Goal: Task Accomplishment & Management: Manage account settings

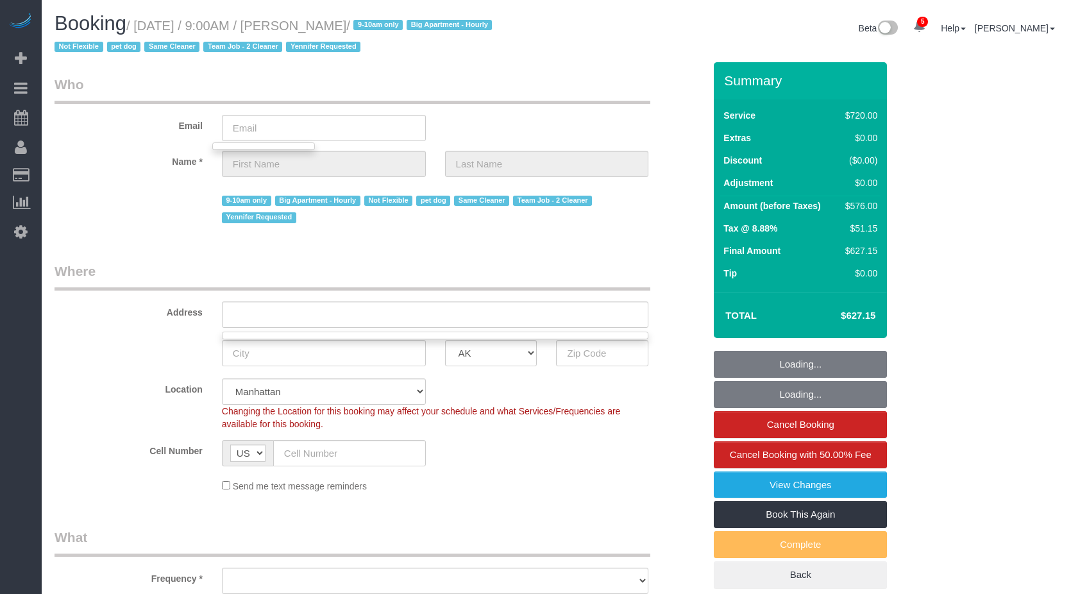
select select "number:89"
select select "number:70"
select select "number:13"
select select "number:6"
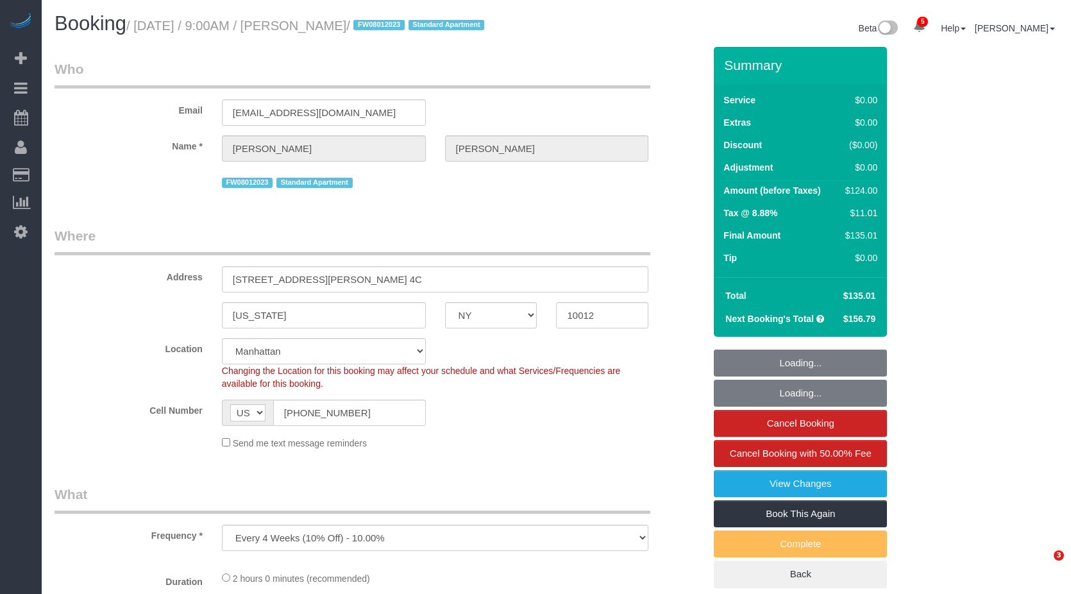
select select "NY"
select select "number:89"
select select "number:90"
select select "number:15"
select select "number:5"
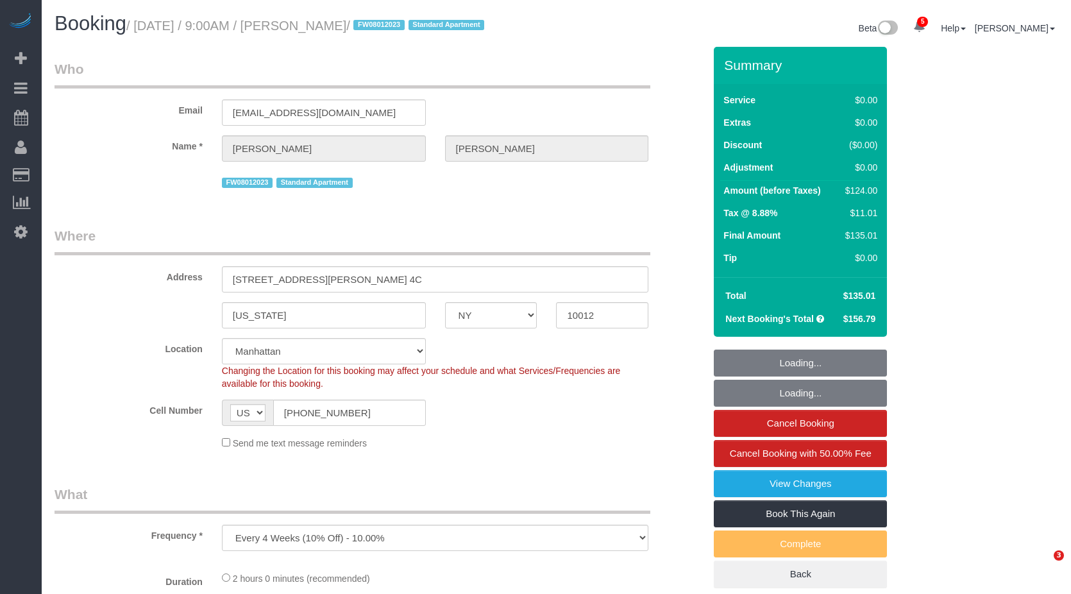
scroll to position [321, 0]
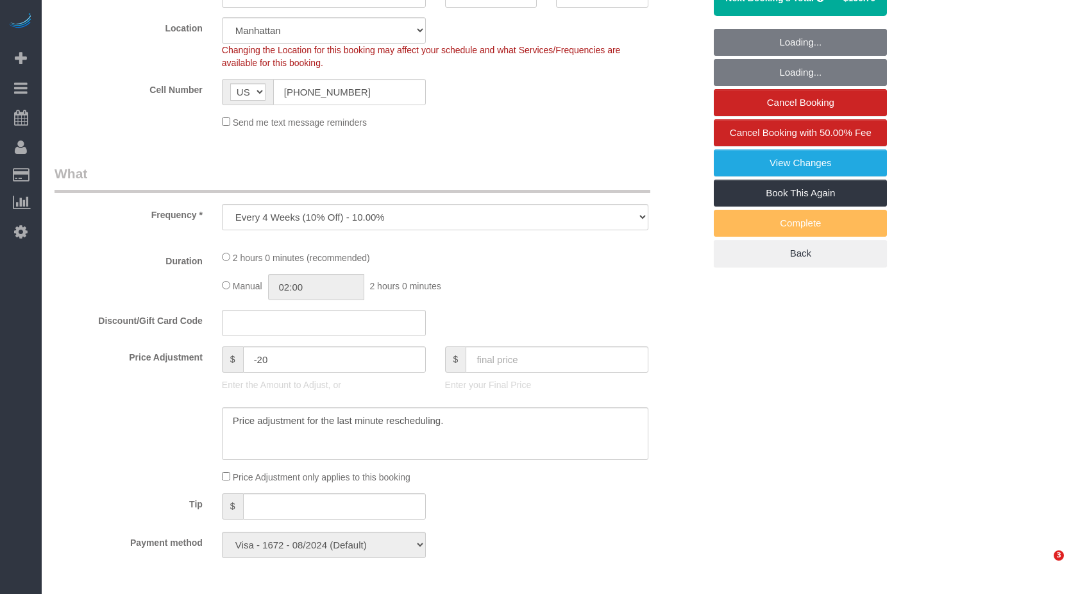
select select "object:835"
select select "spot1"
select select "1"
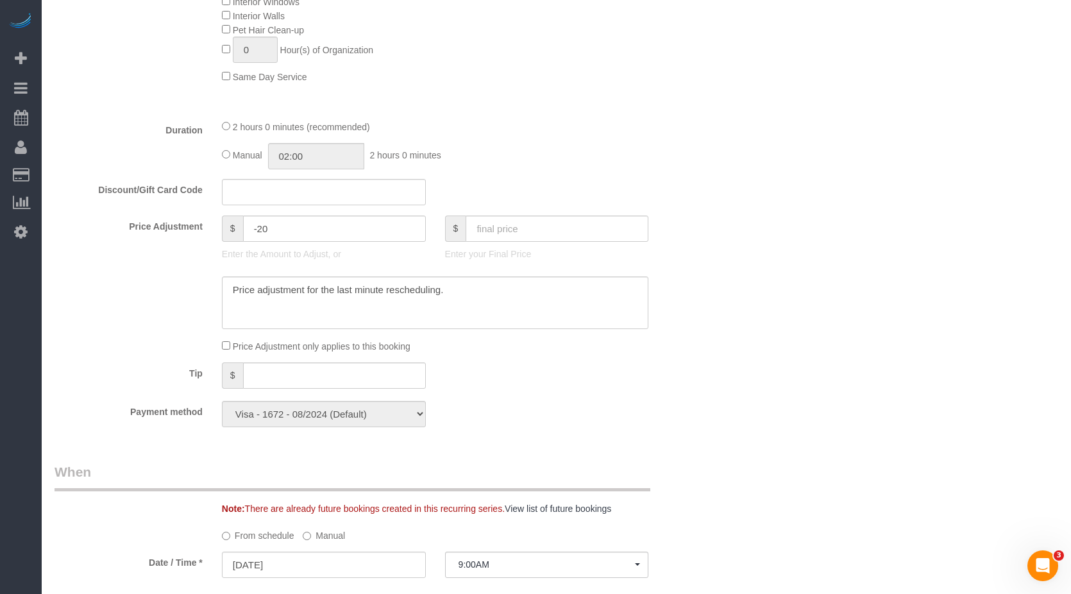
select select "1"
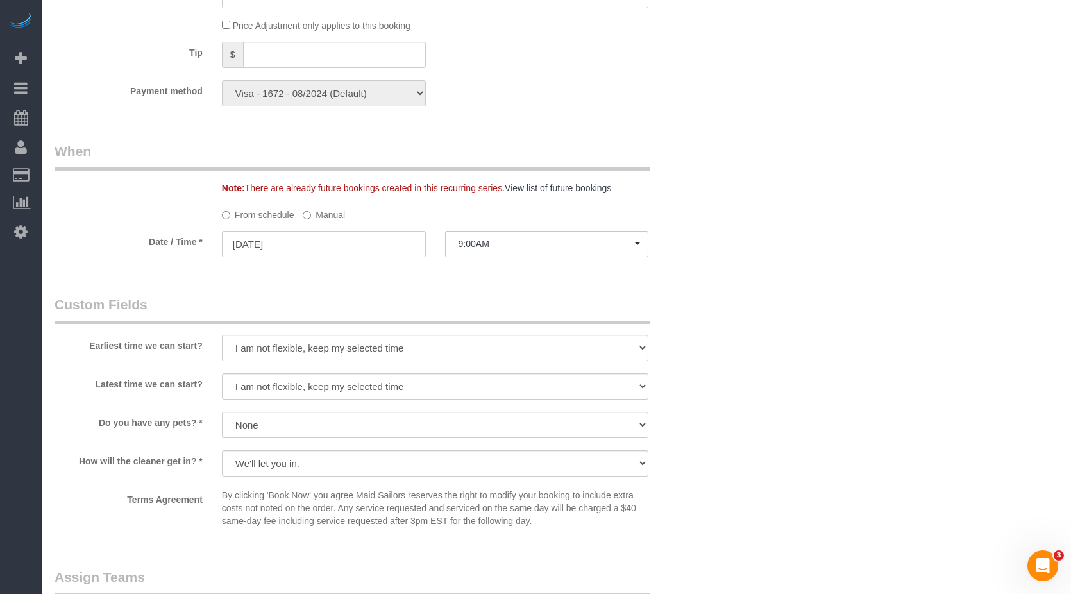
scroll to position [1411, 0]
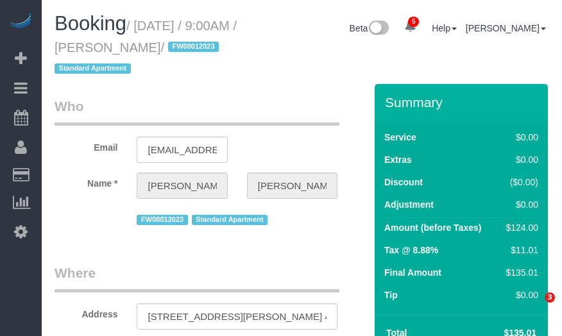
select select "NY"
select select "1"
select select "spot1"
select select "number:89"
select select "number:90"
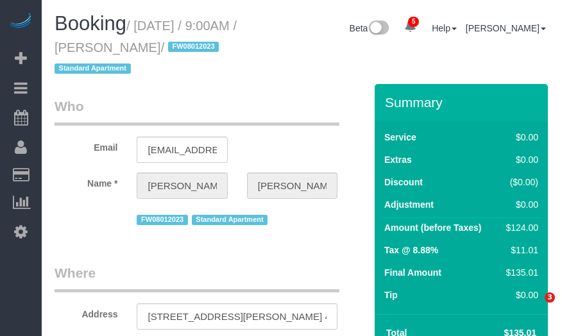
select select "number:15"
select select "number:5"
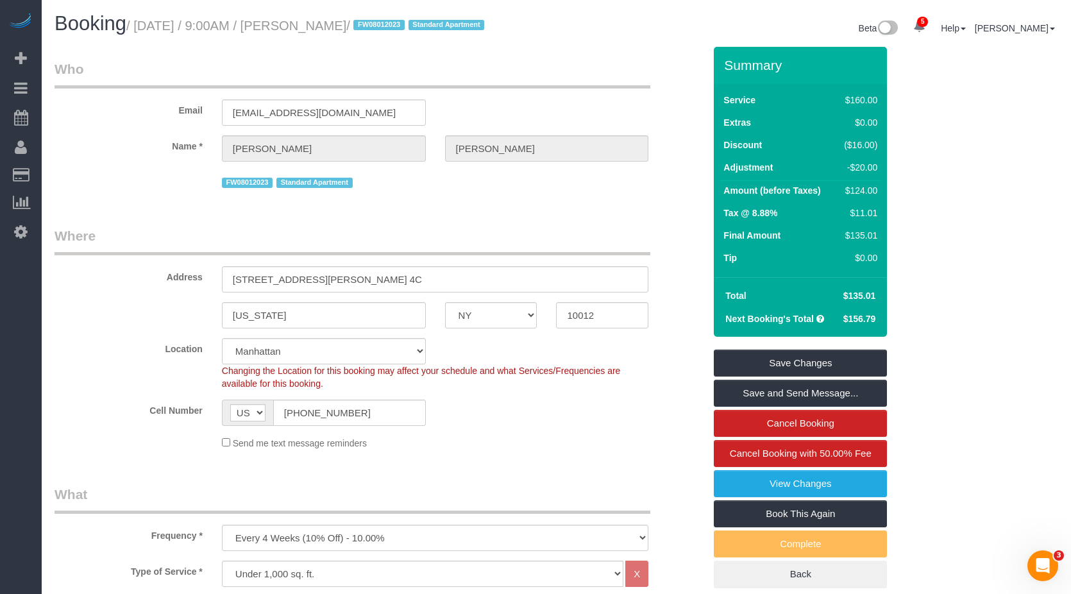
click at [309, 24] on small "/ August 11, 2025 / 9:00AM / Stephanie Kotnik / FW08012023 Standard Apartment" at bounding box center [307, 26] width 362 height 14
drag, startPoint x: 300, startPoint y: 24, endPoint x: 375, endPoint y: 33, distance: 75.6
click at [385, 30] on small "/ August 11, 2025 / 9:00AM / Stephanie Kotnik / FW08012023 Standard Apartment" at bounding box center [307, 26] width 362 height 14
copy small "Stephanie Kotn"
drag, startPoint x: 381, startPoint y: 53, endPoint x: 368, endPoint y: 51, distance: 13.7
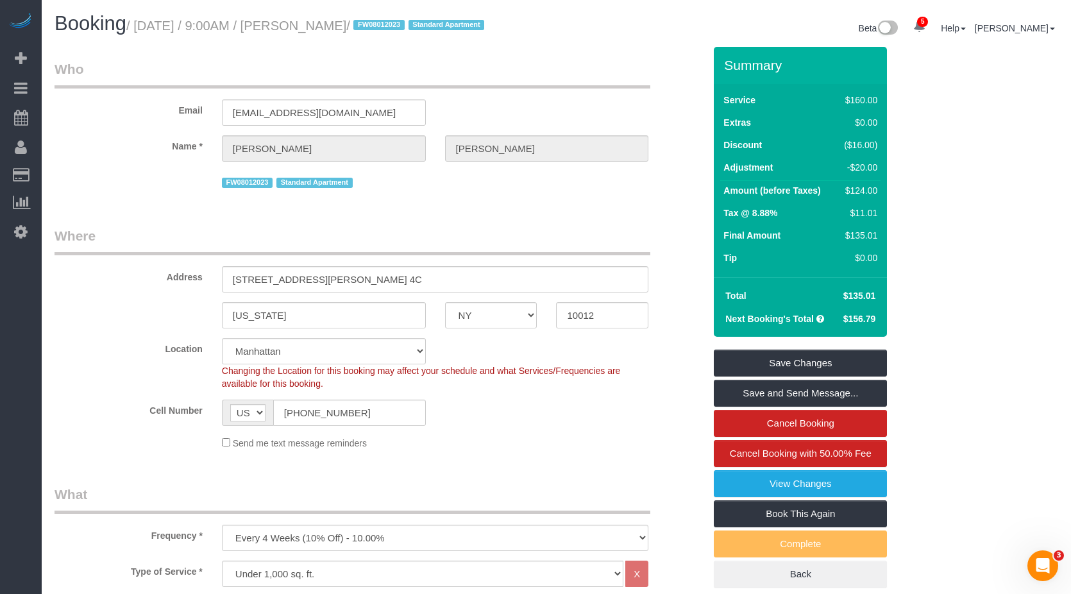
drag, startPoint x: 297, startPoint y: 24, endPoint x: 394, endPoint y: 24, distance: 97.5
click at [394, 24] on small "/ August 11, 2025 / 9:00AM / Stephanie Kotnik / FW08012023 Standard Apartment" at bounding box center [307, 26] width 362 height 14
copy small "Stephanie Kotnik"
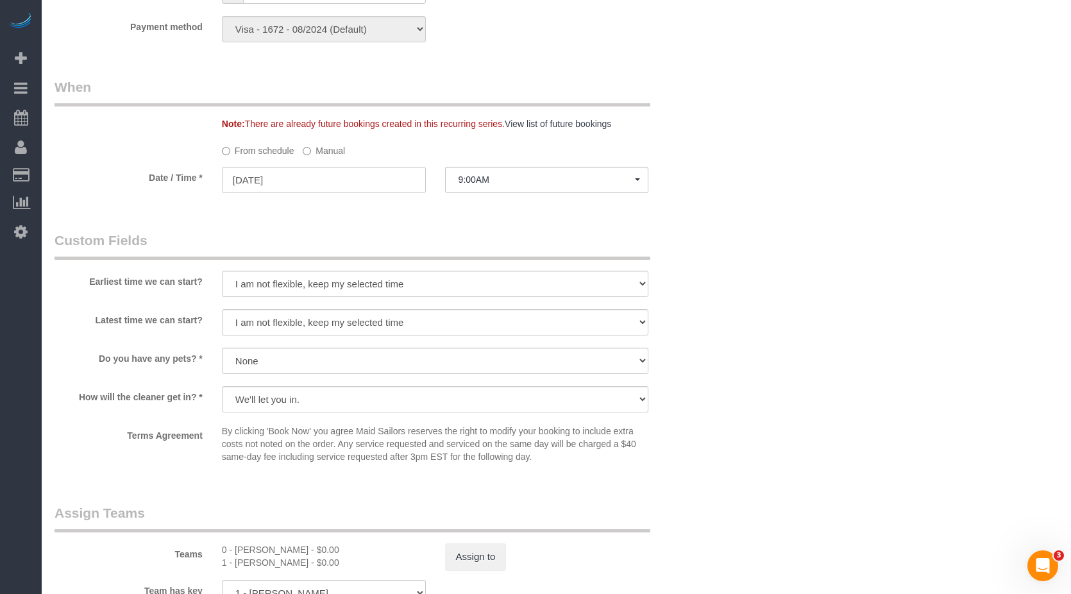
scroll to position [1411, 0]
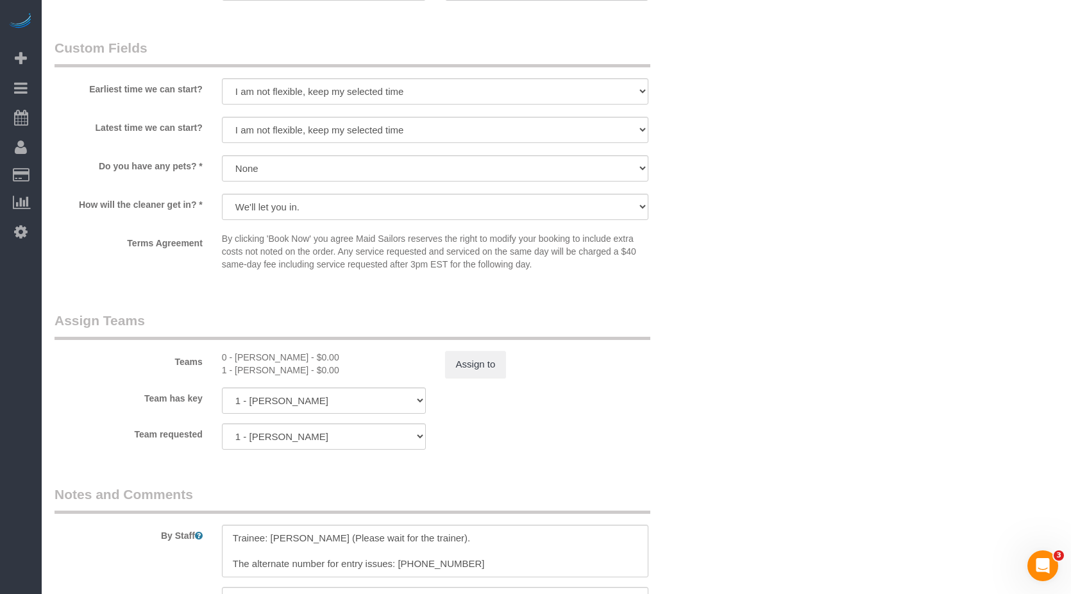
drag, startPoint x: 235, startPoint y: 369, endPoint x: 301, endPoint y: 369, distance: 66.1
click at [301, 335] on div "1 - Marlenyn Robles - $0.00" at bounding box center [324, 370] width 204 height 13
copy div "Marlenyn Robles"
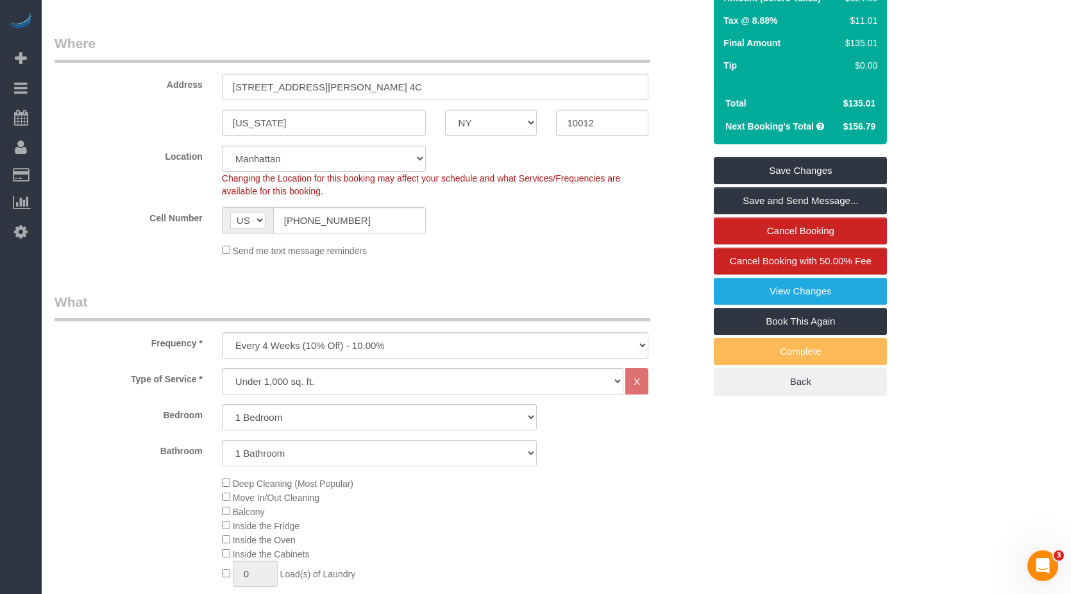
scroll to position [0, 0]
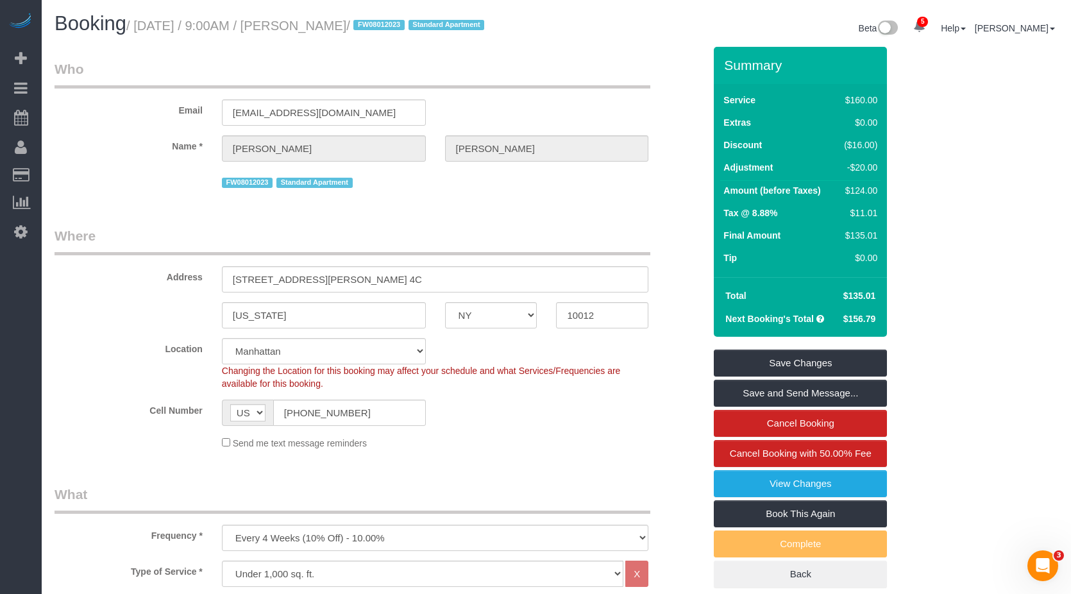
click at [325, 31] on small "/ August 11, 2025 / 9:00AM / Stephanie Kotnik / FW08012023 Standard Apartment" at bounding box center [307, 26] width 362 height 14
drag, startPoint x: 298, startPoint y: 28, endPoint x: 393, endPoint y: 26, distance: 94.9
click at [393, 26] on small "/ August 11, 2025 / 9:00AM / Stephanie Kotnik / FW08012023 Standard Apartment" at bounding box center [307, 26] width 362 height 14
copy small "Stephanie Kotnik"
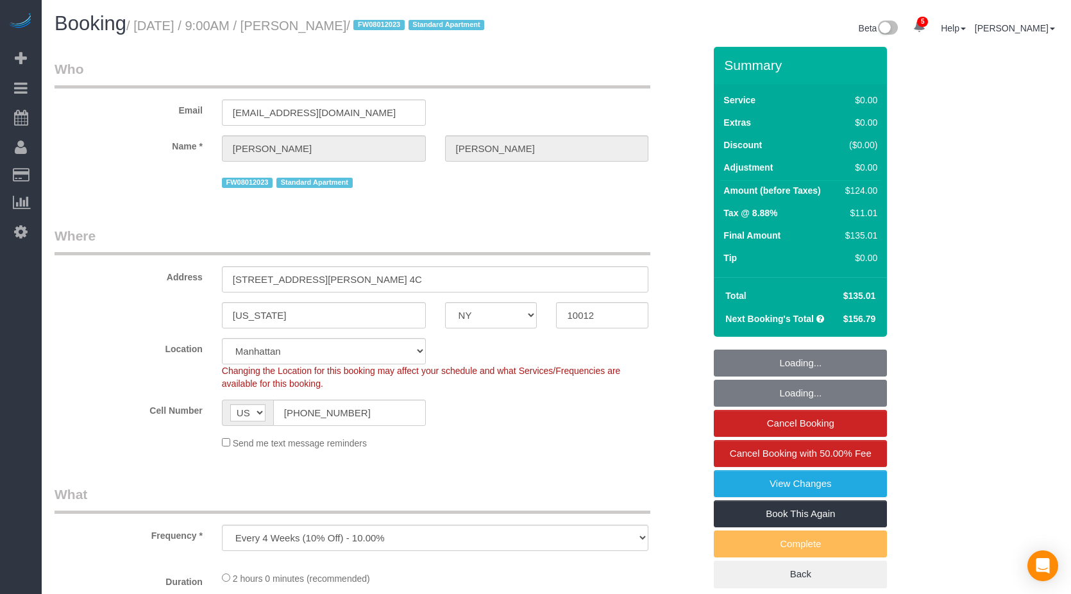
select select "NY"
select select "number:89"
select select "number:90"
select select "number:15"
select select "number:5"
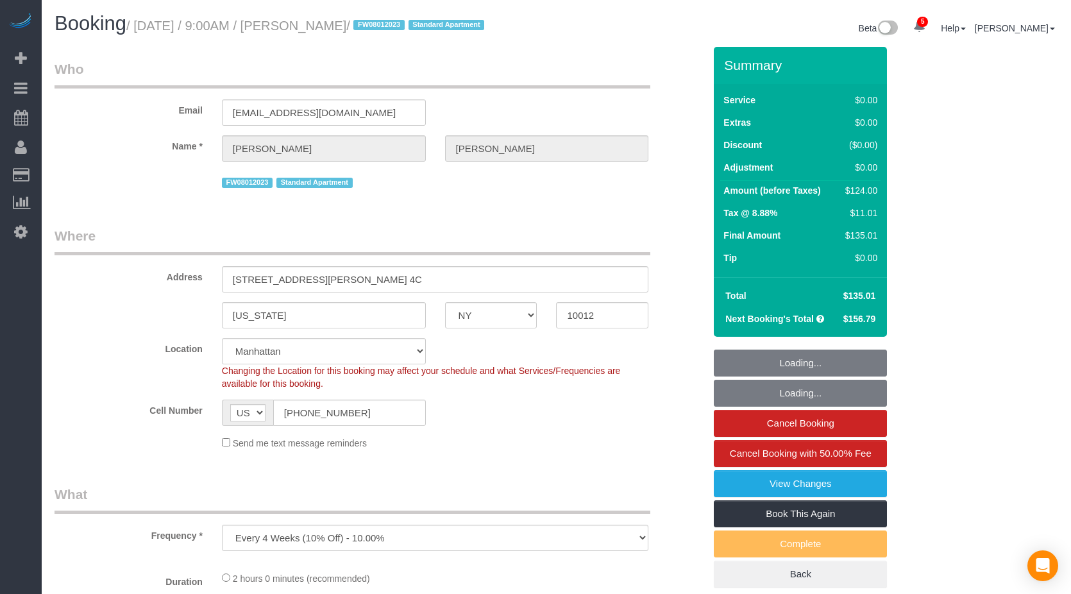
select select "object:835"
select select "spot1"
select select "1"
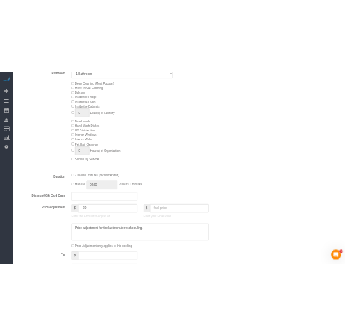
scroll to position [770, 0]
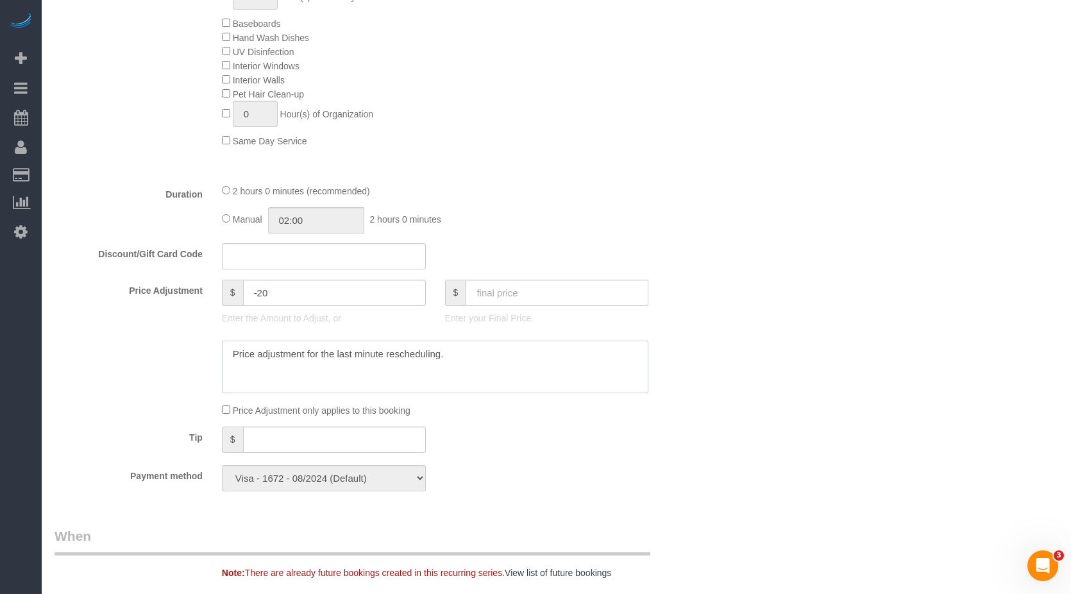
click at [412, 358] on textarea at bounding box center [435, 367] width 427 height 53
click at [475, 364] on textarea at bounding box center [435, 367] width 427 height 53
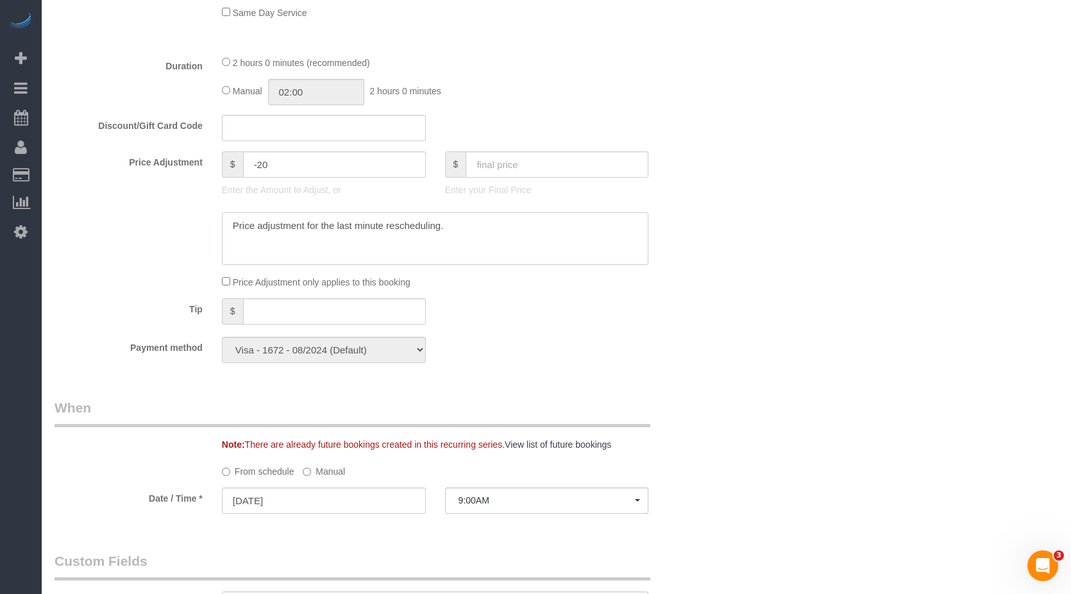
scroll to position [1155, 0]
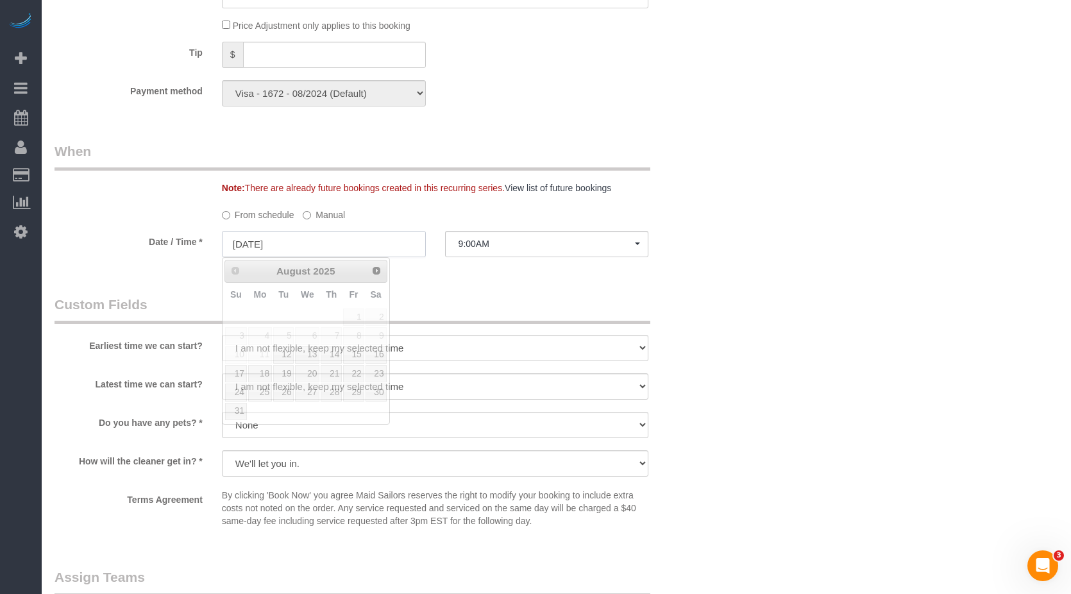
click at [359, 237] on input "08/11/2025" at bounding box center [324, 244] width 204 height 26
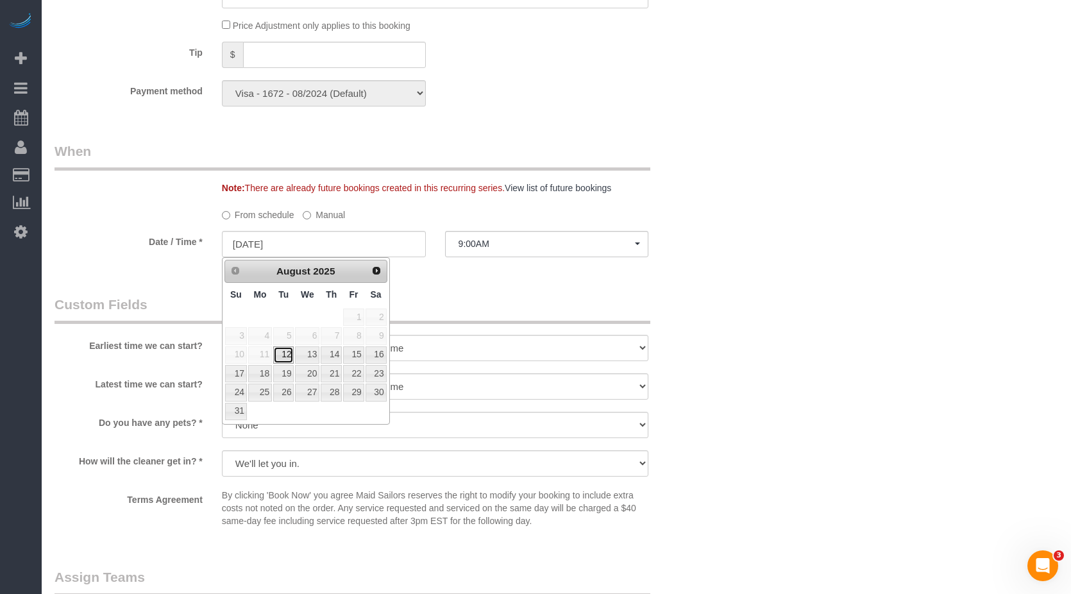
click at [286, 357] on link "12" at bounding box center [283, 354] width 21 height 17
type input "08/12/2025"
select select "spot2"
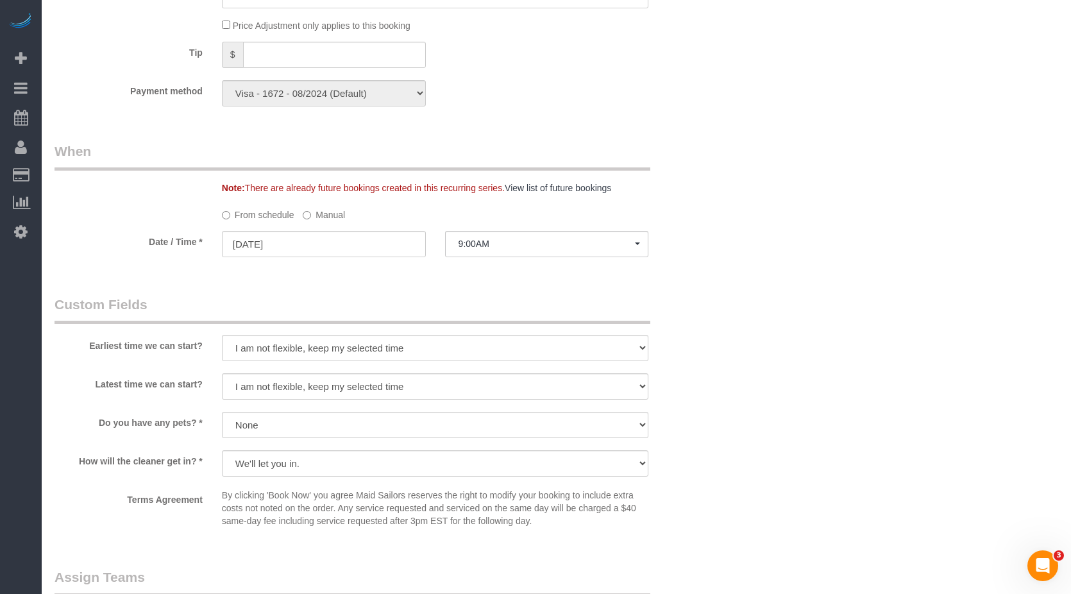
click at [362, 269] on fieldset "When Note: There are already future bookings created in this recurring series. …" at bounding box center [380, 206] width 650 height 128
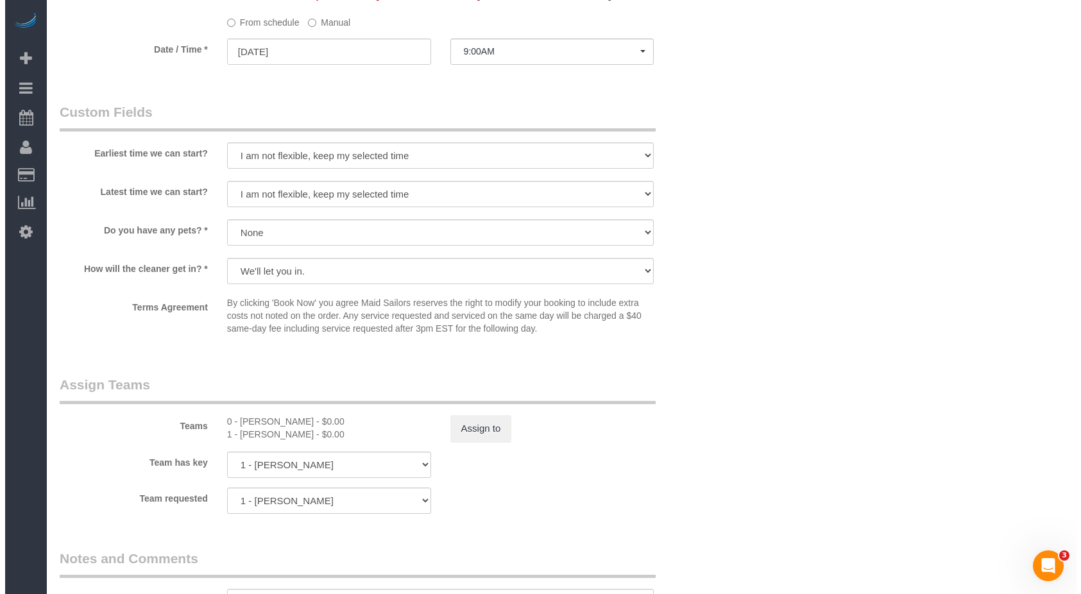
scroll to position [1411, 0]
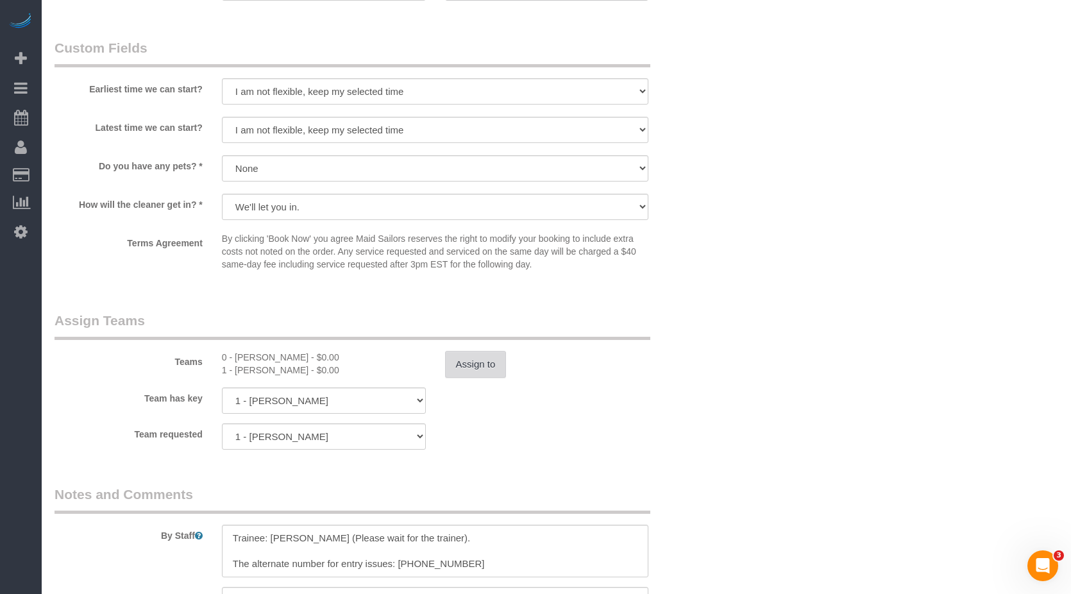
click at [473, 362] on button "Assign to" at bounding box center [476, 364] width 62 height 27
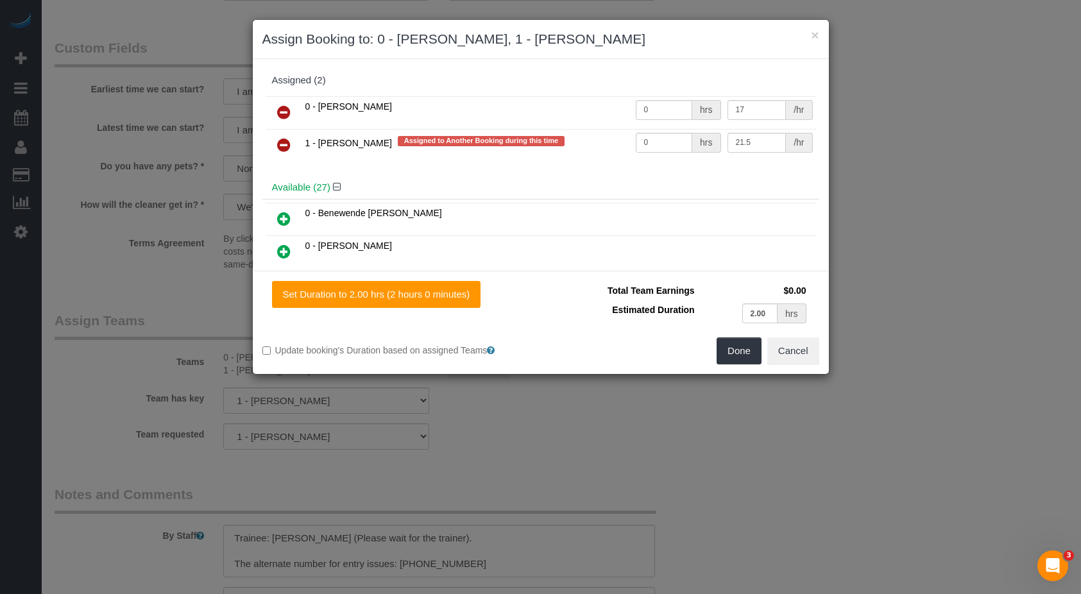
click at [278, 142] on icon at bounding box center [283, 144] width 13 height 15
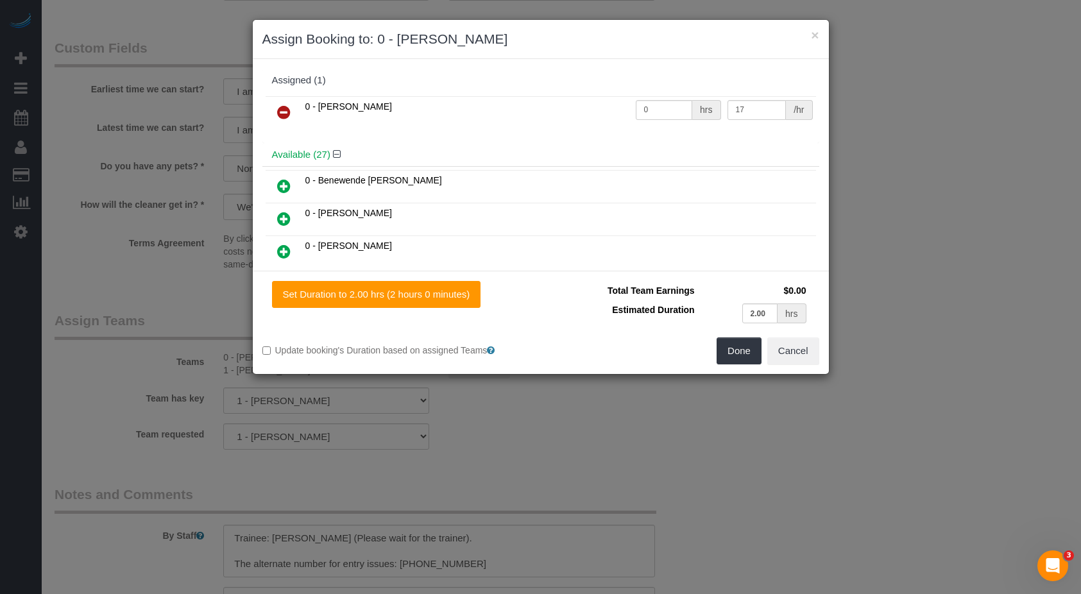
click at [281, 112] on icon at bounding box center [283, 112] width 13 height 15
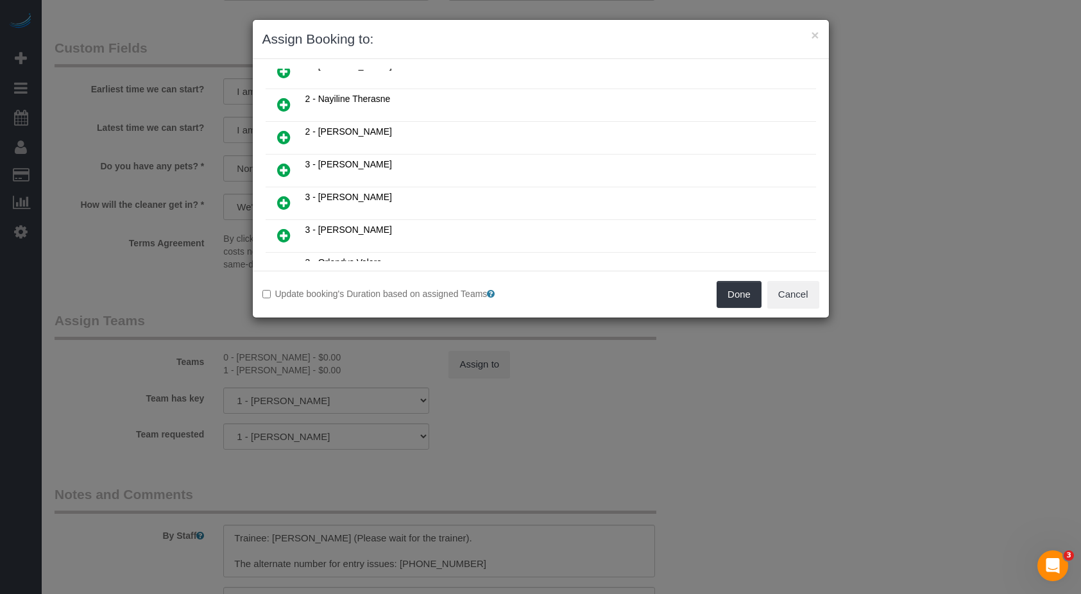
scroll to position [706, 0]
click at [285, 137] on icon at bounding box center [283, 138] width 13 height 15
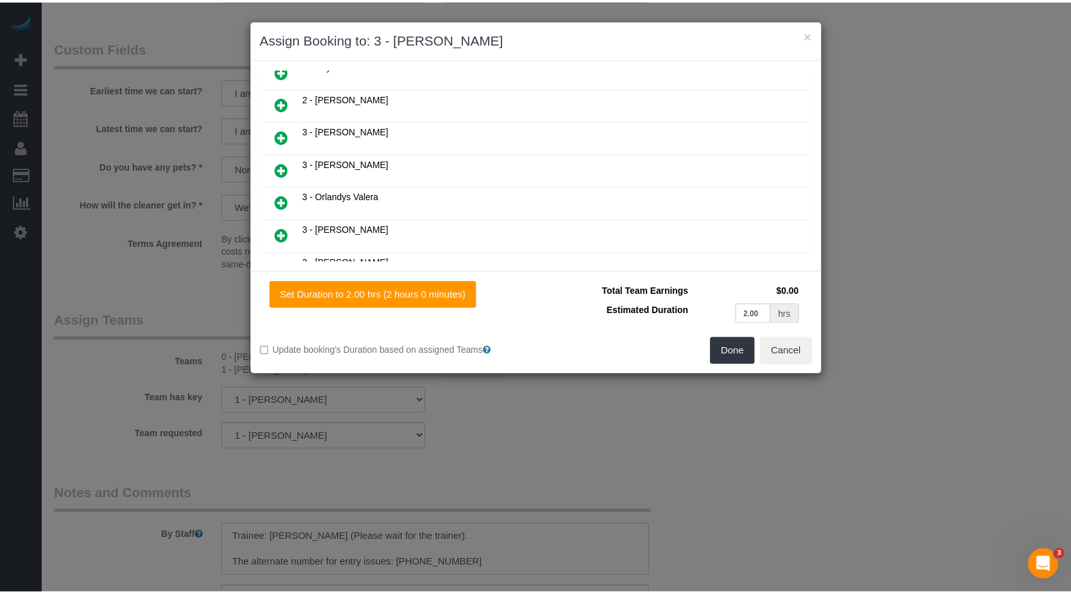
scroll to position [736, 0]
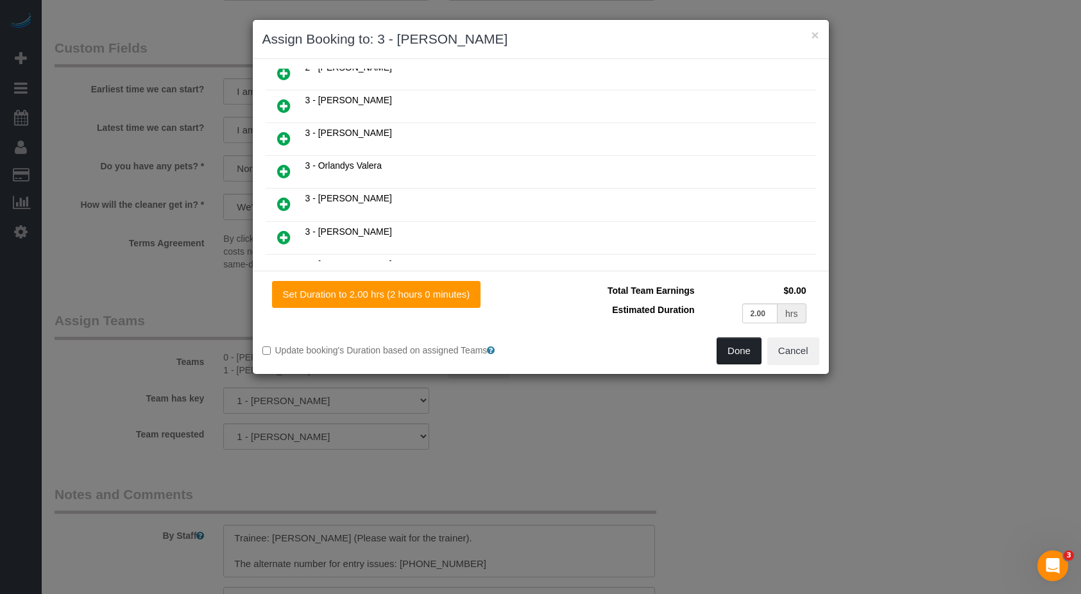
click at [743, 351] on button "Done" at bounding box center [738, 350] width 45 height 27
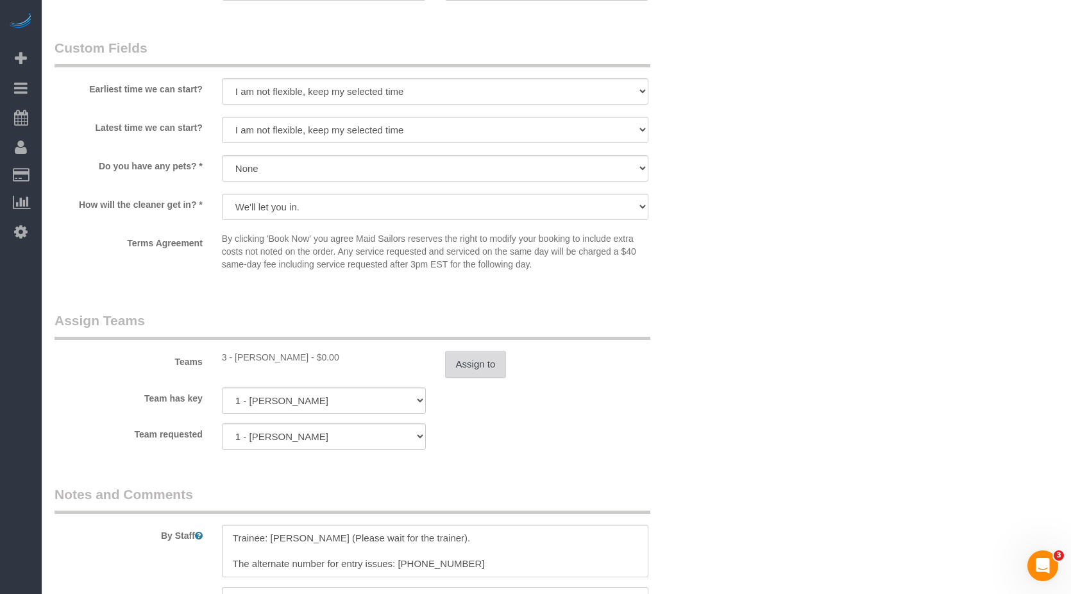
scroll to position [1539, 0]
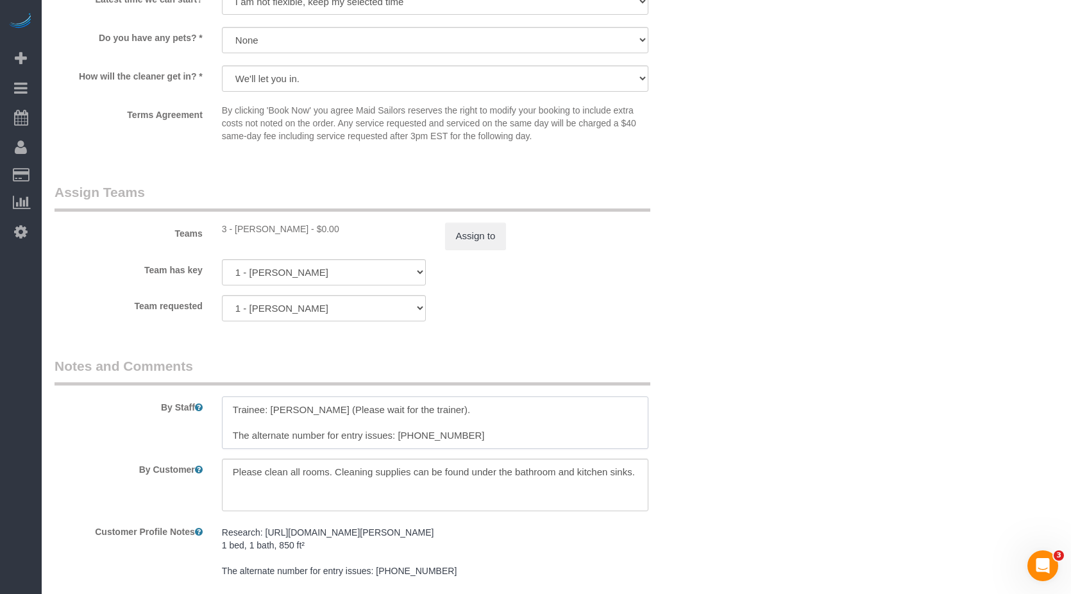
click at [368, 413] on textarea at bounding box center [435, 422] width 427 height 53
click at [359, 412] on textarea at bounding box center [435, 422] width 427 height 53
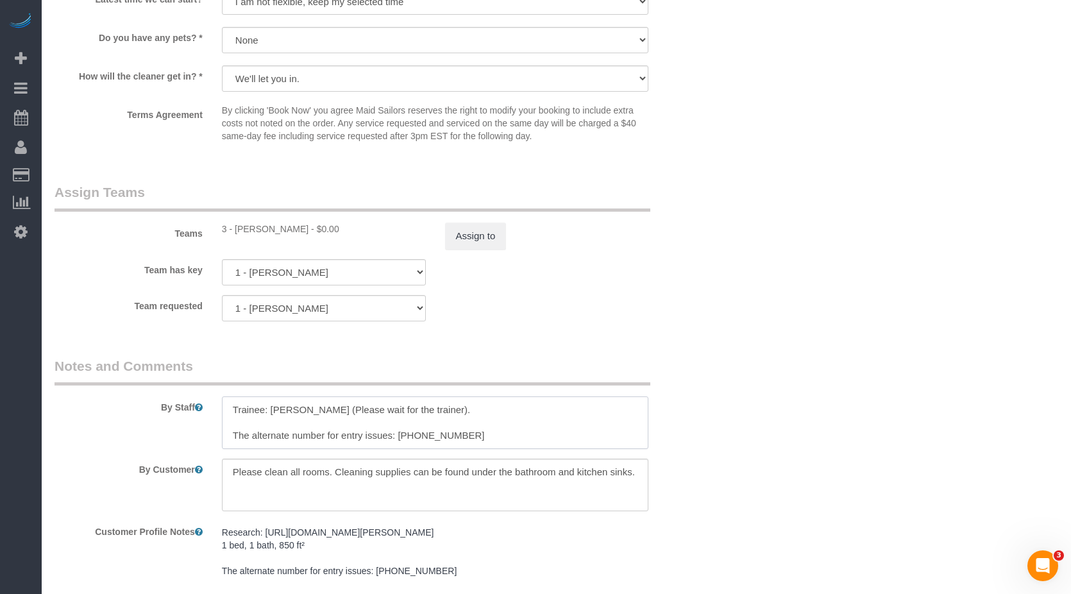
click at [359, 412] on textarea at bounding box center [435, 422] width 427 height 53
drag, startPoint x: 233, startPoint y: 432, endPoint x: 275, endPoint y: 407, distance: 48.1
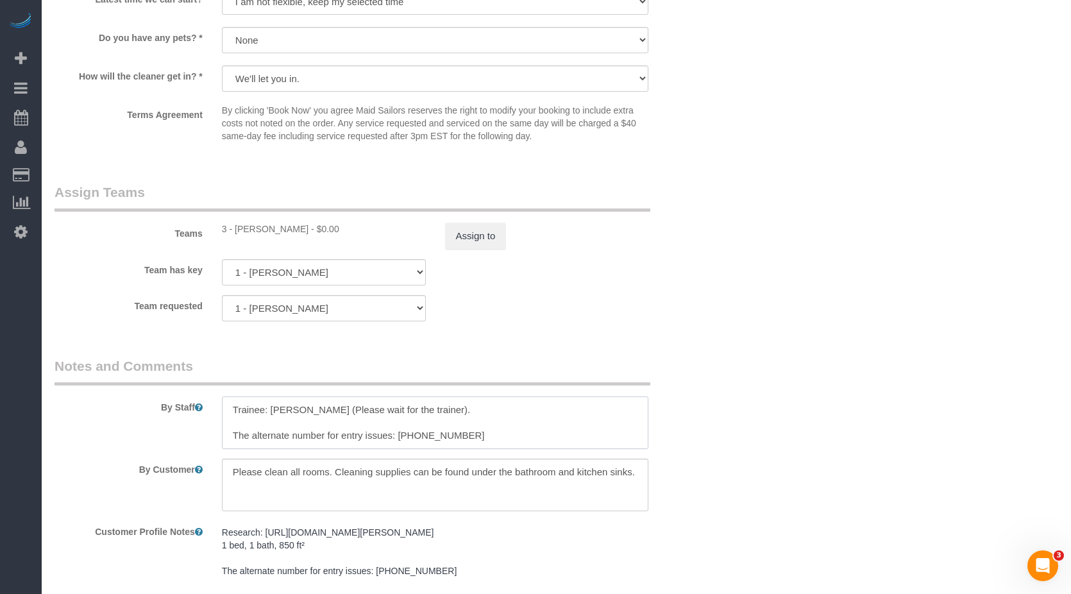
click at [237, 430] on textarea at bounding box center [435, 422] width 427 height 53
click at [285, 402] on textarea at bounding box center [435, 422] width 427 height 53
click at [338, 414] on textarea at bounding box center [435, 422] width 427 height 53
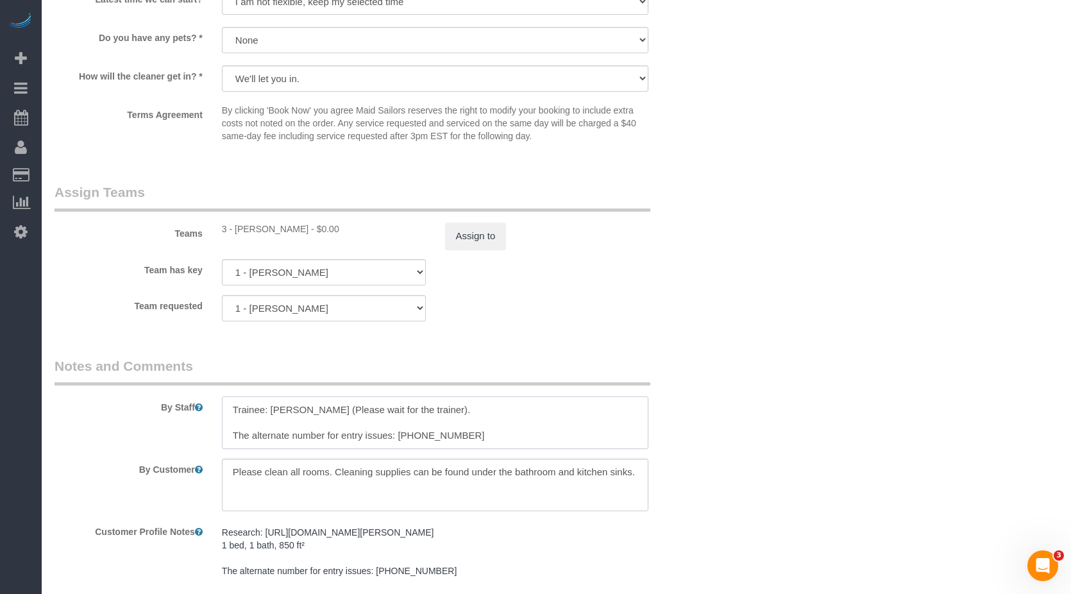
click at [393, 414] on textarea at bounding box center [435, 422] width 427 height 53
click at [410, 414] on textarea at bounding box center [435, 422] width 427 height 53
click at [462, 416] on textarea at bounding box center [435, 422] width 427 height 53
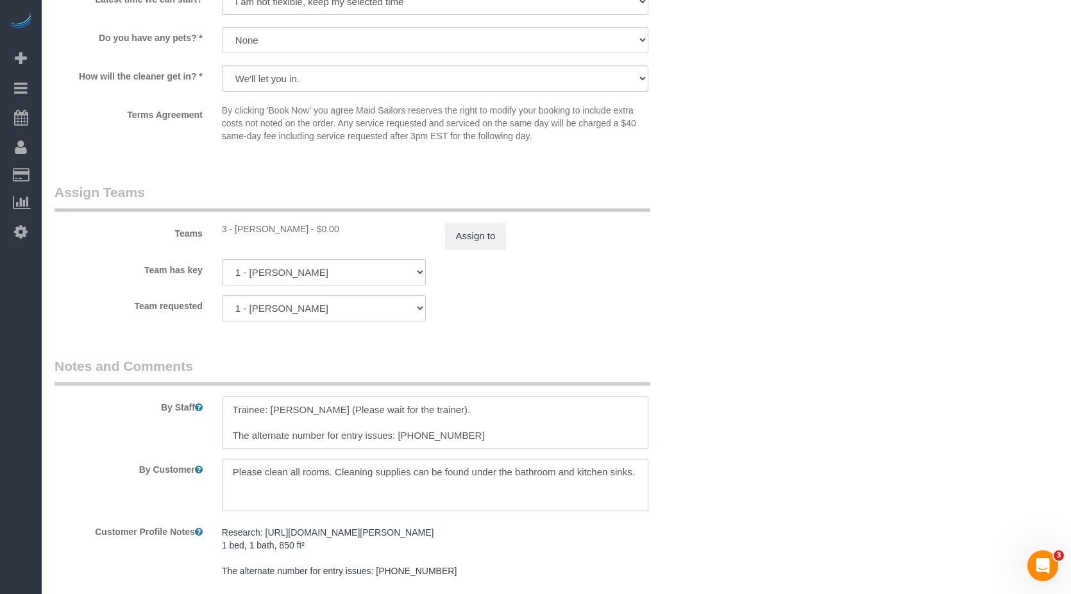
drag, startPoint x: 473, startPoint y: 413, endPoint x: 182, endPoint y: 412, distance: 291.2
click at [182, 412] on div "By Staff" at bounding box center [379, 403] width 669 height 92
click at [248, 427] on textarea at bounding box center [435, 422] width 427 height 53
click at [299, 400] on textarea at bounding box center [435, 422] width 427 height 53
click at [280, 413] on textarea at bounding box center [435, 422] width 427 height 53
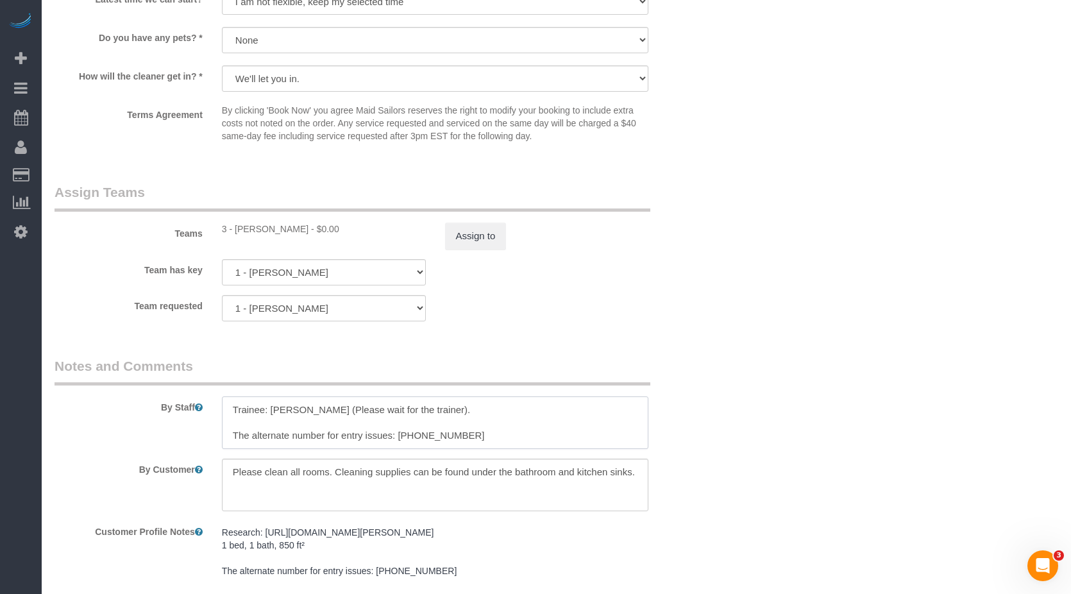
click at [280, 413] on textarea at bounding box center [435, 422] width 427 height 53
click at [231, 420] on textarea at bounding box center [435, 422] width 427 height 53
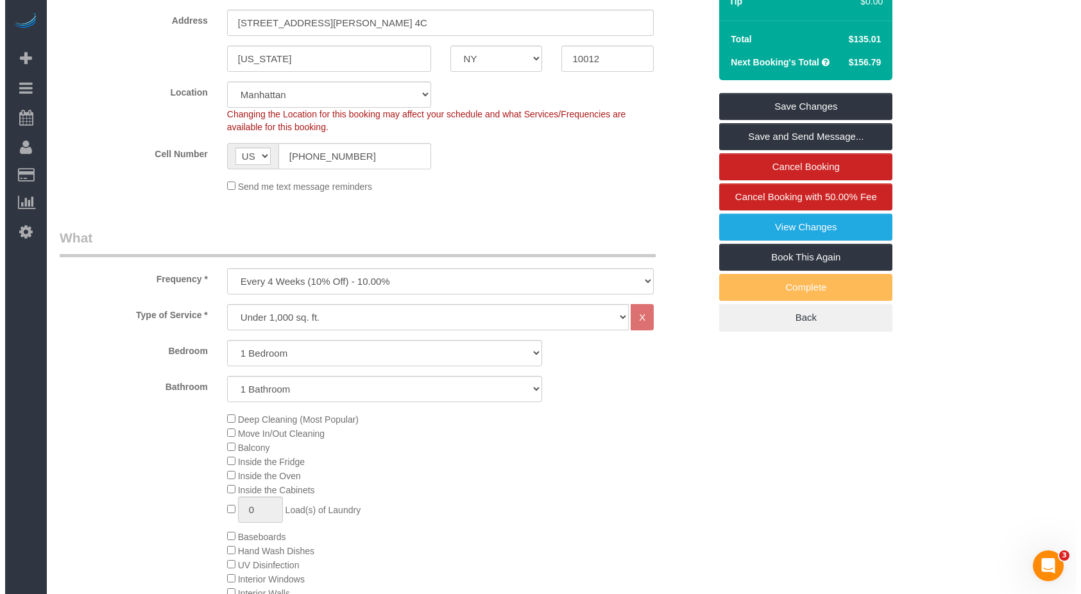
scroll to position [64, 0]
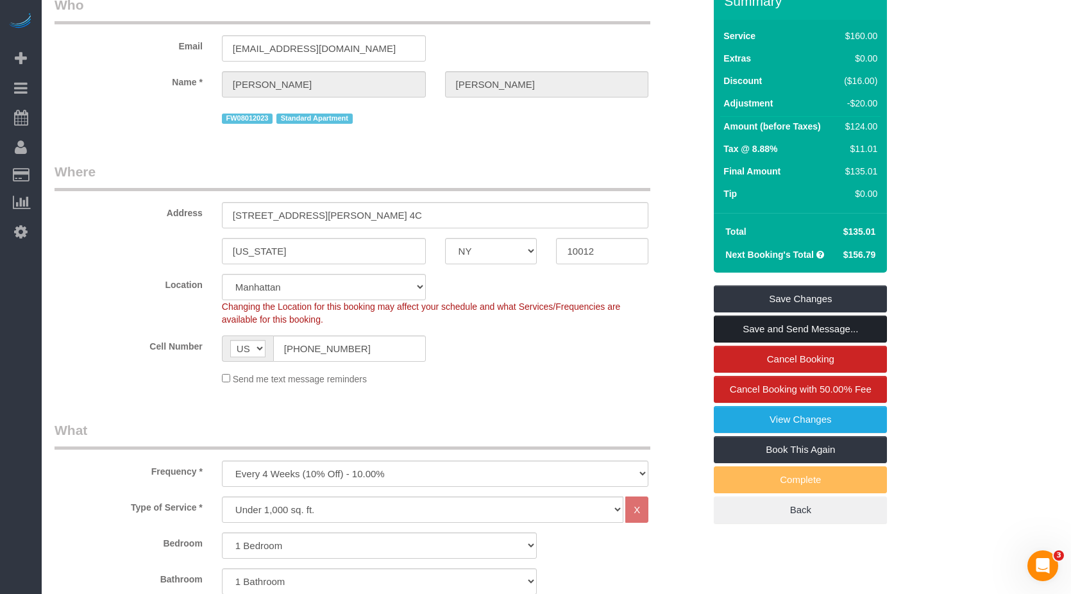
type textarea "The alternate number for entry issues: (973) 943-2853"
click at [771, 334] on link "Save and Send Message..." at bounding box center [800, 329] width 173 height 27
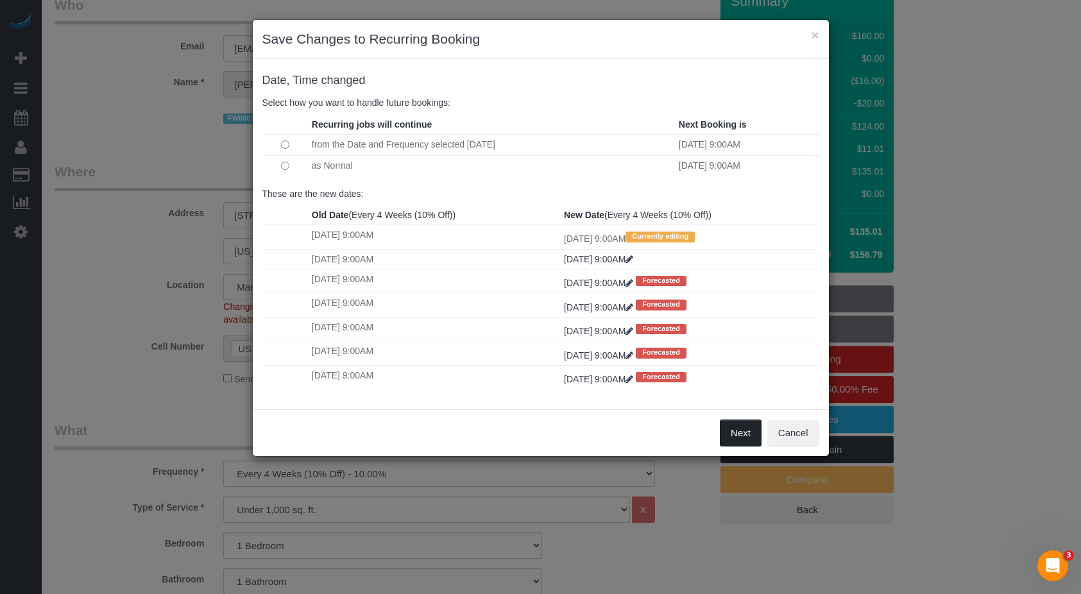
click at [736, 439] on button "Next" at bounding box center [741, 432] width 42 height 27
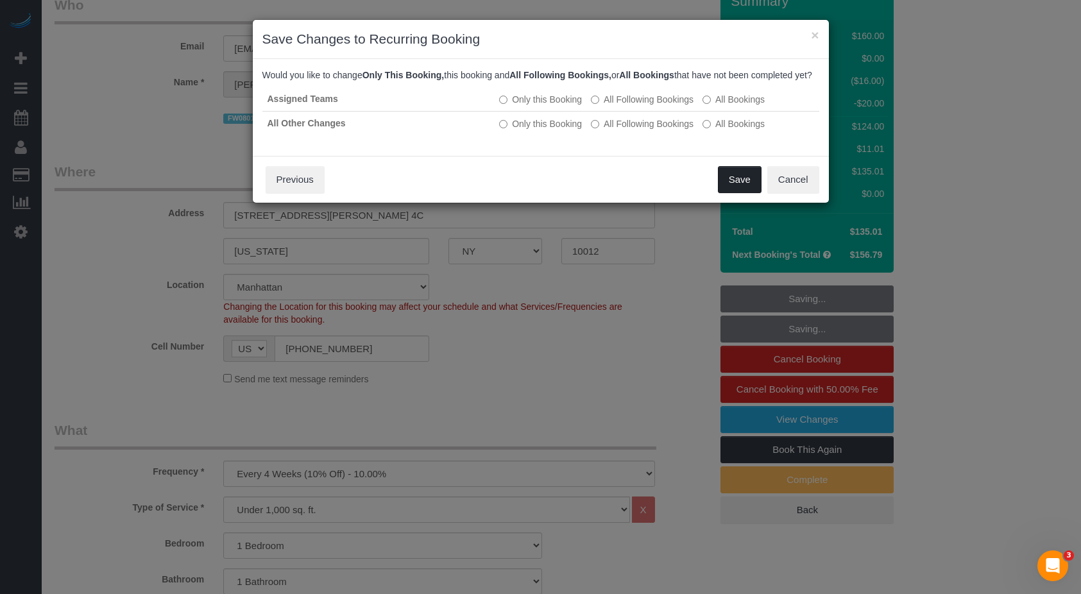
click at [734, 187] on button "Save" at bounding box center [740, 179] width 44 height 27
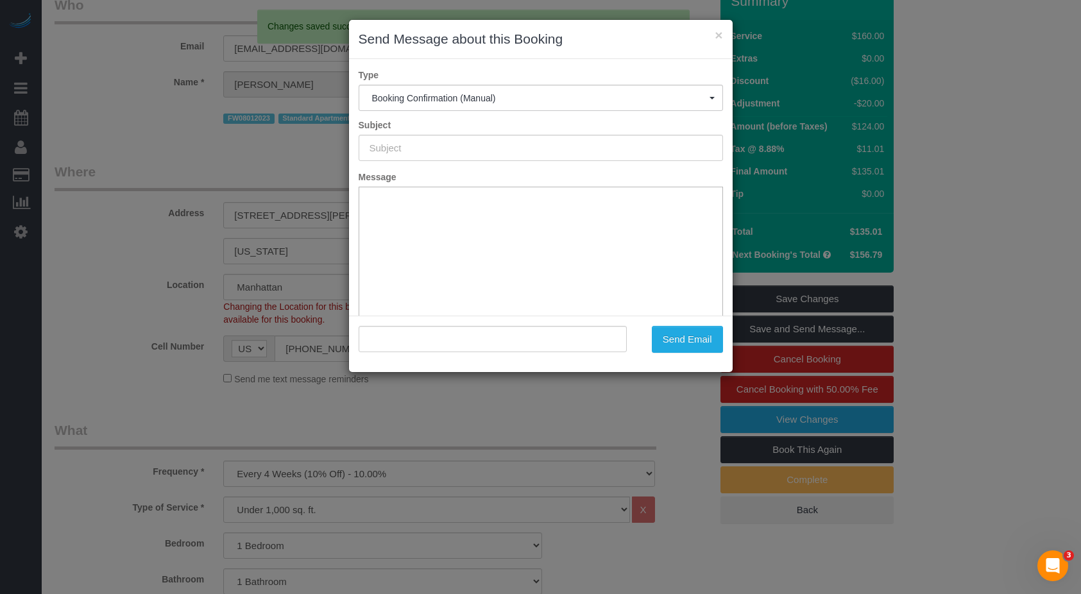
scroll to position [0, 0]
type input "Cleaning Confirmed for 08/12/2025 at 9:00am"
type input ""Stephanie Kotnik" <stephkotnik@gmail.com>"
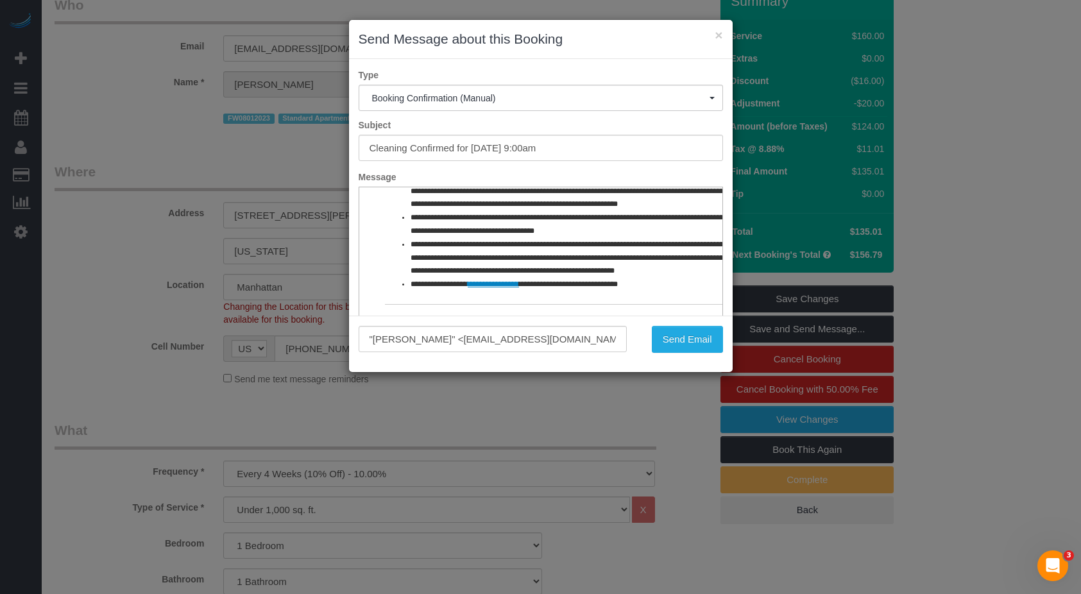
scroll to position [64, 0]
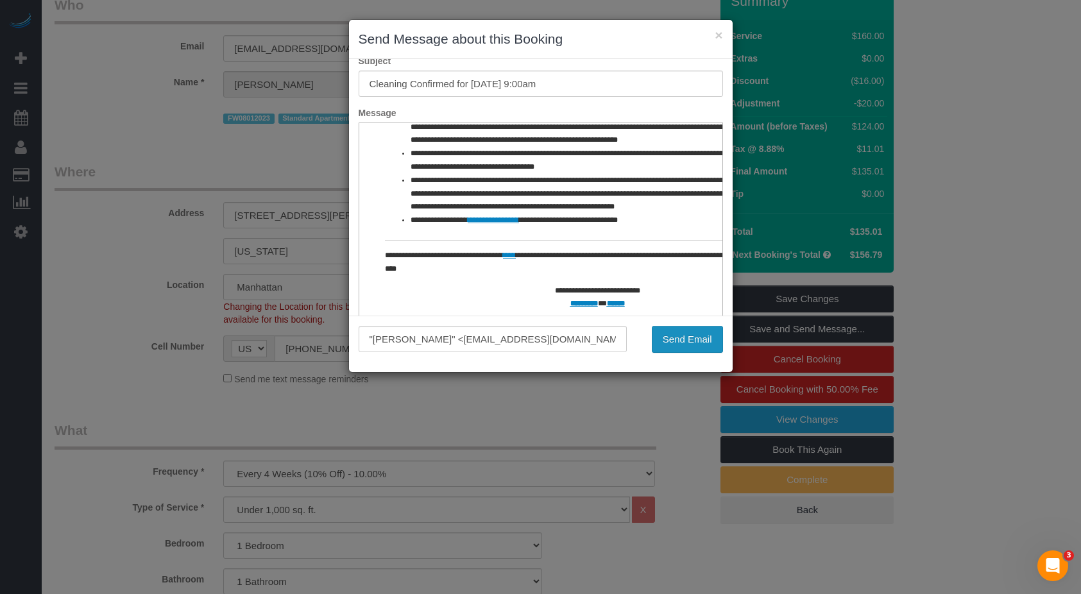
click at [679, 343] on button "Send Email" at bounding box center [687, 339] width 71 height 27
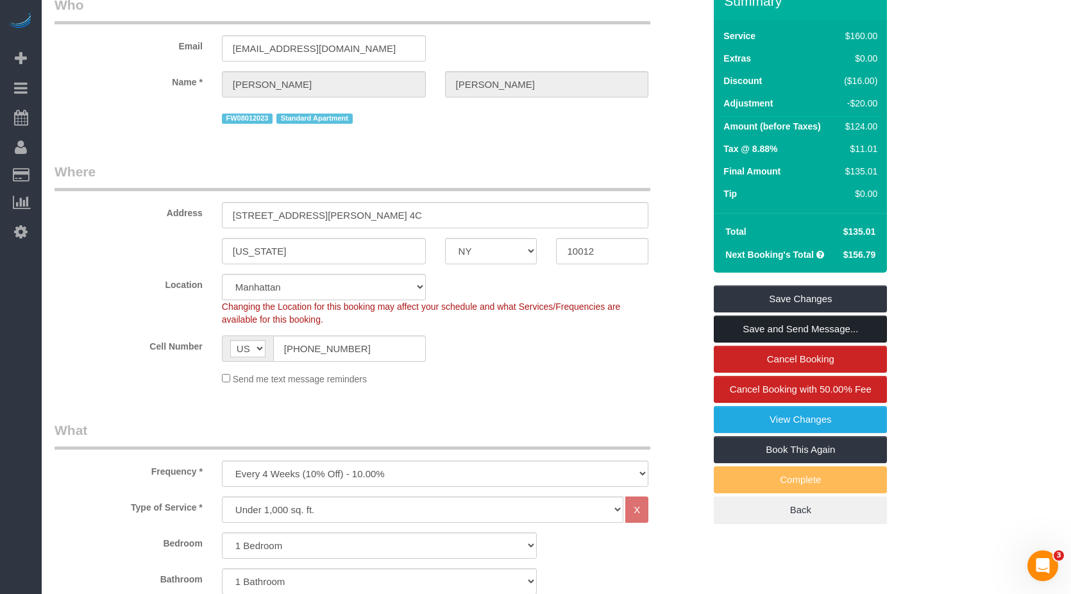
scroll to position [0, 0]
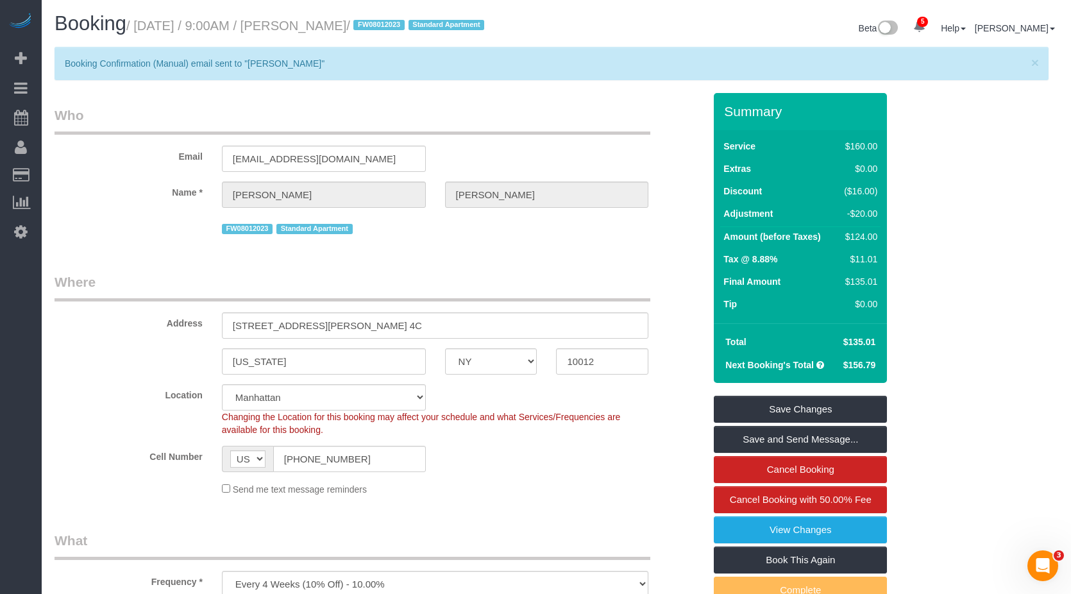
drag, startPoint x: 81, startPoint y: 224, endPoint x: 89, endPoint y: 224, distance: 7.1
click at [82, 224] on div "FW08012023 Standard Apartment" at bounding box center [379, 227] width 669 height 20
click at [306, 25] on small "/ August 11, 2025 / 9:00AM / Stephanie Kotnik / FW08012023 Standard Apartment" at bounding box center [307, 26] width 362 height 14
drag, startPoint x: 291, startPoint y: 25, endPoint x: 361, endPoint y: 23, distance: 70.6
click at [369, 23] on small "/ August 11, 2025 / 9:00AM / Stephanie Kotnik / FW08012023 Standard Apartment" at bounding box center [307, 26] width 362 height 14
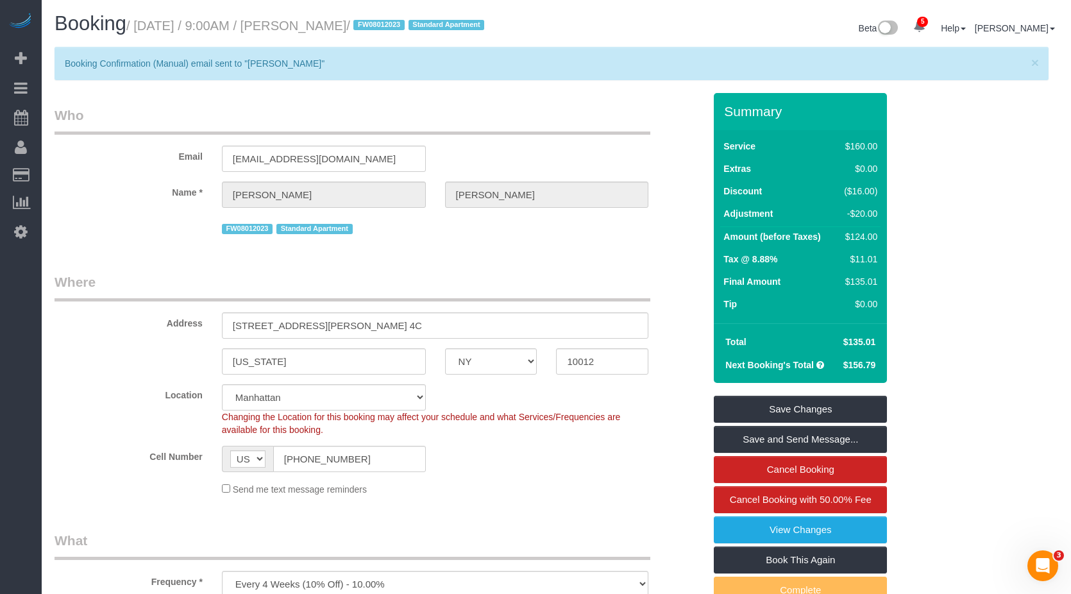
drag, startPoint x: 361, startPoint y: 23, endPoint x: 296, endPoint y: 24, distance: 64.8
click at [303, 24] on small "/ August 11, 2025 / 9:00AM / Stephanie Kotnik / FW08012023 Standard Apartment" at bounding box center [307, 26] width 362 height 14
click at [287, 24] on small "/ August 11, 2025 / 9:00AM / Stephanie Kotnik / FW08012023 Standard Apartment" at bounding box center [307, 26] width 362 height 14
drag, startPoint x: 295, startPoint y: 28, endPoint x: 363, endPoint y: 27, distance: 68.0
click at [366, 27] on small "/ August 11, 2025 / 9:00AM / Stephanie Kotnik / FW08012023 Standard Apartment" at bounding box center [307, 26] width 362 height 14
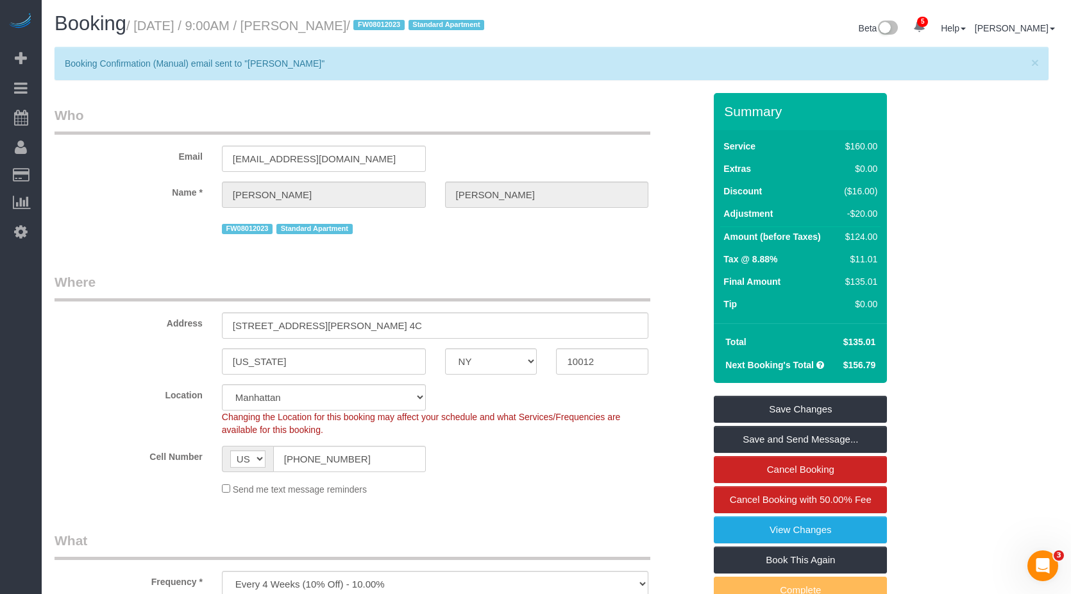
click at [272, 28] on small "/ August 11, 2025 / 9:00AM / Stephanie Kotnik / FW08012023 Standard Apartment" at bounding box center [307, 26] width 362 height 14
click at [233, 28] on small "/ August 11, 2025 / 9:00AM / Stephanie Kotnik / FW08012023 Standard Apartment" at bounding box center [307, 26] width 362 height 14
drag, startPoint x: 272, startPoint y: 28, endPoint x: 301, endPoint y: 20, distance: 30.5
click at [301, 20] on small "/ August 11, 2025 / 9:00AM / Stephanie Kotnik / FW08012023 Standard Apartment" at bounding box center [307, 26] width 362 height 14
drag, startPoint x: 301, startPoint y: 23, endPoint x: 394, endPoint y: 26, distance: 93.1
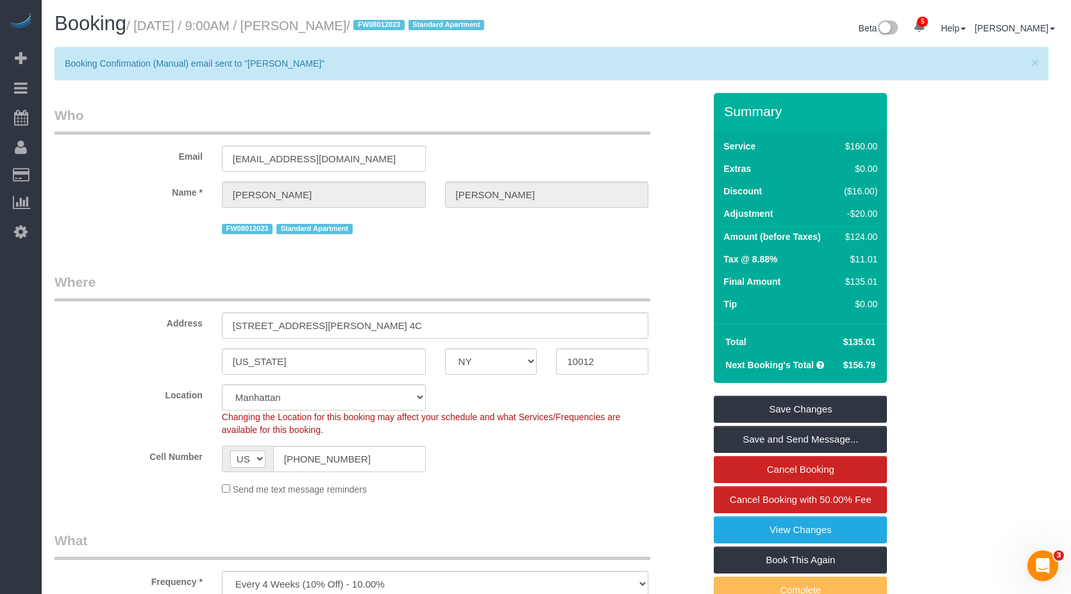
click at [394, 26] on small "/ August 11, 2025 / 9:00AM / Stephanie Kotnik / FW08012023 Standard Apartment" at bounding box center [307, 26] width 362 height 14
copy small "Stephanie Kotnik"
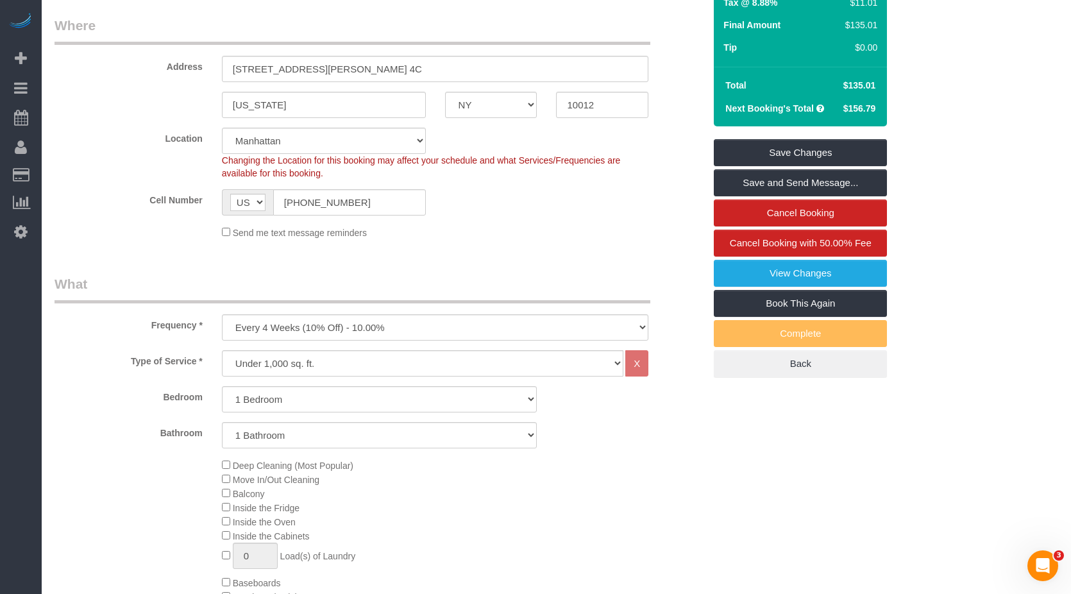
scroll to position [385, 0]
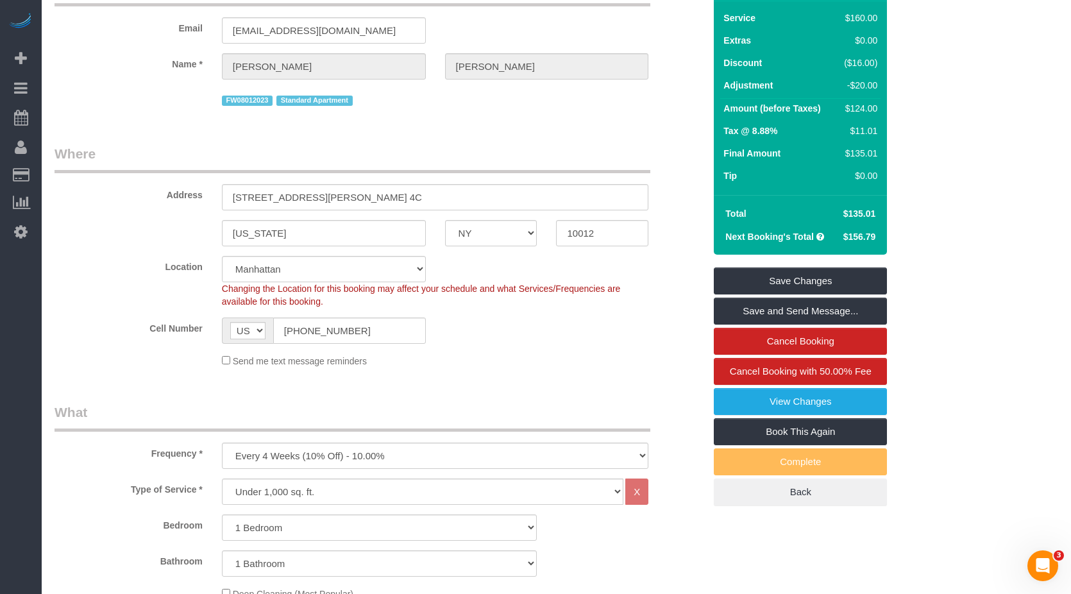
scroll to position [0, 0]
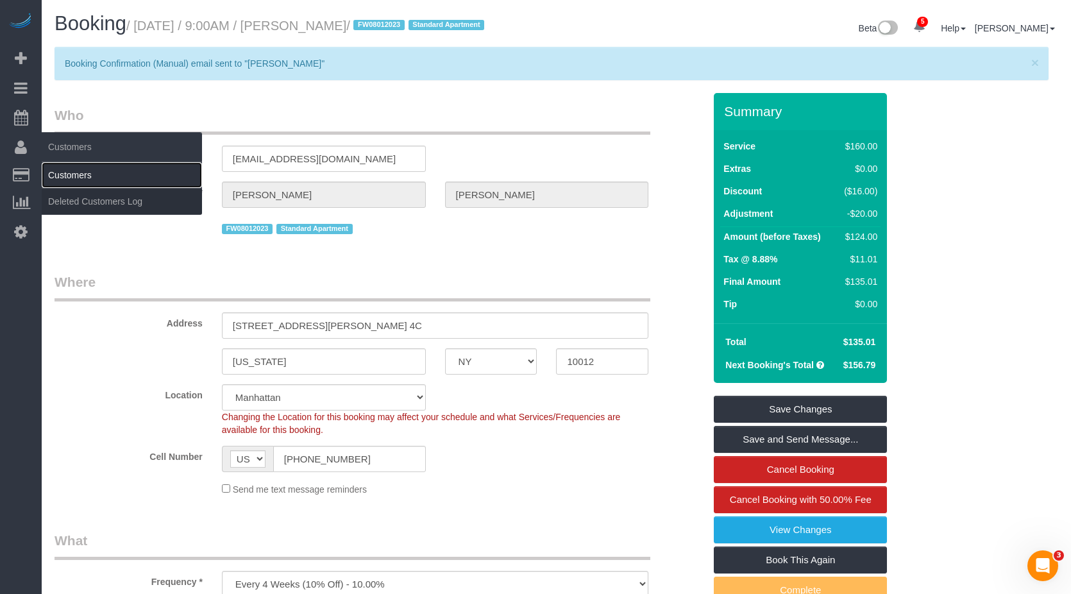
click at [78, 179] on link "Customers" at bounding box center [122, 175] width 160 height 26
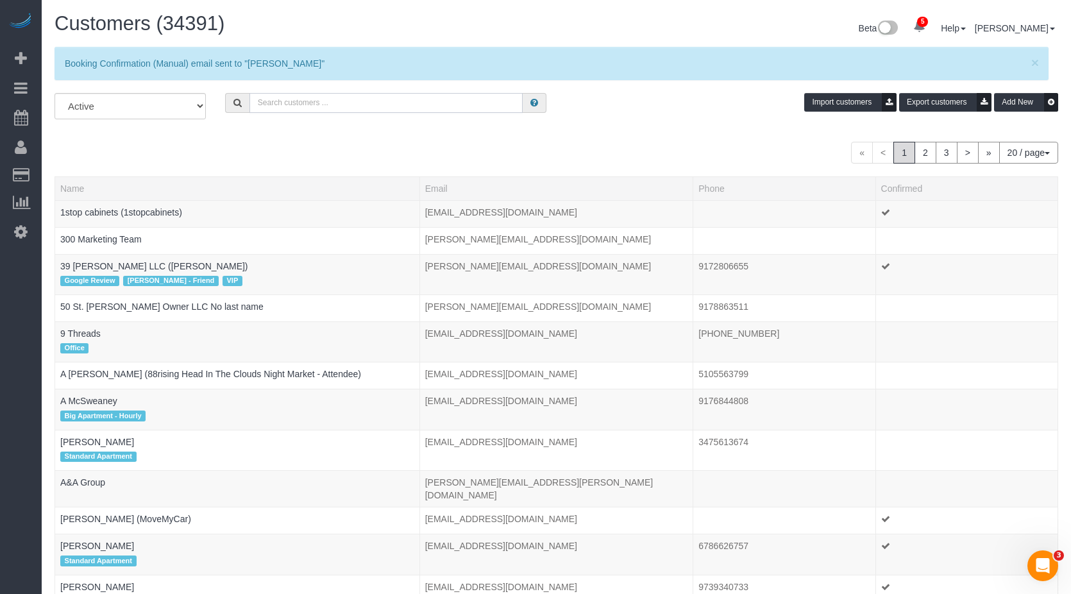
click at [301, 104] on input "text" at bounding box center [387, 103] width 274 height 20
click at [302, 104] on input "text" at bounding box center [387, 103] width 274 height 20
paste input "Stephanie Kotnik"
click at [355, 106] on input "Stephanie Kotnik" at bounding box center [387, 103] width 274 height 20
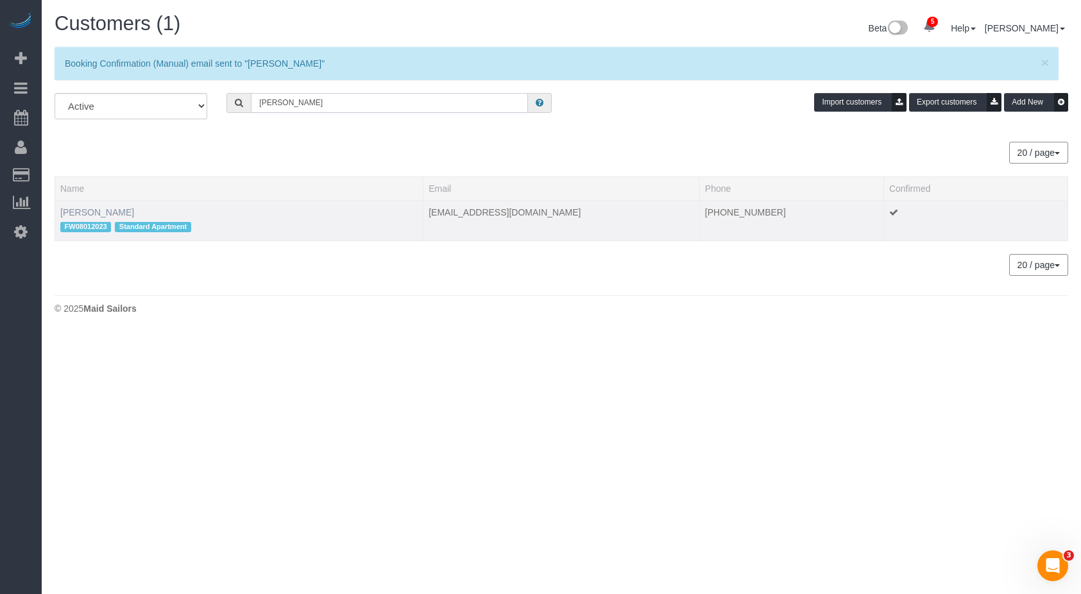
type input "Stephanie Kotni"
click at [74, 213] on link "Stephanie Kotnik" at bounding box center [97, 212] width 74 height 10
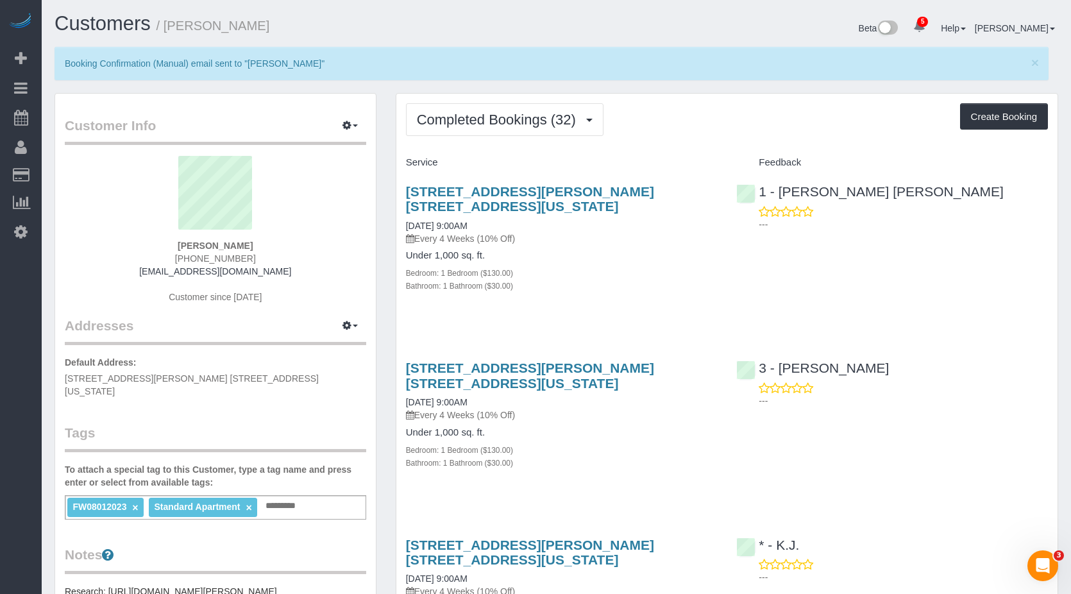
scroll to position [128, 0]
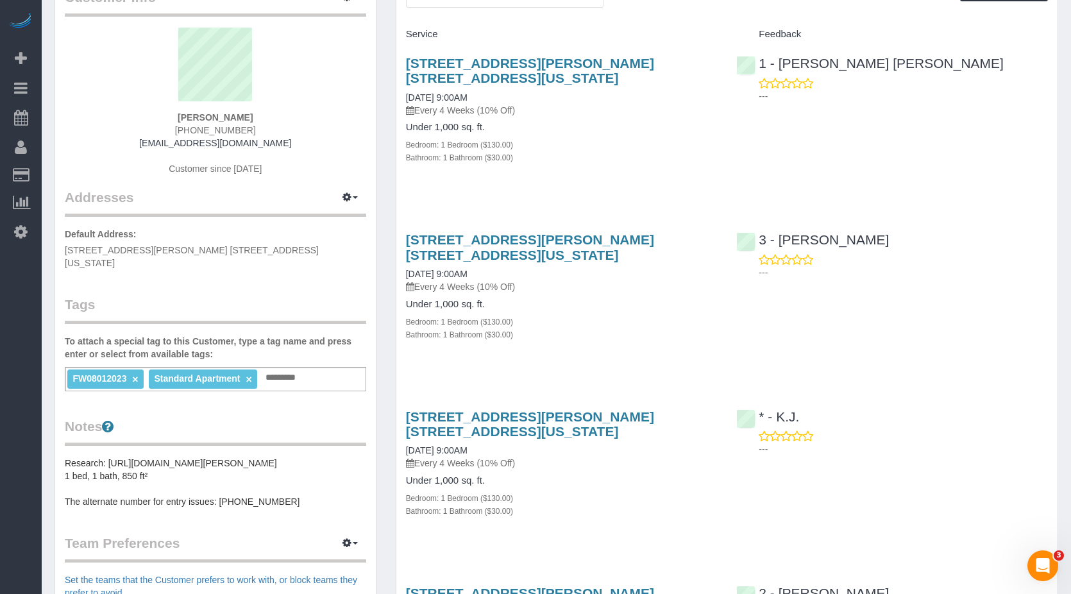
click at [292, 369] on input "text" at bounding box center [284, 377] width 44 height 17
type input "**********"
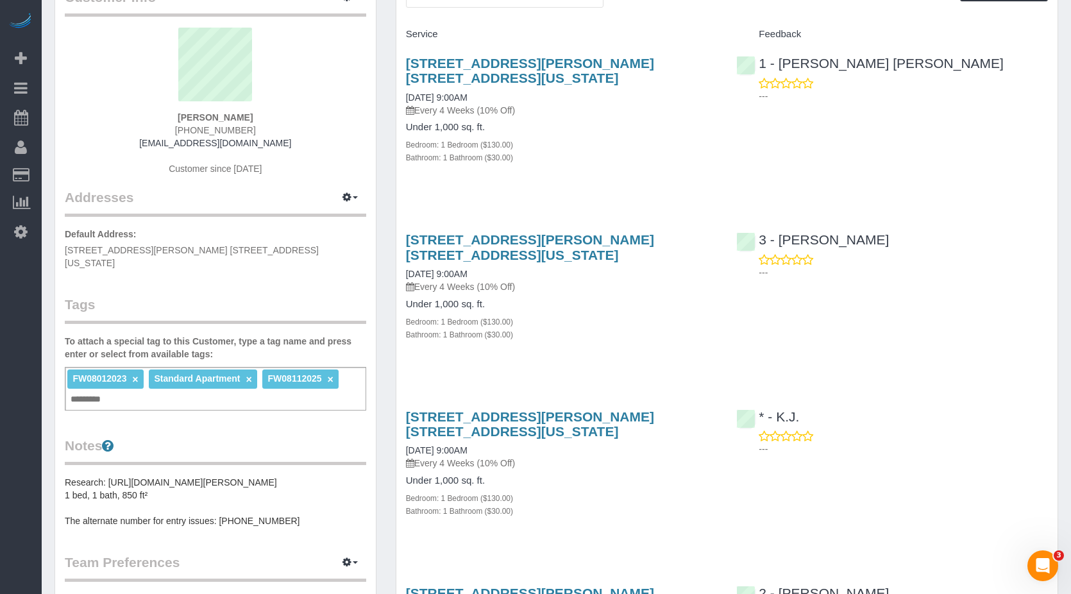
click at [212, 436] on legend "Notes" at bounding box center [215, 450] width 301 height 29
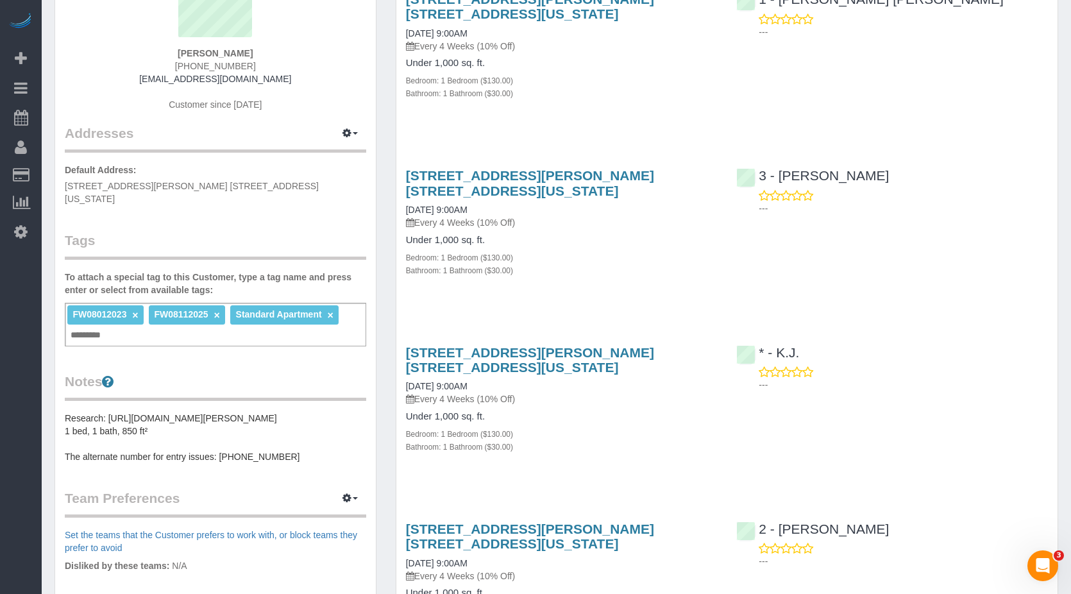
scroll to position [0, 0]
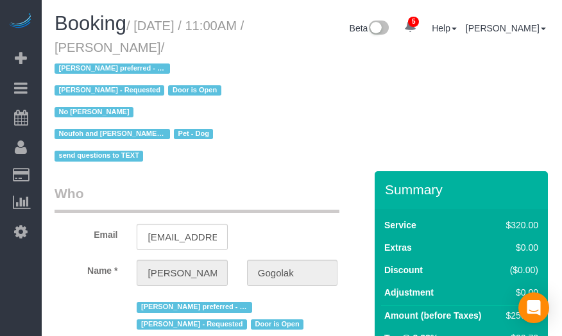
select select "NY"
select select "240"
select select "string:stripe-pm_1RfNyY4VGloSiKo7jWnzrFGY"
select select "spot1"
select select "number:58"
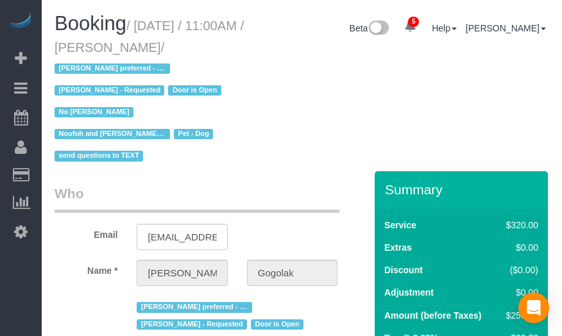
select select "number:76"
select select "number:13"
select select "number:5"
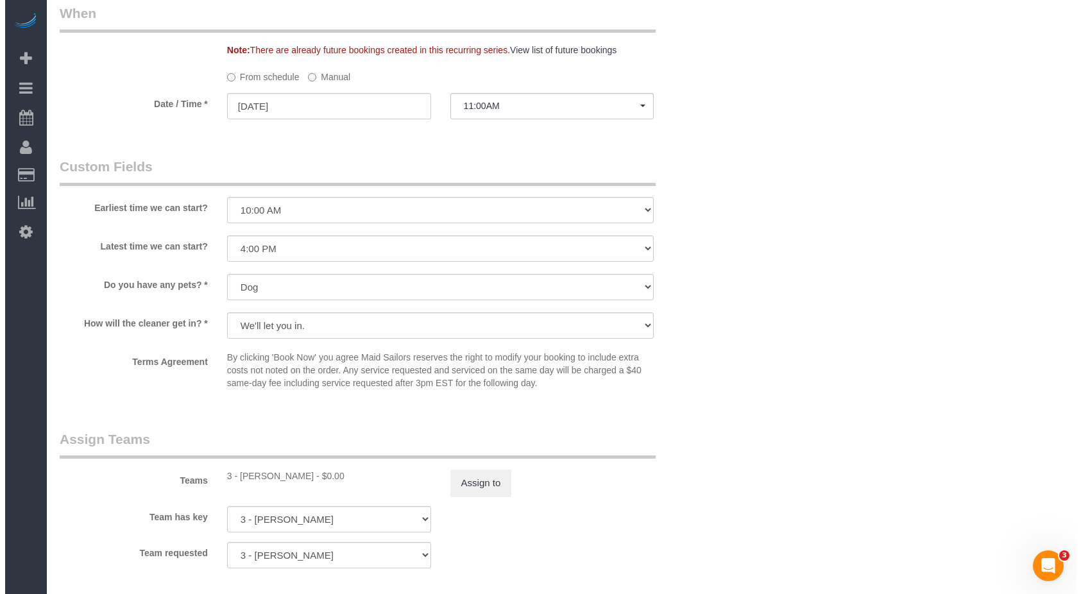
scroll to position [1283, 0]
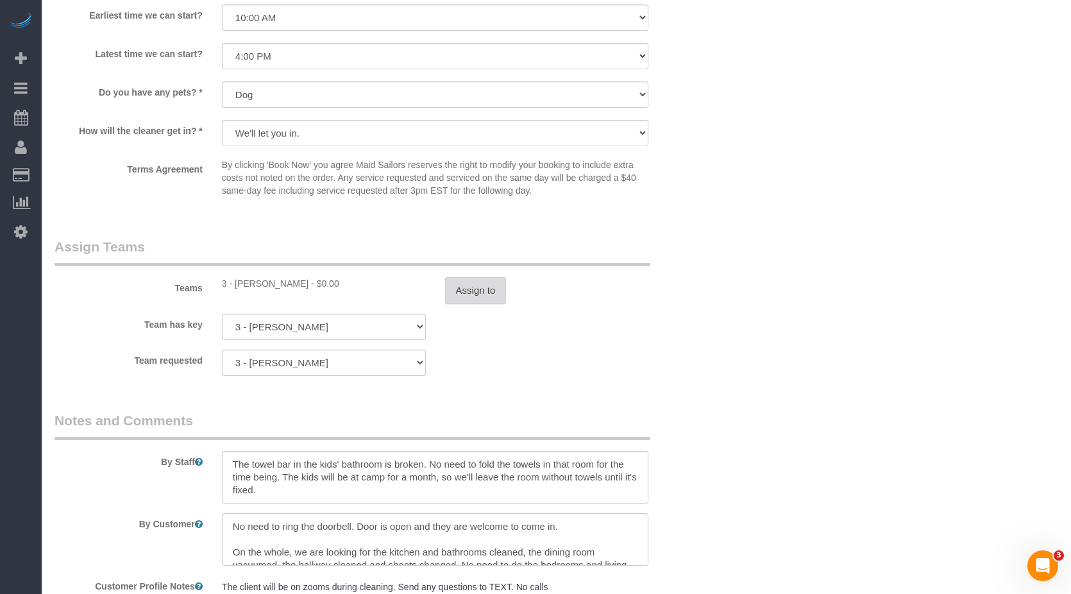
click at [468, 287] on button "Assign to" at bounding box center [476, 290] width 62 height 27
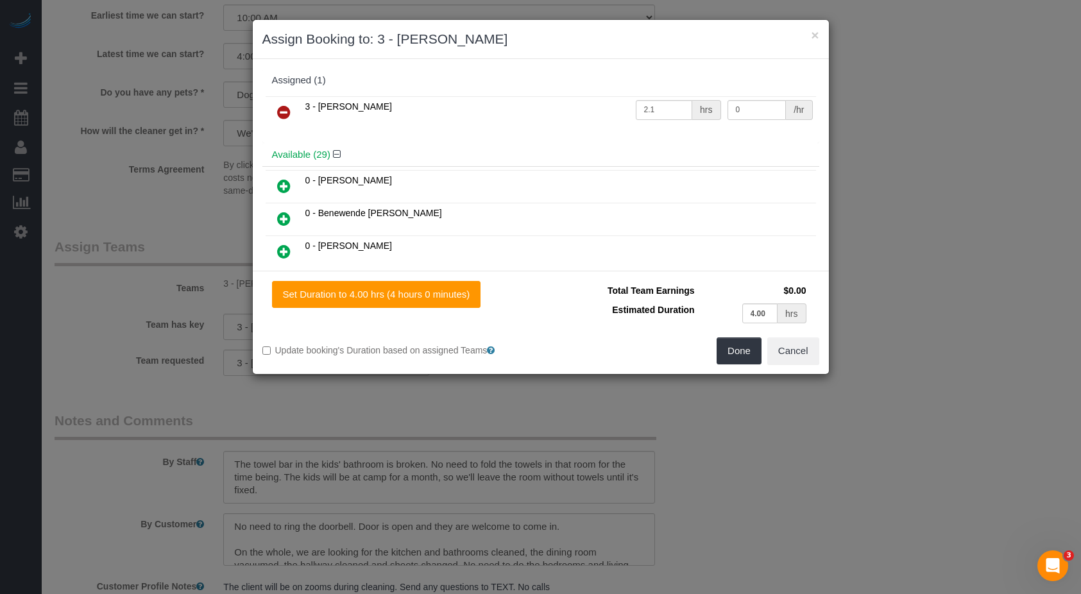
click at [277, 114] on icon at bounding box center [283, 112] width 13 height 15
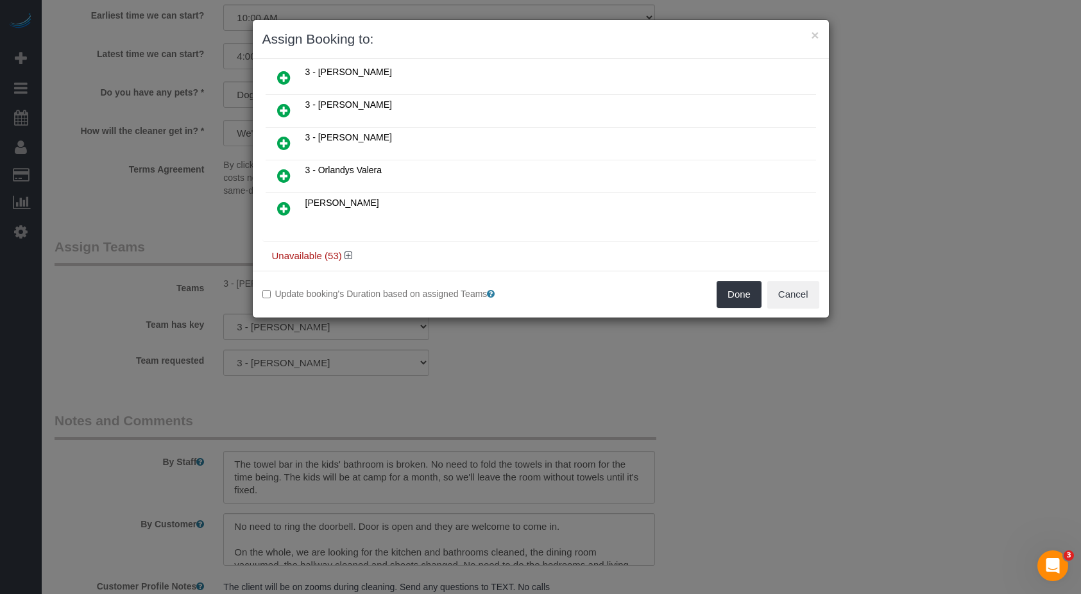
scroll to position [918, 0]
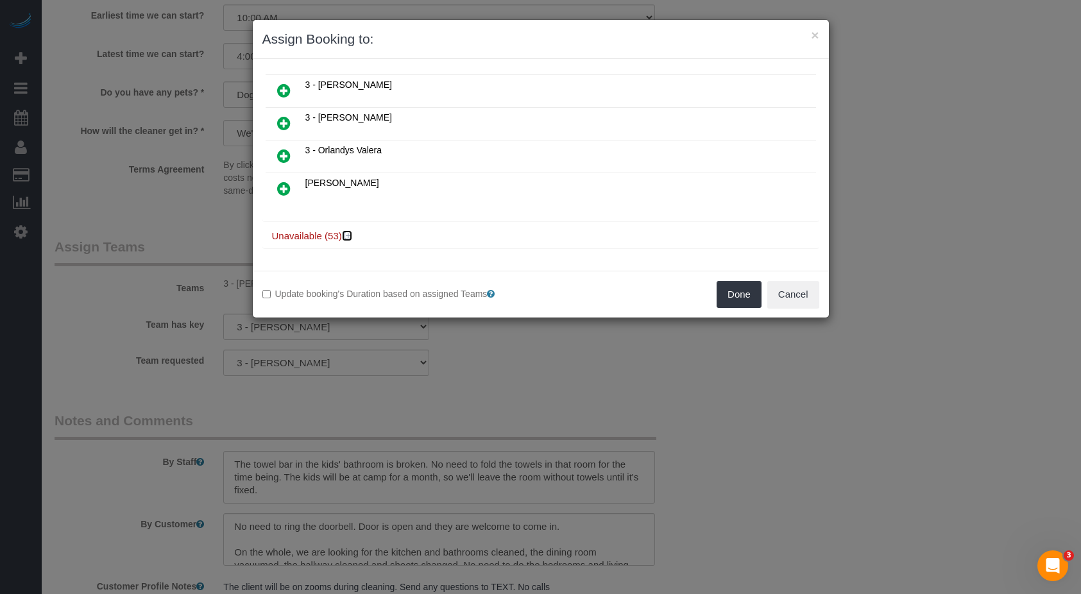
click at [347, 235] on icon at bounding box center [348, 236] width 8 height 10
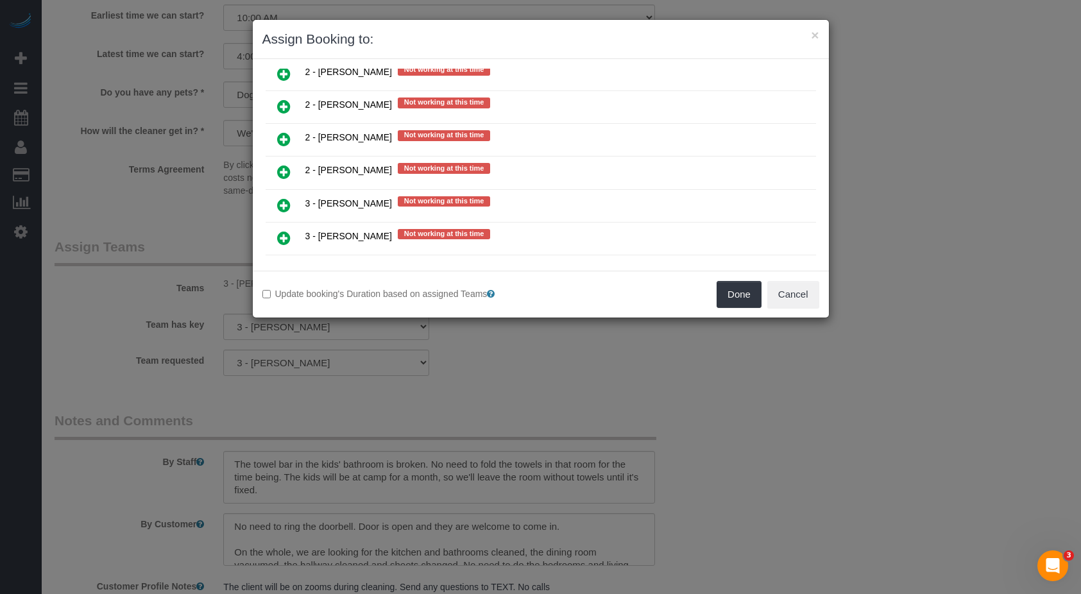
scroll to position [2706, 0]
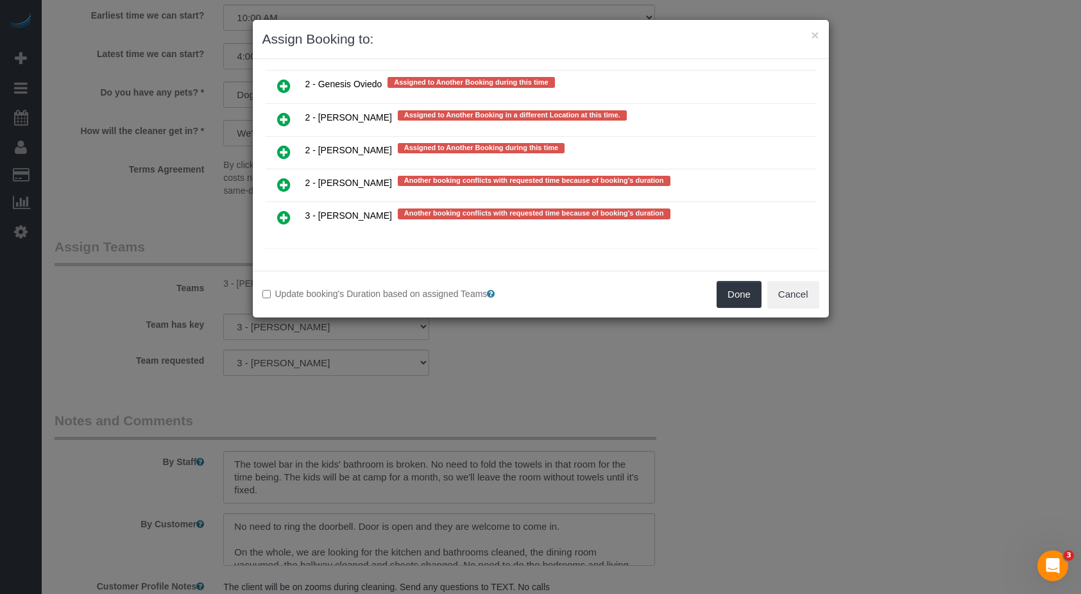
click at [281, 187] on icon at bounding box center [283, 184] width 13 height 15
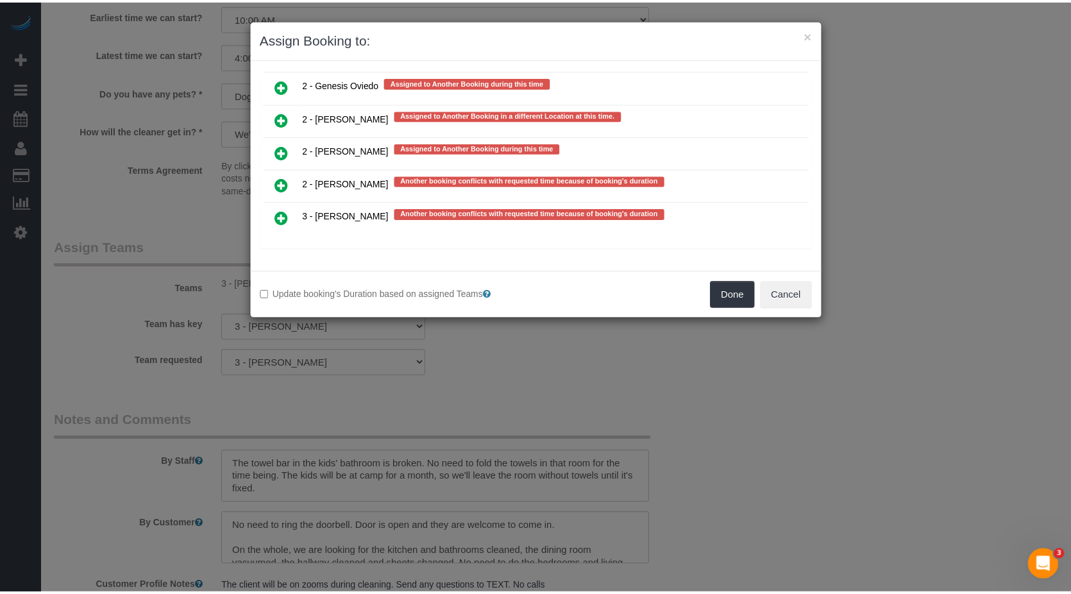
scroll to position [2709, 0]
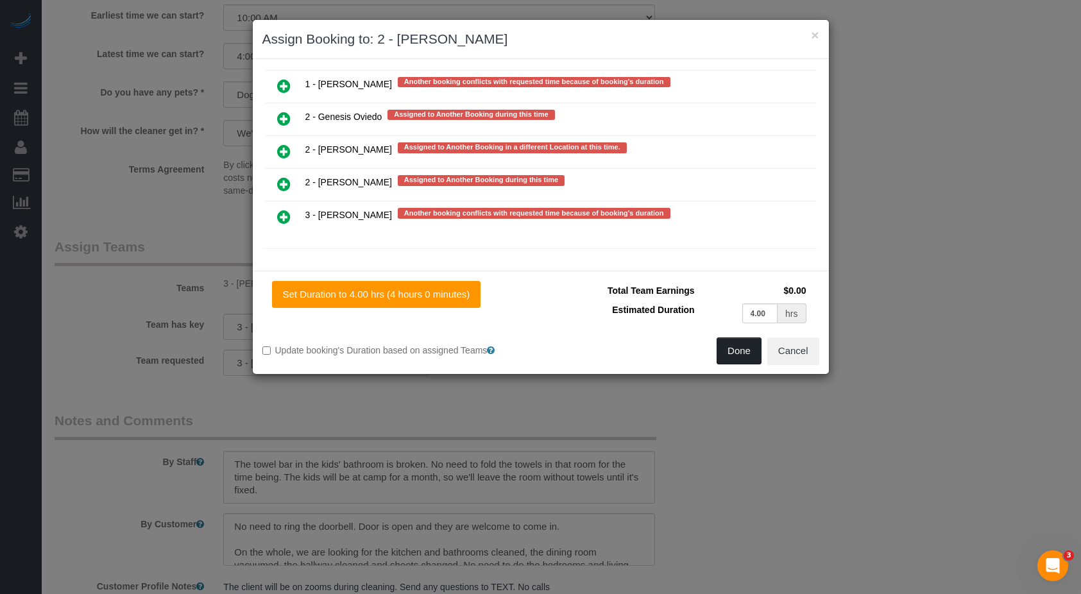
click at [561, 335] on button "Done" at bounding box center [738, 350] width 45 height 27
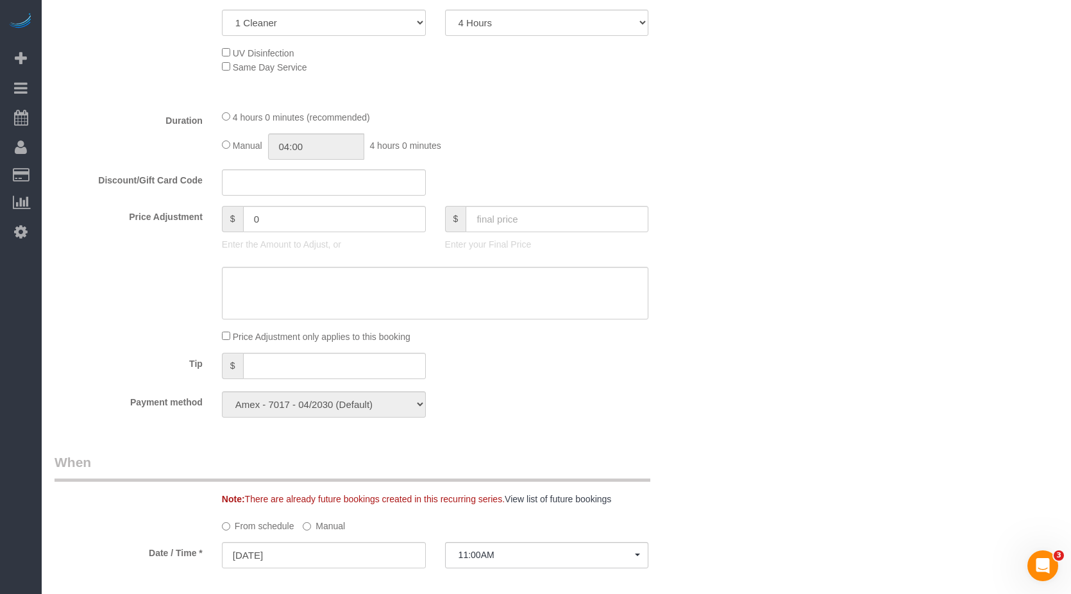
scroll to position [962, 0]
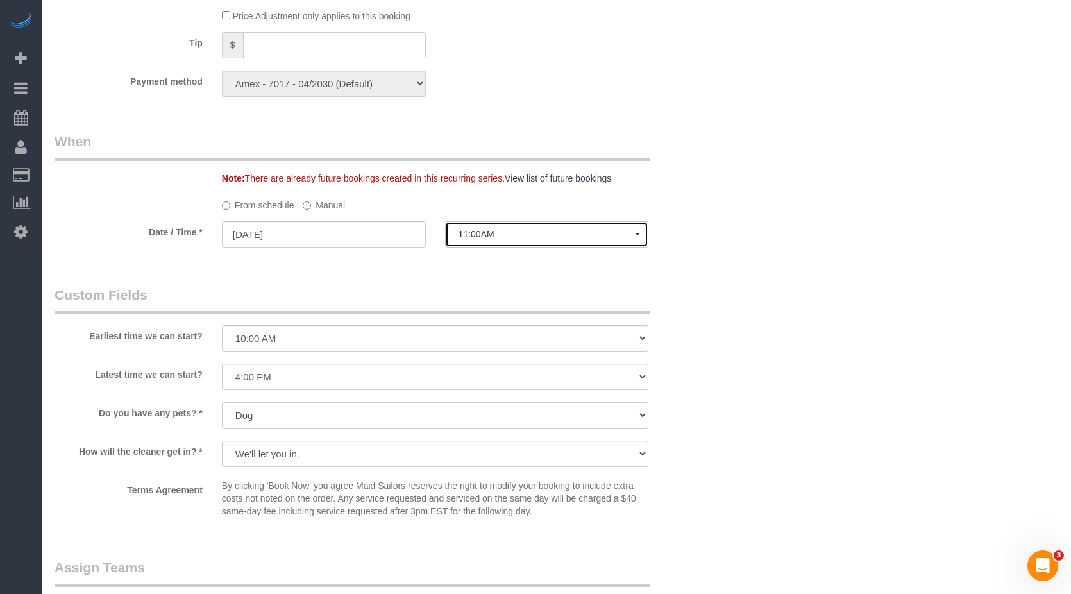
click at [487, 237] on span "11:00AM" at bounding box center [547, 234] width 177 height 10
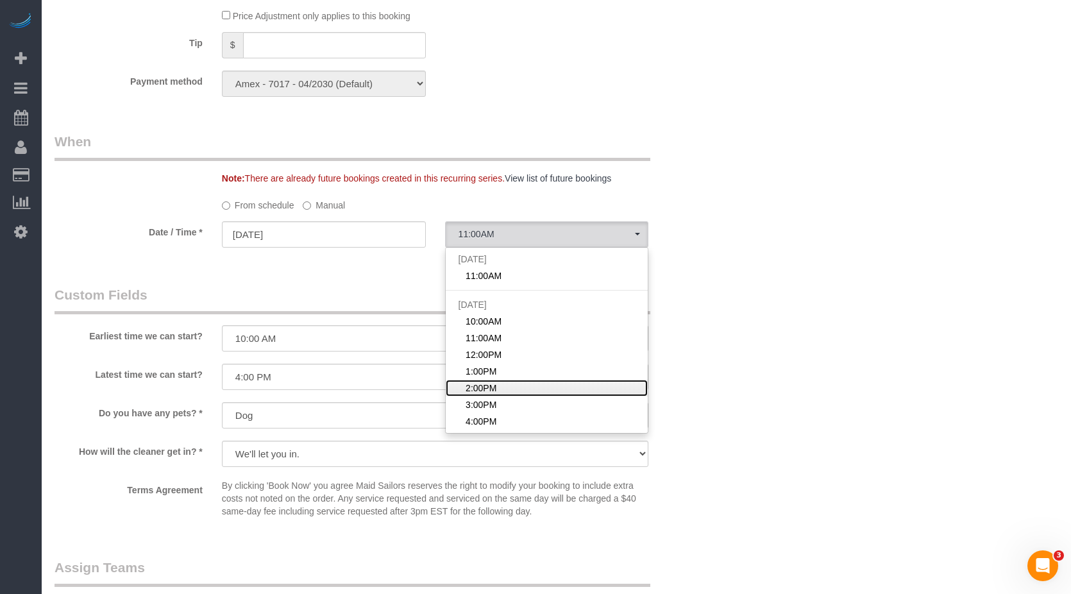
click at [492, 335] on span "2:00PM" at bounding box center [481, 388] width 31 height 13
select select "spot6"
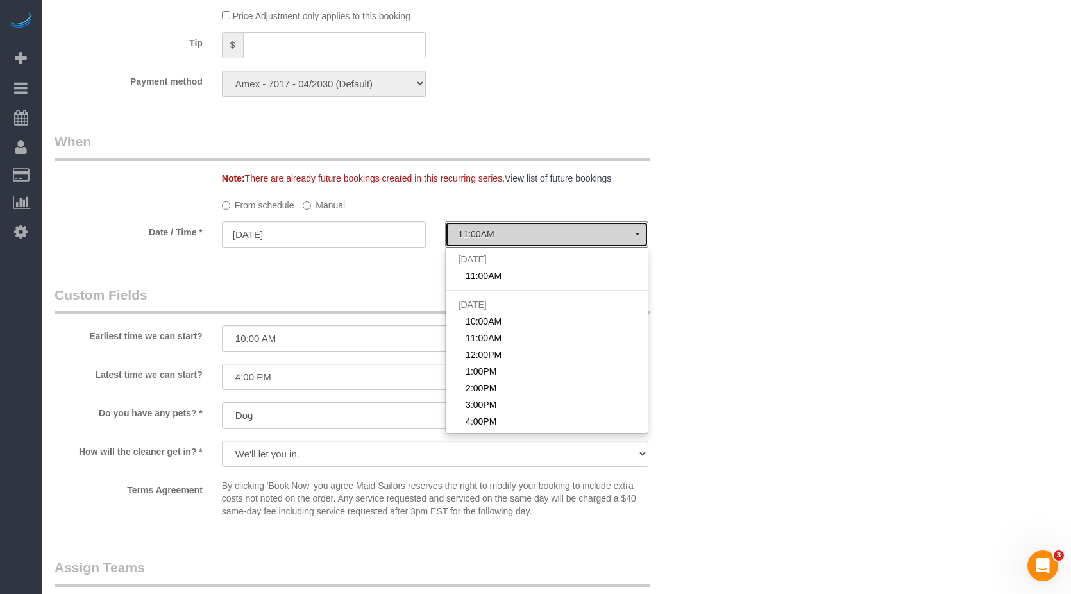
type input "08/12/2025"
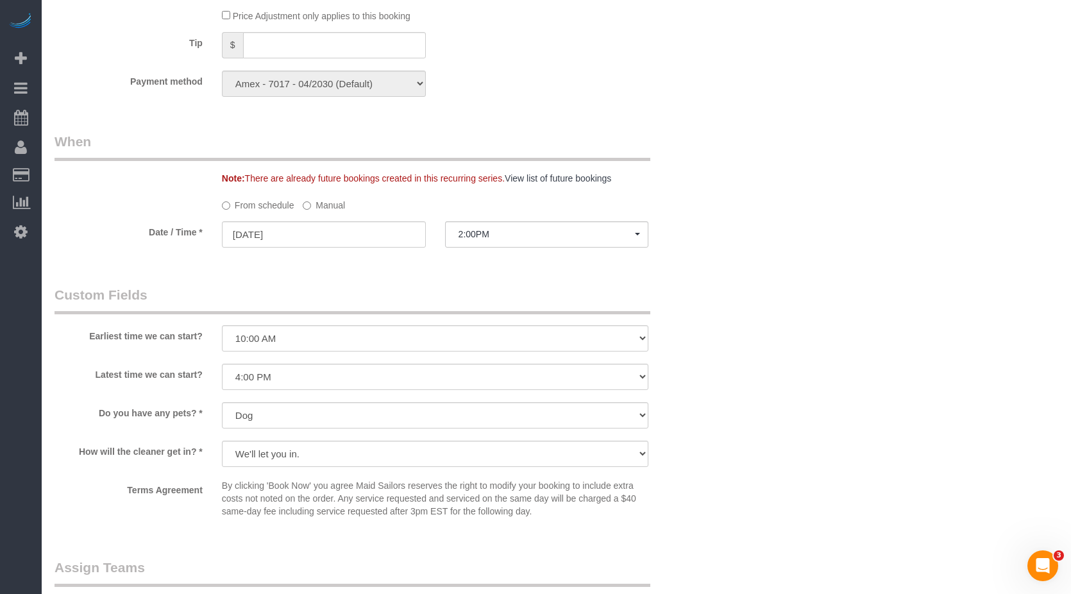
click at [561, 330] on div "Who Email [EMAIL_ADDRESS][DOMAIN_NAME] Name * [PERSON_NAME][GEOGRAPHIC_DATA] [P…" at bounding box center [557, 131] width 1004 height 2019
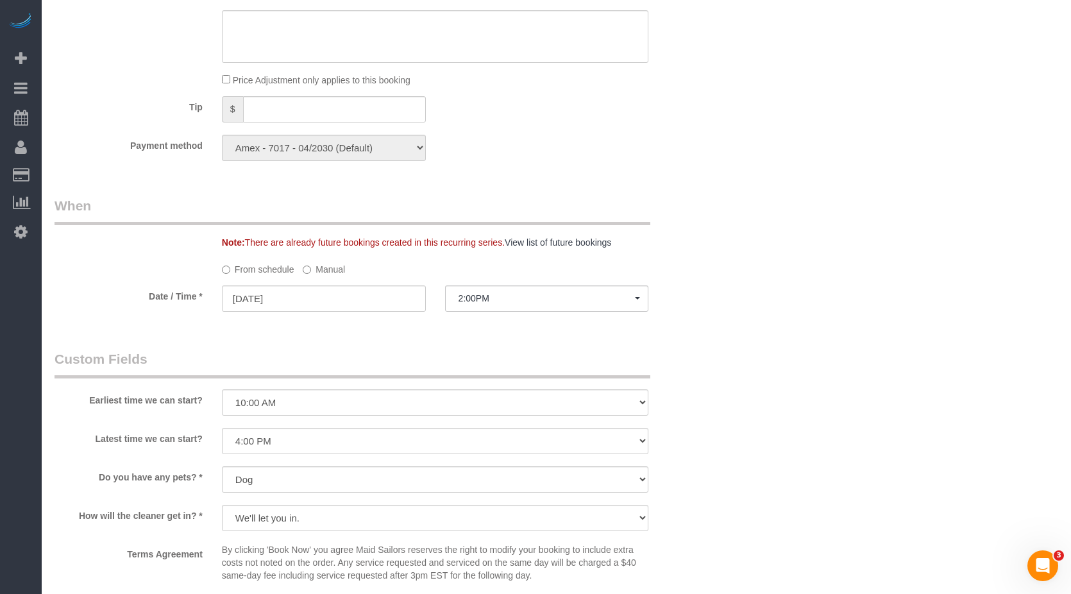
scroll to position [1026, 0]
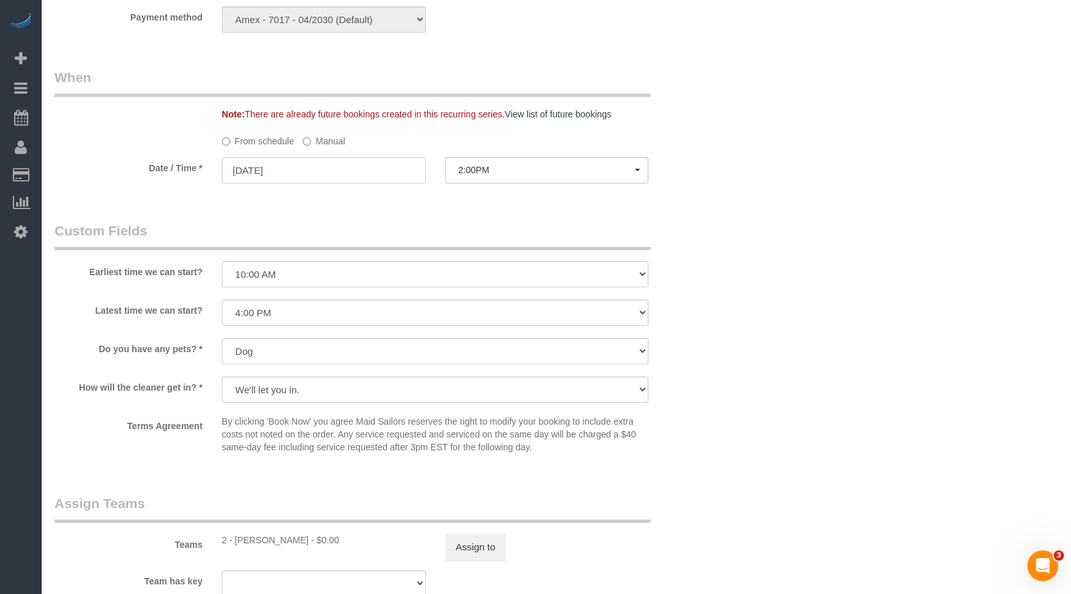
click at [306, 182] on input "08/12/2025" at bounding box center [324, 170] width 204 height 26
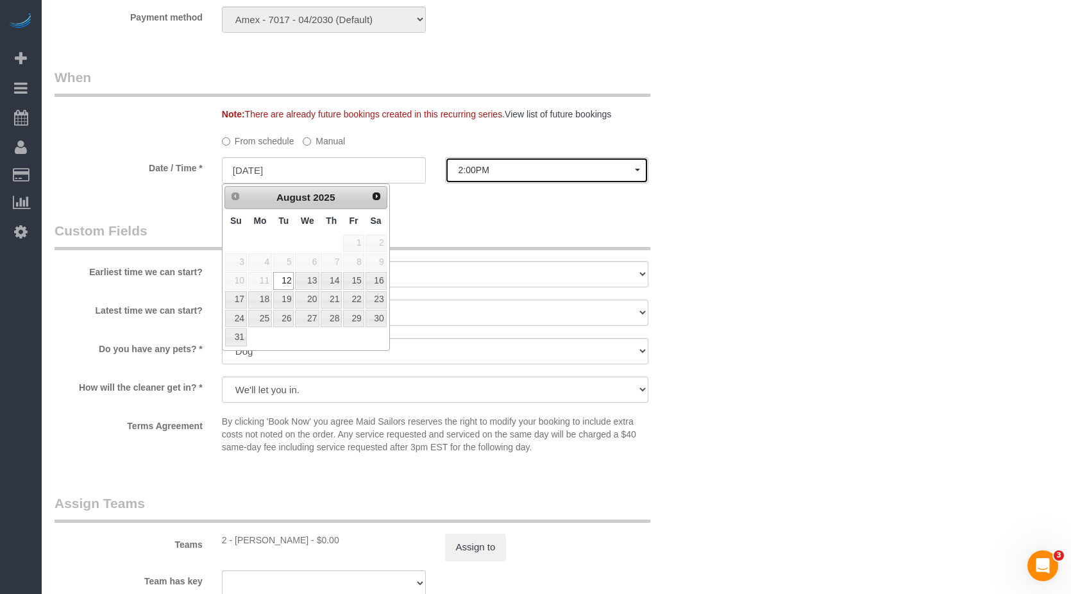
click at [484, 170] on span "2:00PM" at bounding box center [547, 170] width 177 height 10
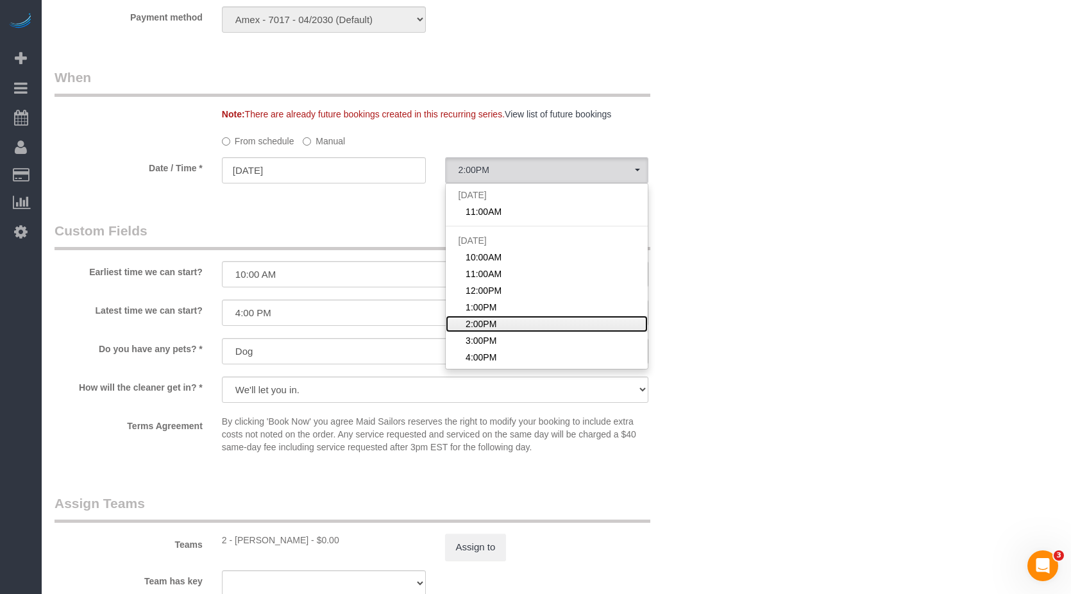
click at [468, 321] on span "2:00PM" at bounding box center [481, 324] width 31 height 13
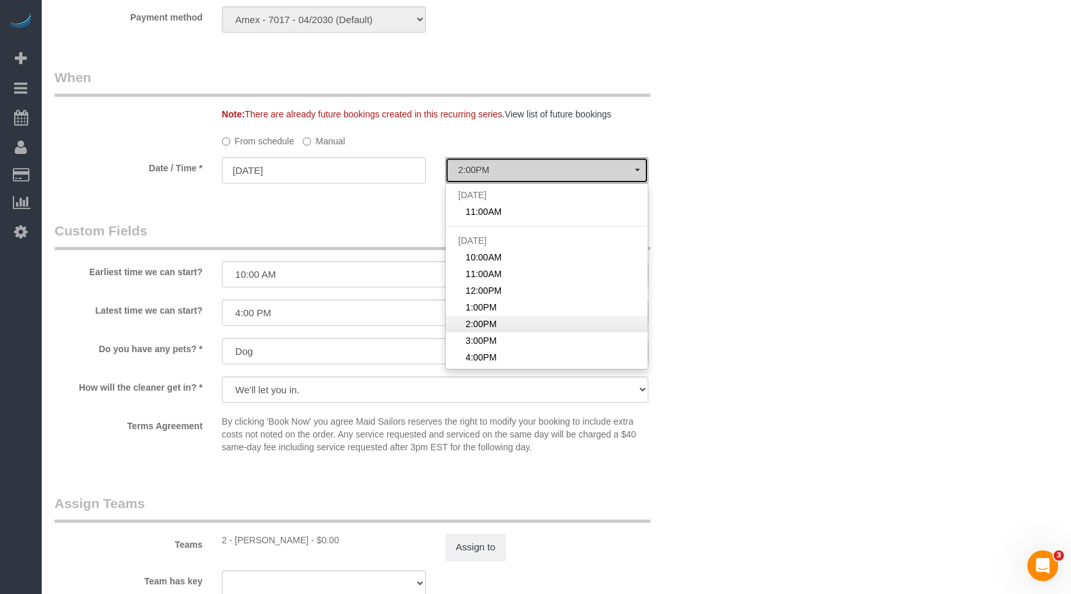
select select "spot6"
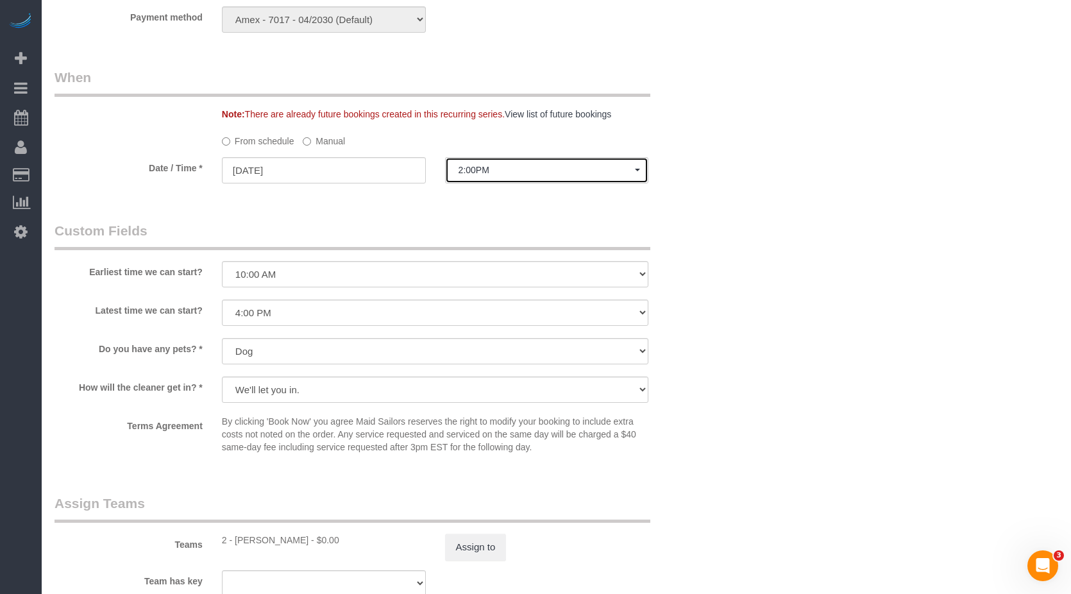
click at [511, 168] on span "2:00PM" at bounding box center [547, 170] width 177 height 10
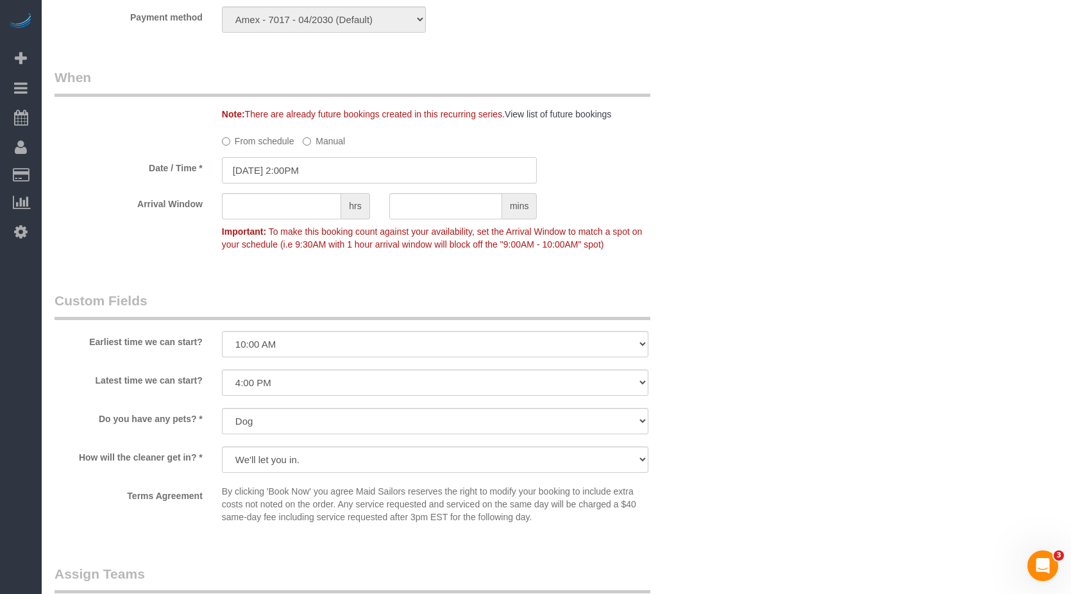
click at [365, 173] on input "08/12/2025 2:00PM" at bounding box center [380, 170] width 316 height 26
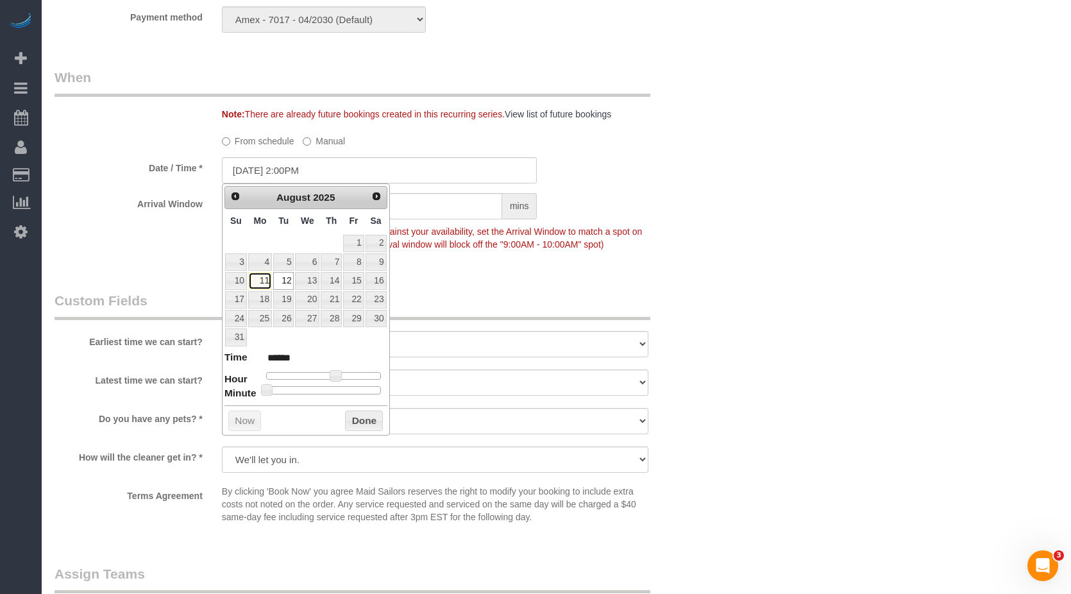
click at [257, 280] on link "11" at bounding box center [260, 280] width 24 height 17
type input "08/11/2025 2:00PM"
click at [374, 335] on button "Done" at bounding box center [364, 421] width 38 height 21
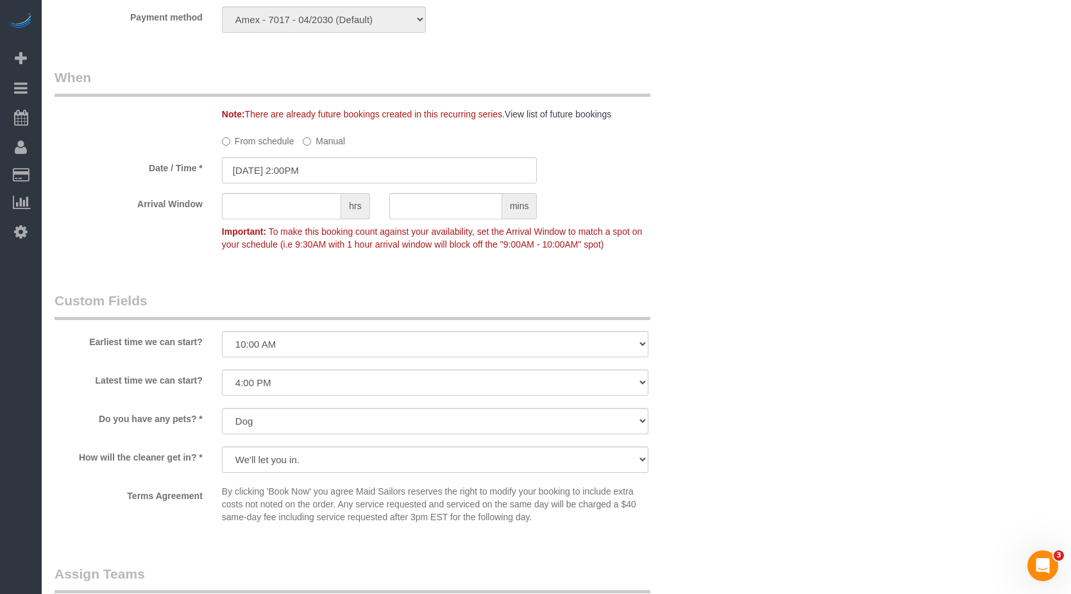
click at [386, 303] on legend "Custom Fields" at bounding box center [353, 305] width 596 height 29
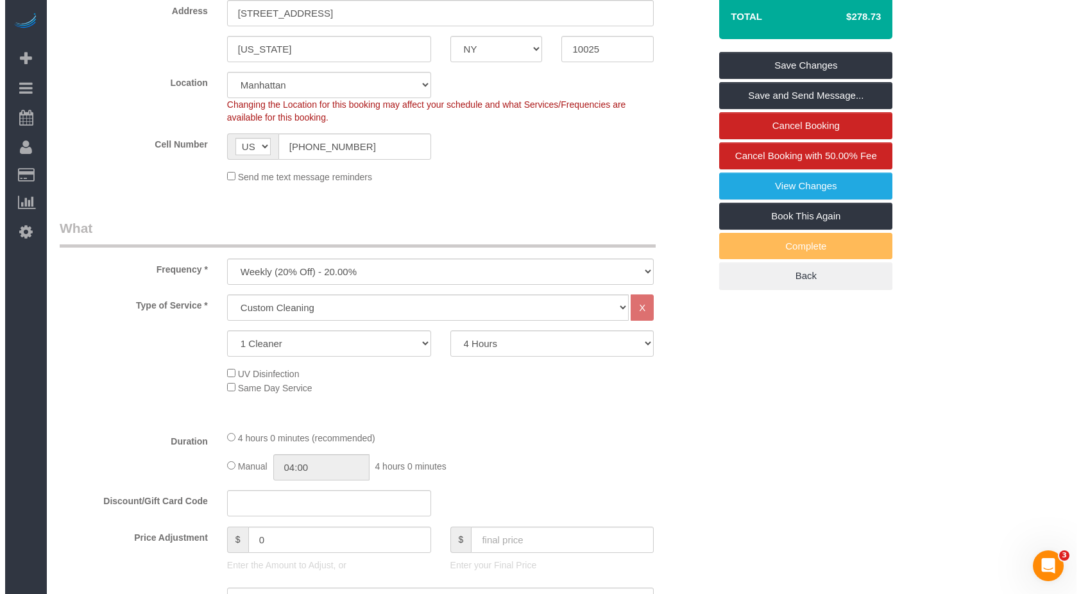
scroll to position [192, 0]
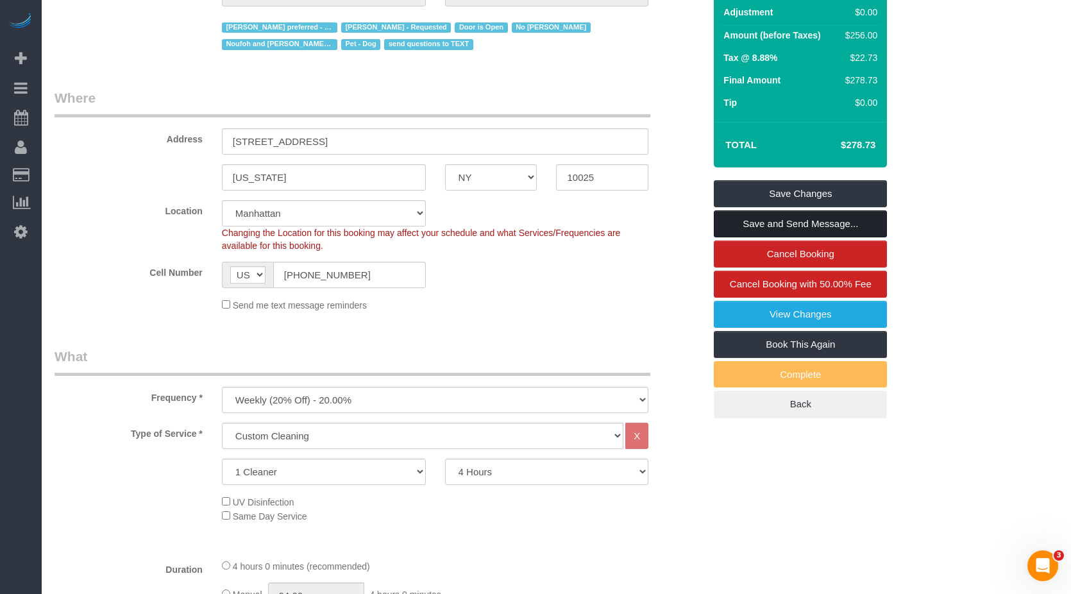
click at [561, 230] on link "Save and Send Message..." at bounding box center [800, 223] width 173 height 27
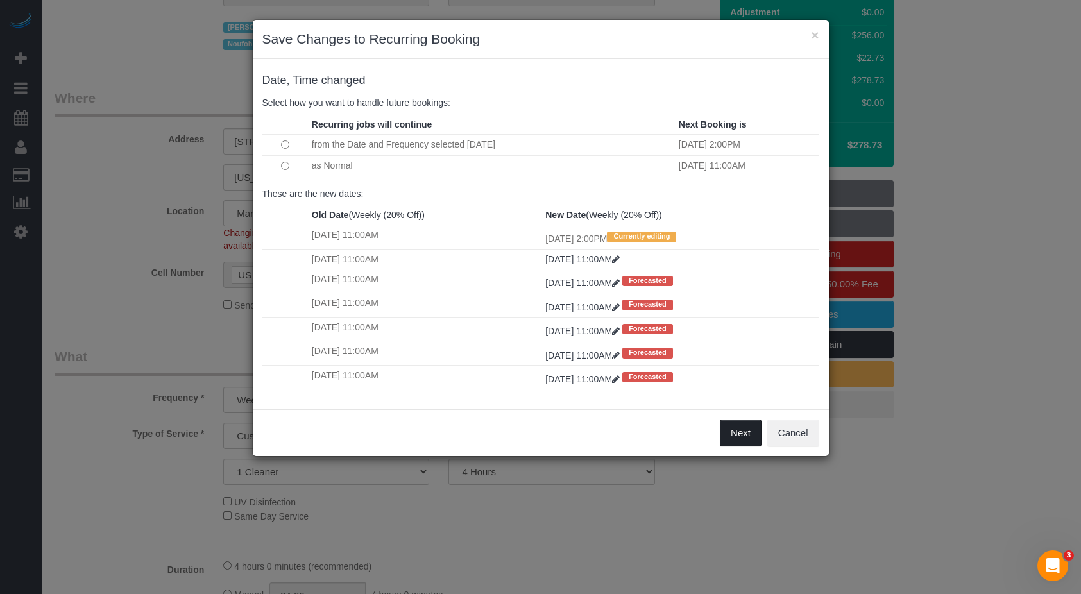
click at [561, 335] on button "Next" at bounding box center [741, 432] width 42 height 27
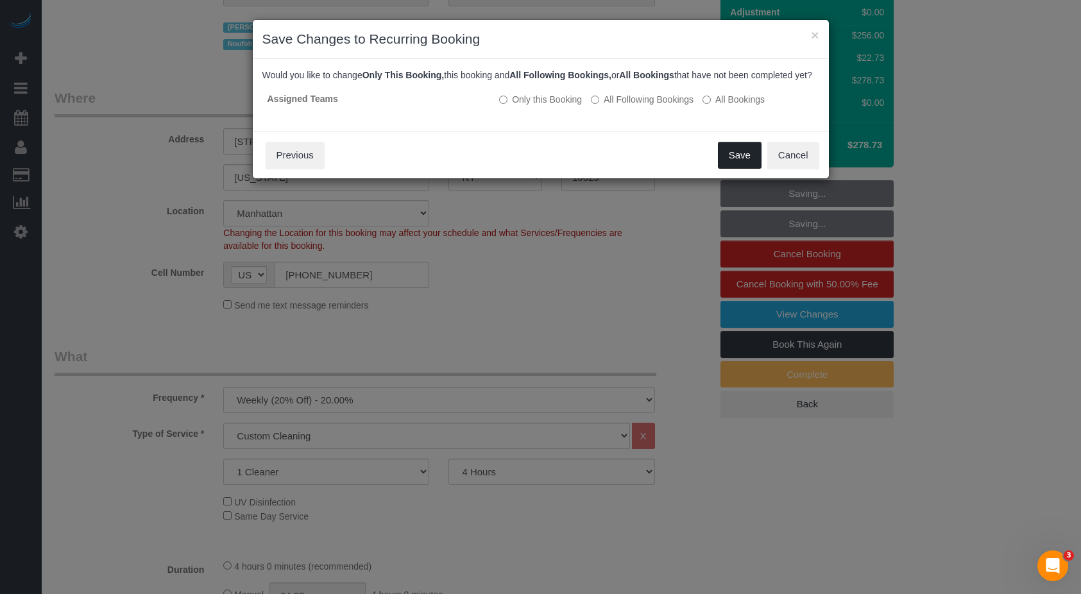
click at [561, 164] on button "Save" at bounding box center [740, 155] width 44 height 27
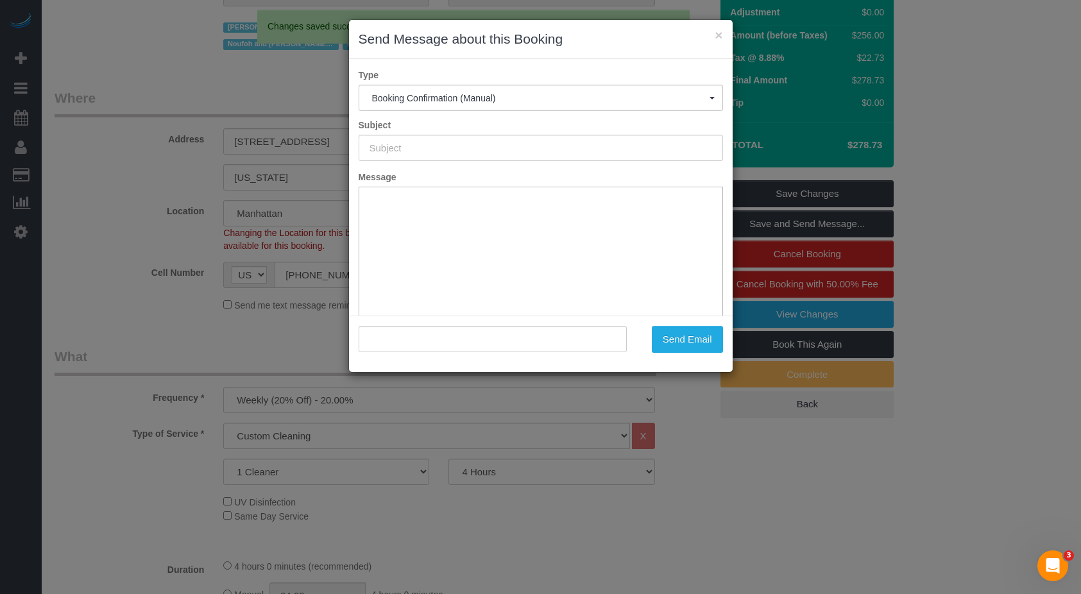
type input "Cleaning Confirmed for 08/11/2025 at 2:00pm"
type input ""Leonora Gogolak" <gogolakl@gmail.com>"
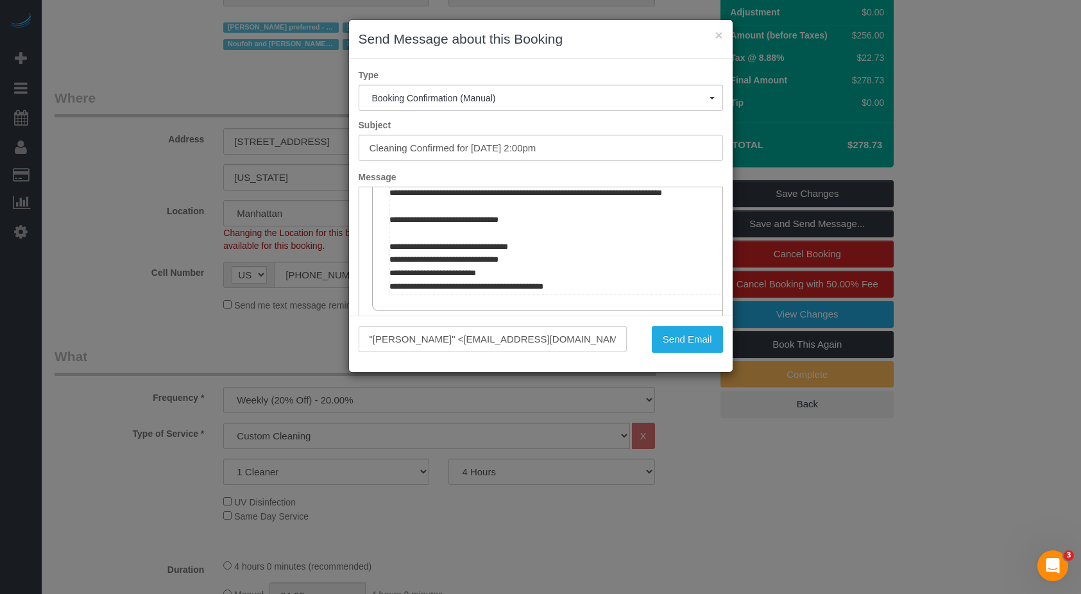
scroll to position [513, 0]
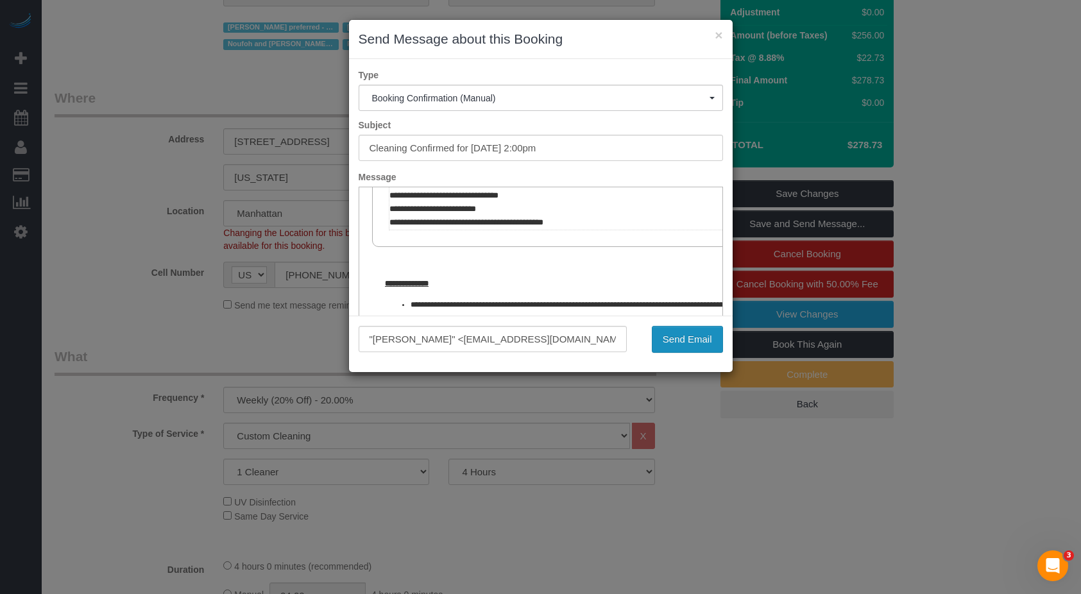
click at [561, 335] on button "Send Email" at bounding box center [687, 339] width 71 height 27
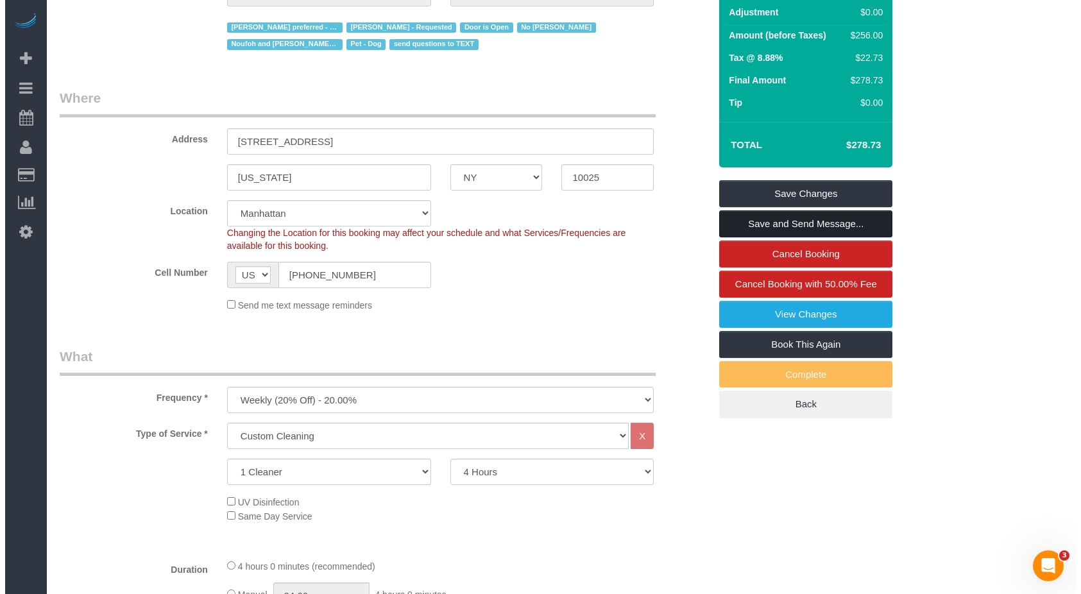
scroll to position [0, 0]
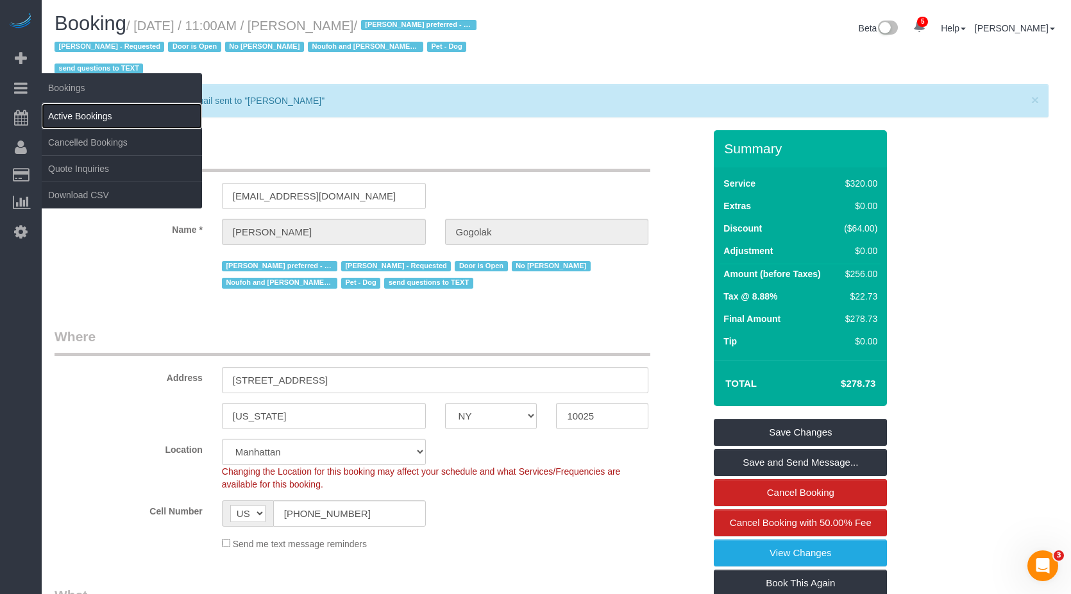
click at [67, 116] on link "Active Bookings" at bounding box center [122, 116] width 160 height 26
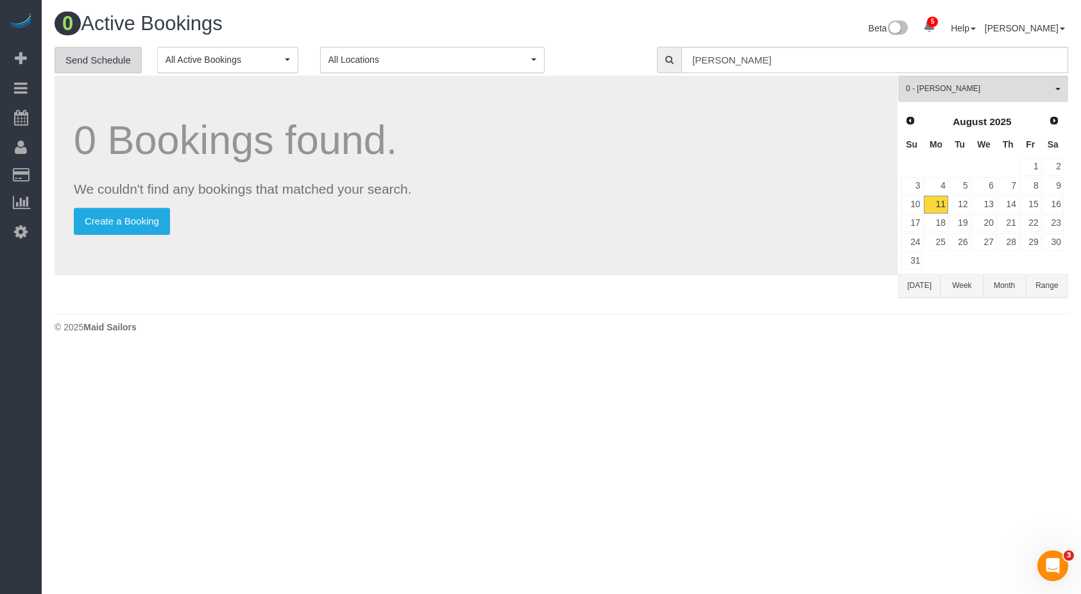
click at [108, 64] on link "Send Schedule" at bounding box center [98, 60] width 87 height 27
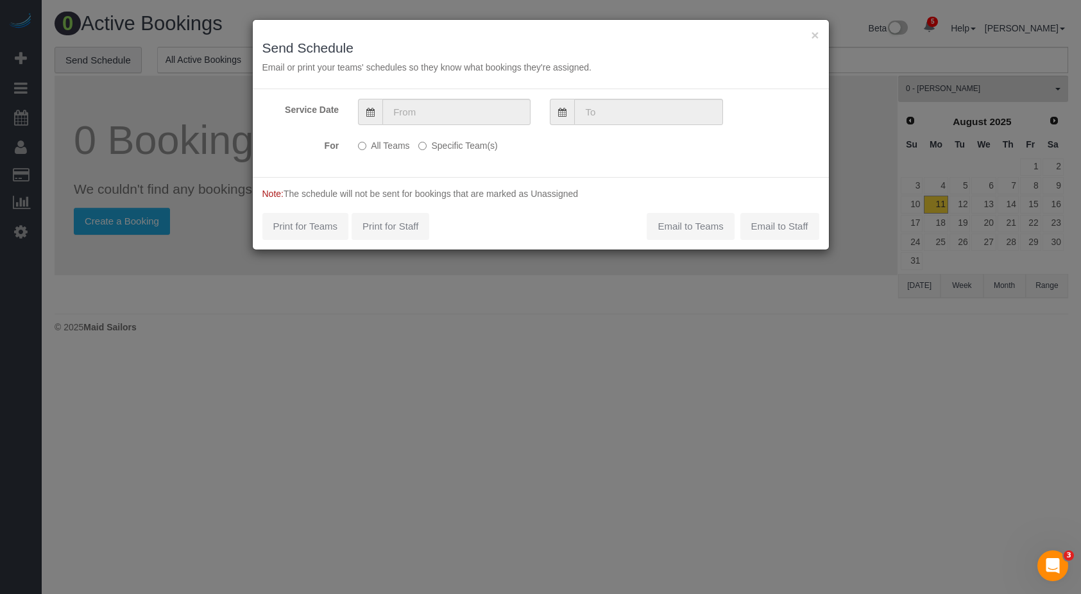
click at [371, 110] on icon at bounding box center [370, 112] width 8 height 9
click at [422, 110] on input "text" at bounding box center [456, 112] width 148 height 26
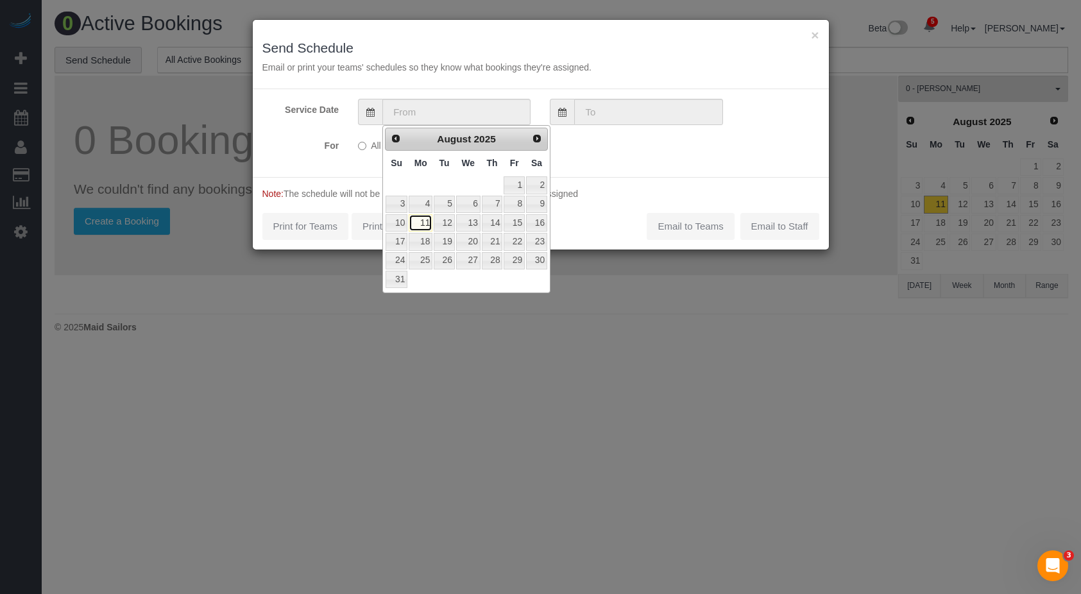
click at [419, 223] on link "11" at bounding box center [421, 222] width 24 height 17
type input "08/11/2025"
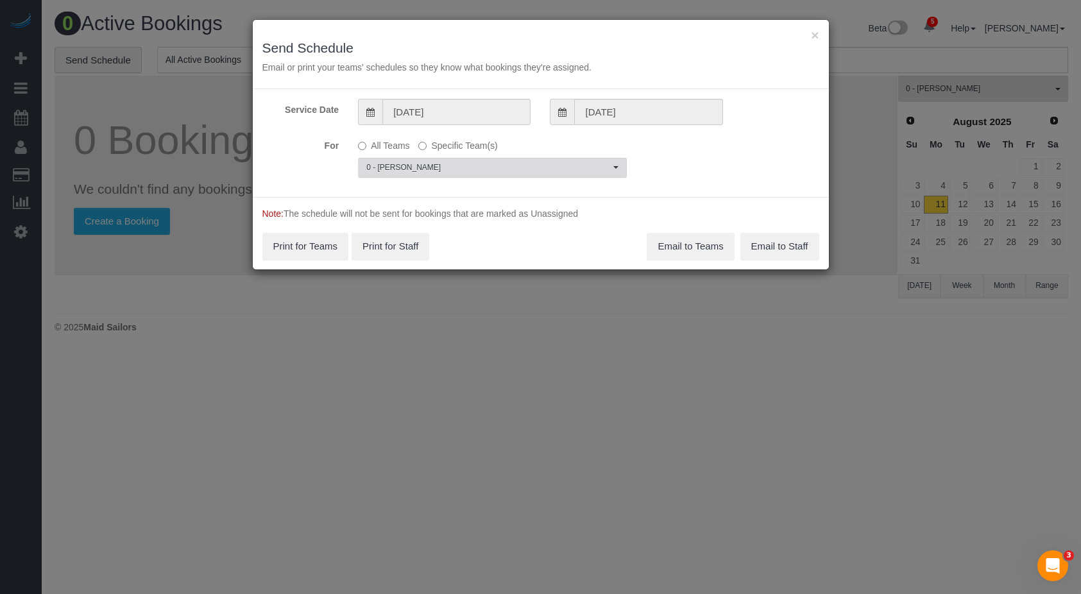
click at [511, 164] on span "0 - [PERSON_NAME]" at bounding box center [488, 167] width 244 height 11
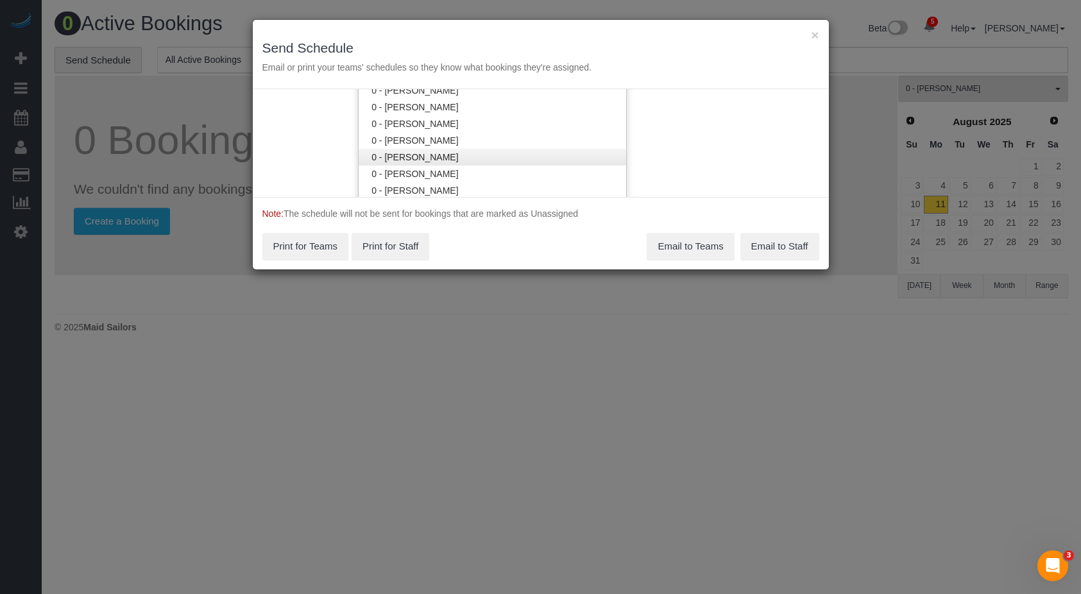
scroll to position [248, 0]
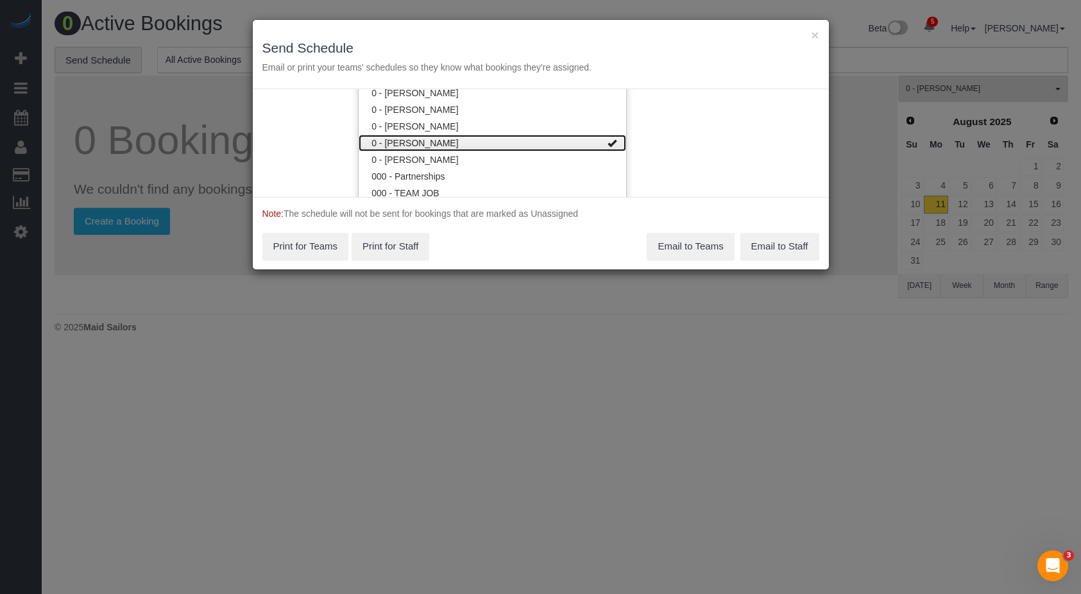
click at [510, 144] on link "0 - [PERSON_NAME]" at bounding box center [492, 143] width 267 height 17
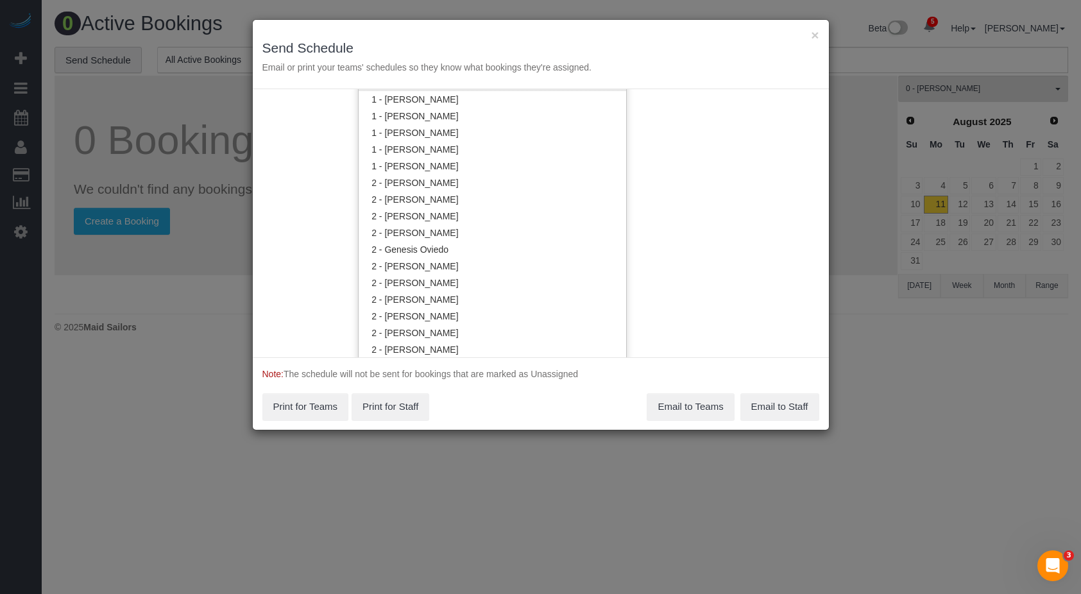
scroll to position [890, 0]
click at [465, 300] on link "2 - [PERSON_NAME]" at bounding box center [492, 302] width 267 height 17
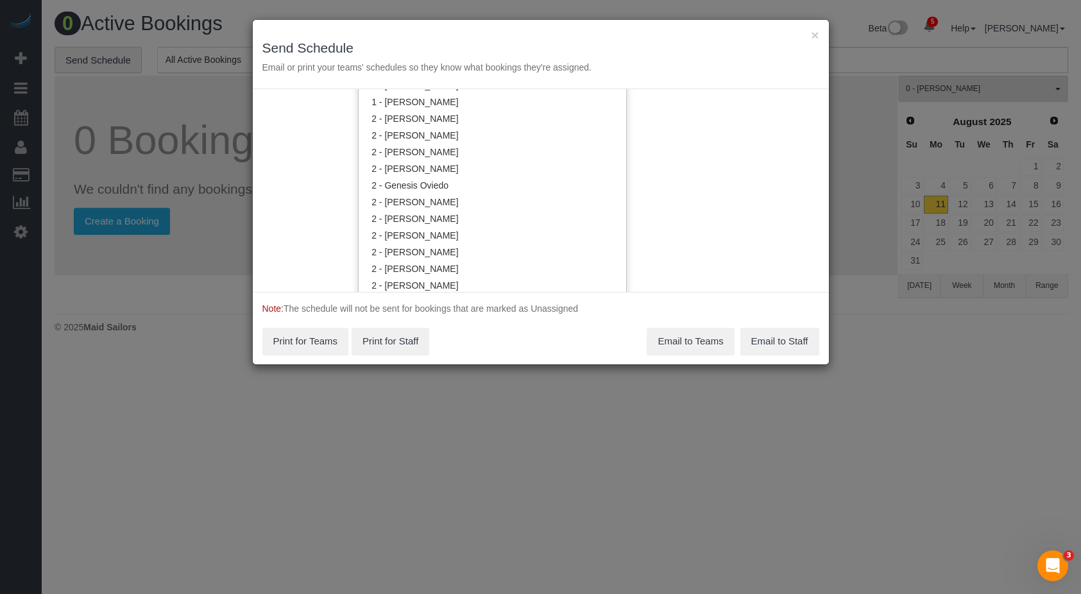
click at [561, 264] on div "Service Date 08/11/2025 08/11/2025 For All Teams Specific Team(s) 2 - Milagros …" at bounding box center [541, 190] width 576 height 203
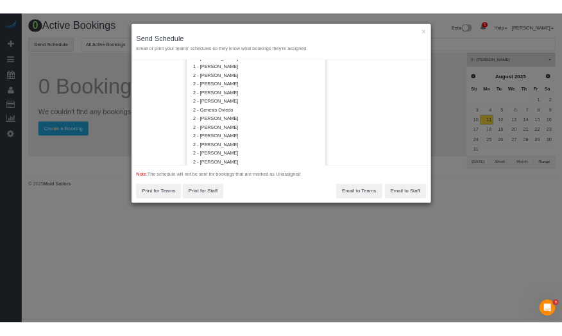
scroll to position [0, 0]
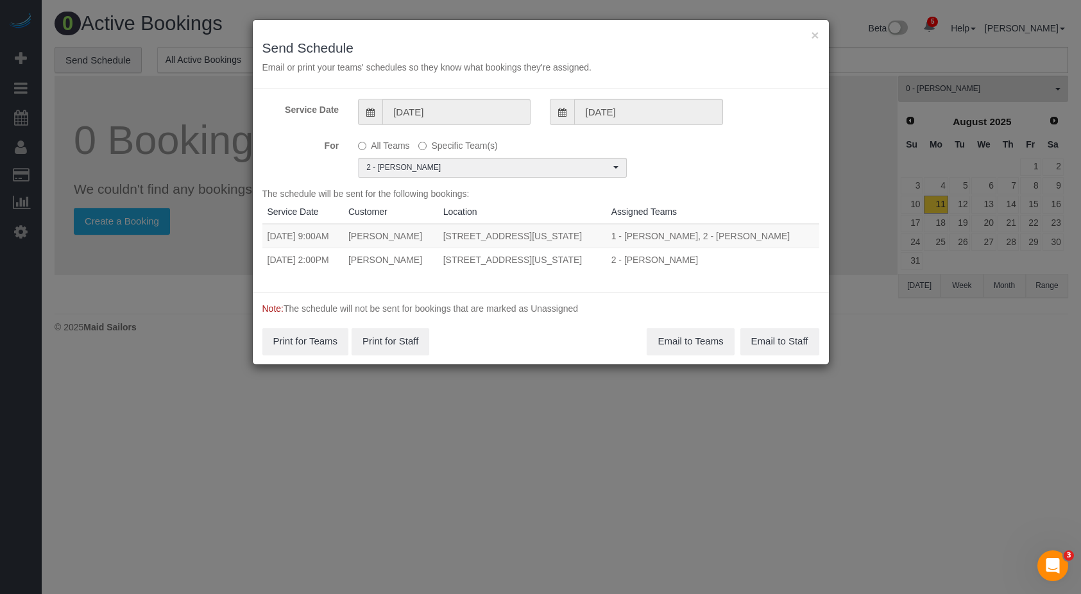
click at [561, 274] on div "The schedule will be sent for the following bookings: Service Date Customer Loc…" at bounding box center [540, 234] width 557 height 95
drag, startPoint x: 271, startPoint y: 261, endPoint x: 646, endPoint y: 262, distance: 375.2
click at [561, 262] on tr "08/11/2025 2:00PM Leonora Gogolak 336 Central Park West, Apt 5e, New York, NY 1…" at bounding box center [540, 260] width 557 height 24
copy tr "08/11/2025 2:00PM Leonora Gogolak 336 Central Park West, Apt 5e, New York, NY 1…"
click at [561, 335] on button "Email to Teams" at bounding box center [690, 341] width 87 height 27
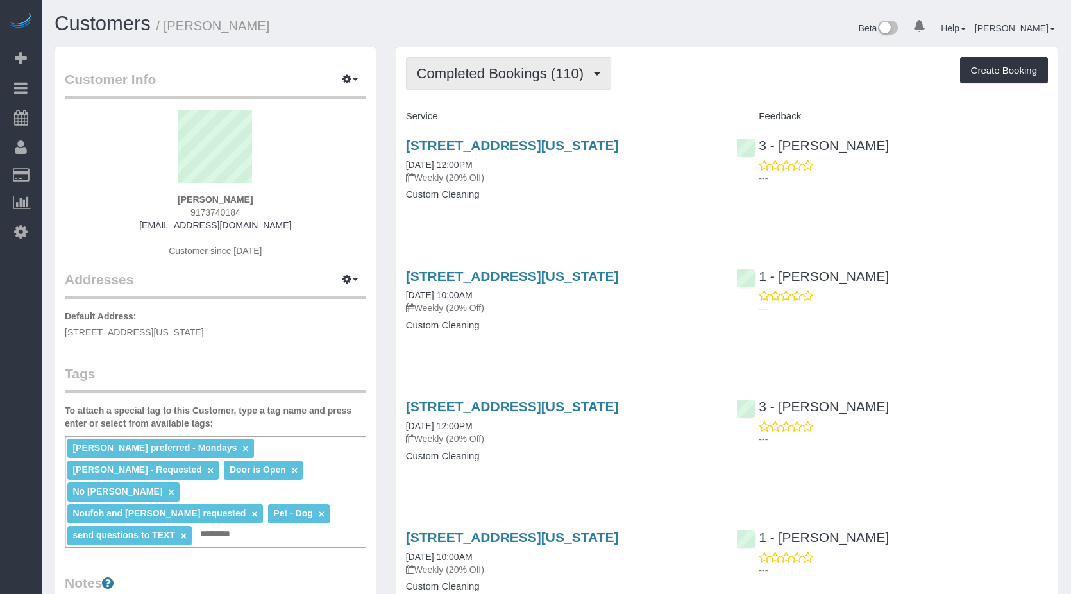
click at [536, 83] on button "Completed Bookings (110)" at bounding box center [509, 73] width 206 height 33
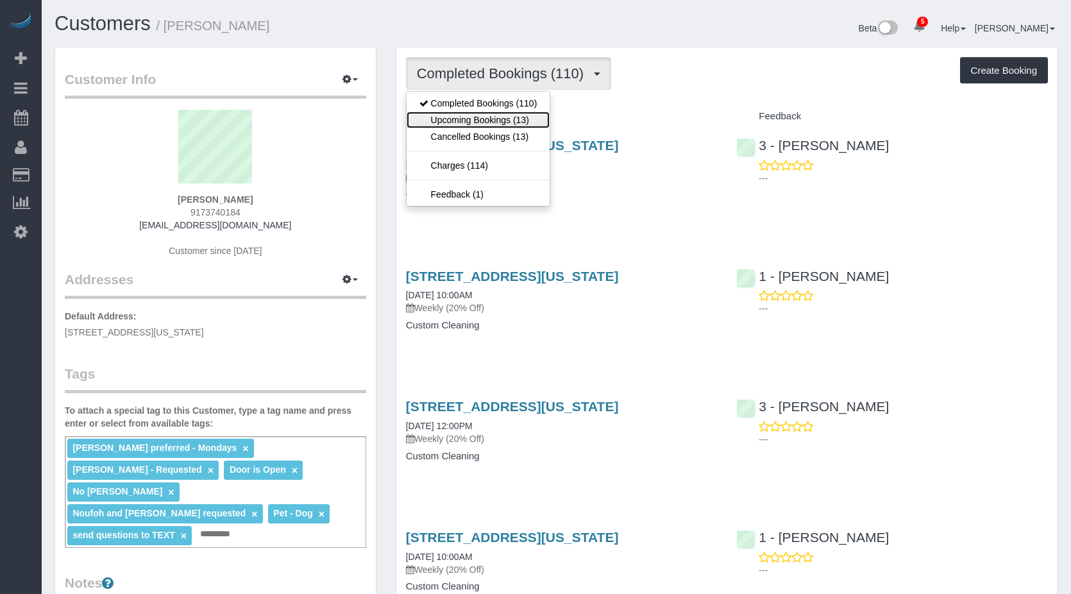
click at [493, 122] on link "Upcoming Bookings (13)" at bounding box center [479, 120] width 144 height 17
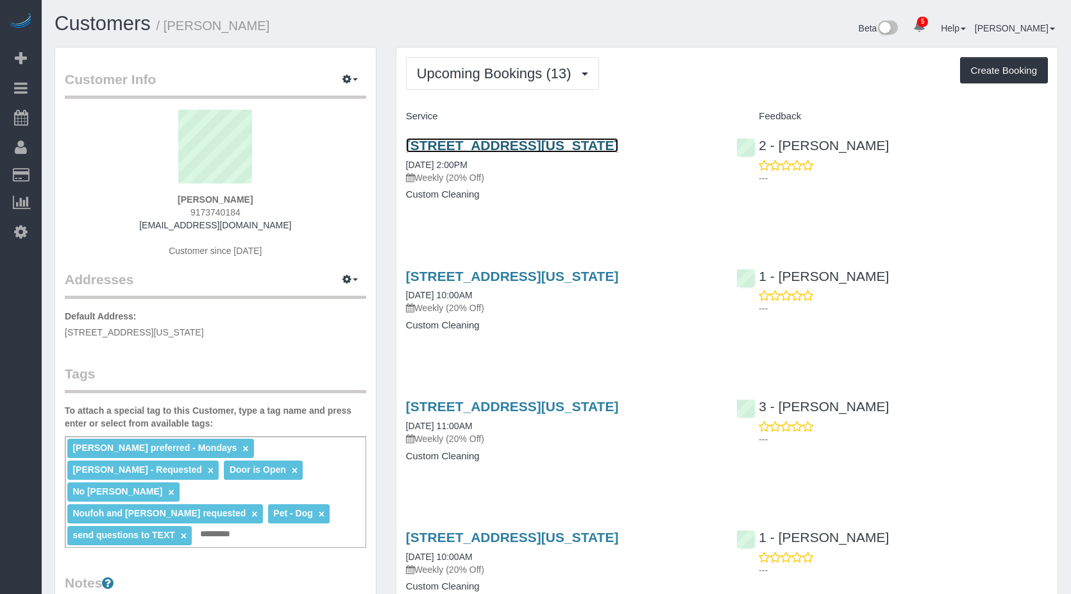
click at [456, 144] on link "[STREET_ADDRESS][US_STATE]" at bounding box center [512, 145] width 213 height 15
click at [471, 148] on link "[STREET_ADDRESS][US_STATE]" at bounding box center [512, 145] width 213 height 15
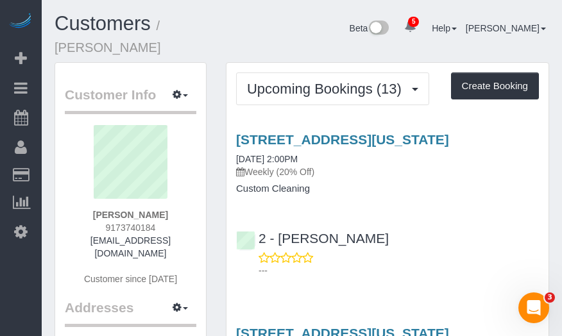
drag, startPoint x: 410, startPoint y: 178, endPoint x: 367, endPoint y: 178, distance: 43.0
click at [410, 178] on div "[STREET_ADDRESS][US_STATE] [DATE] 2:00PM Weekly (20% Off)" at bounding box center [387, 155] width 303 height 46
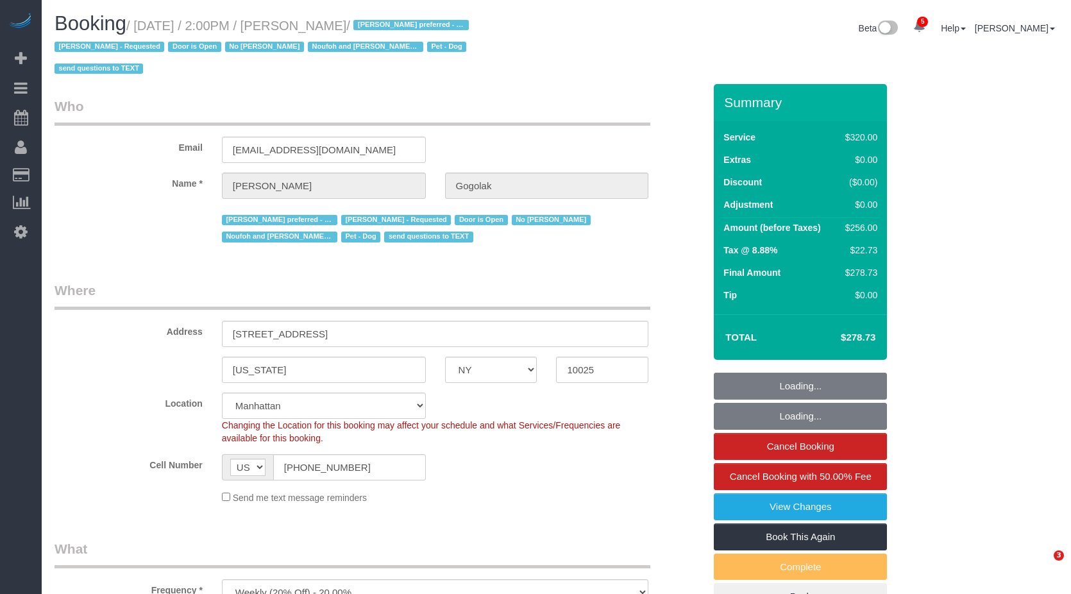
select select "NY"
select select "string:stripe-pm_1RfNyY4VGloSiKo7jWnzrFGY"
select select "object:703"
select select "number:58"
select select "number:76"
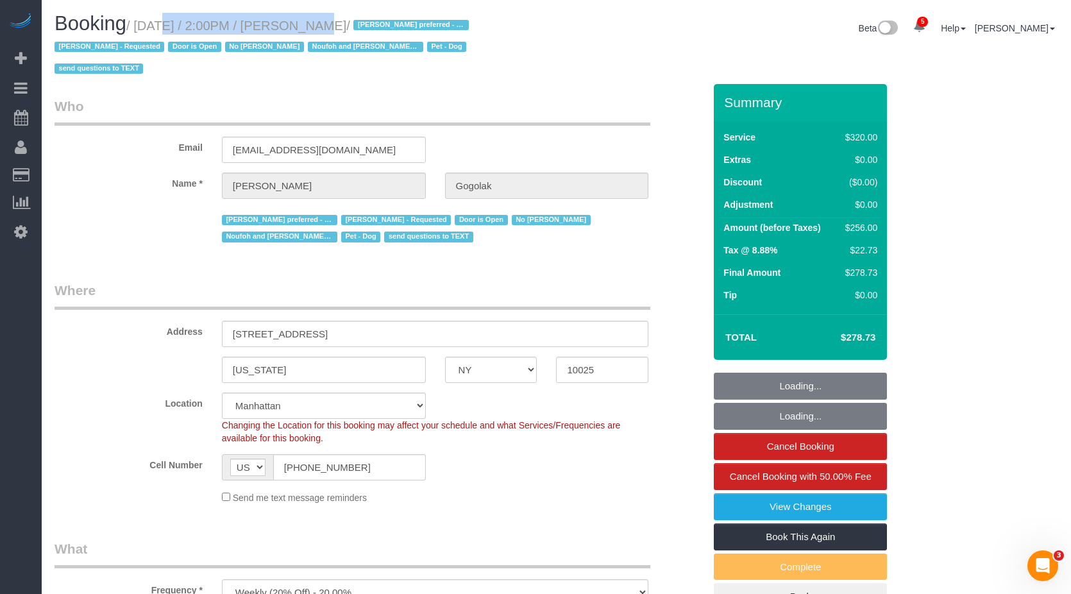
select select "number:13"
select select "number:5"
select select "240"
select select "spot1"
drag, startPoint x: 0, startPoint y: 0, endPoint x: 396, endPoint y: 26, distance: 396.6
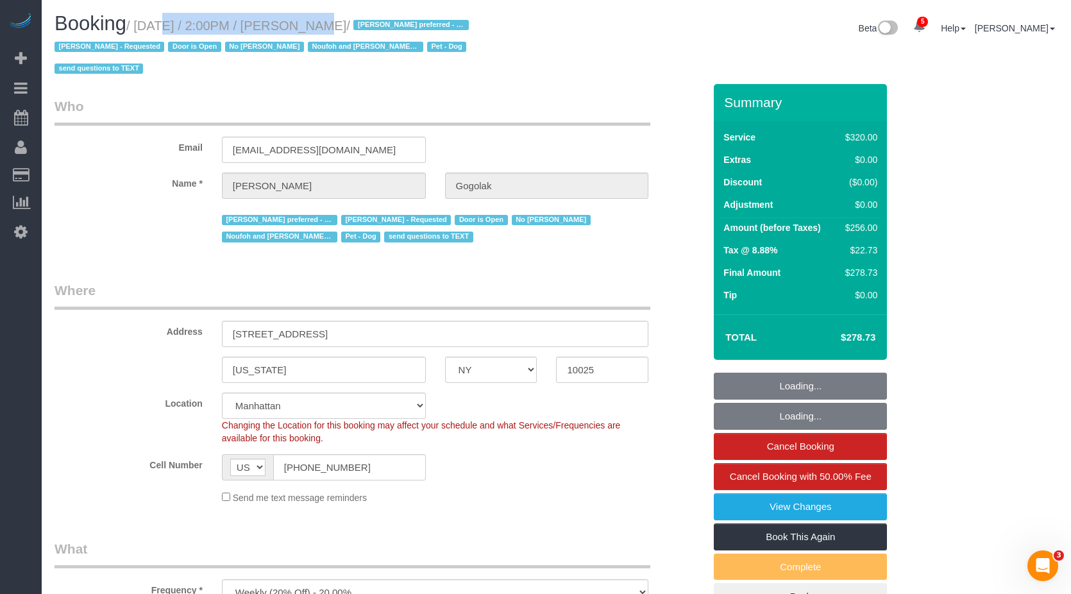
click at [396, 26] on small "/ August 11, 2025 / 2:00PM / Leonora Gogolak / Ana Araujo preferred - Mondays B…" at bounding box center [264, 48] width 418 height 58
copy small "August 11, 2025 / 2:00PM / Leonora Gogolak"
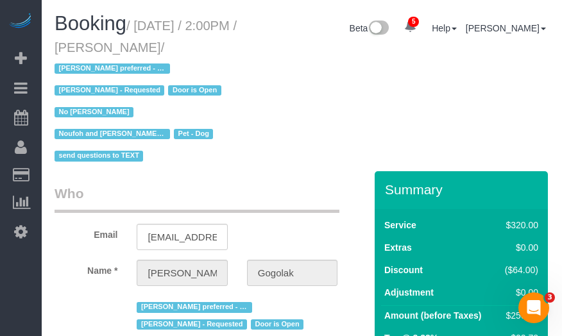
drag, startPoint x: 284, startPoint y: 94, endPoint x: 236, endPoint y: 37, distance: 74.2
click at [284, 92] on div "Booking / August 11, 2025 / 2:00PM / Leonora Gogolak / Ana Araujo preferred - M…" at bounding box center [302, 92] width 514 height 158
drag, startPoint x: 303, startPoint y: 89, endPoint x: 103, endPoint y: 110, distance: 201.2
click at [302, 89] on div "Booking / August 11, 2025 / 2:00PM / Leonora Gogolak / Ana Araujo preferred - M…" at bounding box center [302, 92] width 514 height 158
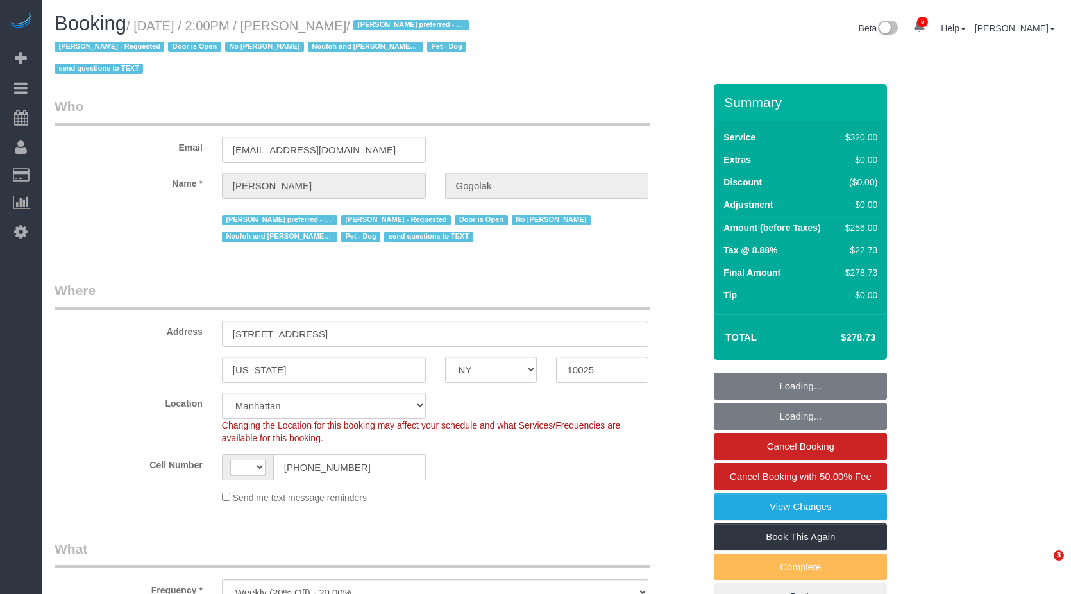
select select "NY"
select select "object:452"
select select "string:[GEOGRAPHIC_DATA]"
select select "spot1"
select select "number:58"
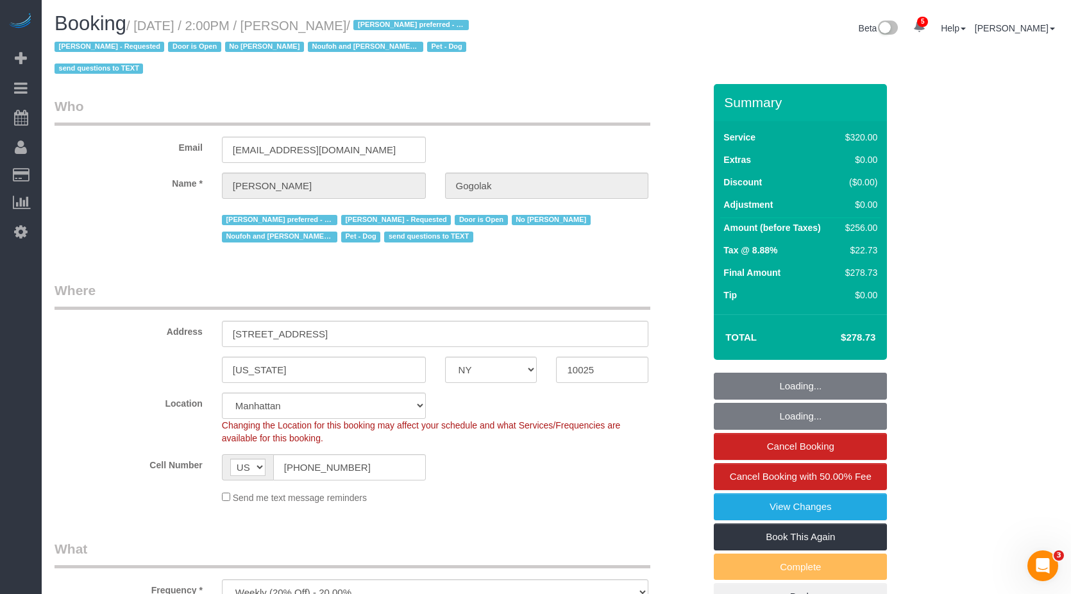
select select "number:76"
select select "number:13"
select select "number:5"
select select "240"
select select "string:stripe-pm_1RfNyY4VGloSiKo7jWnzrFGY"
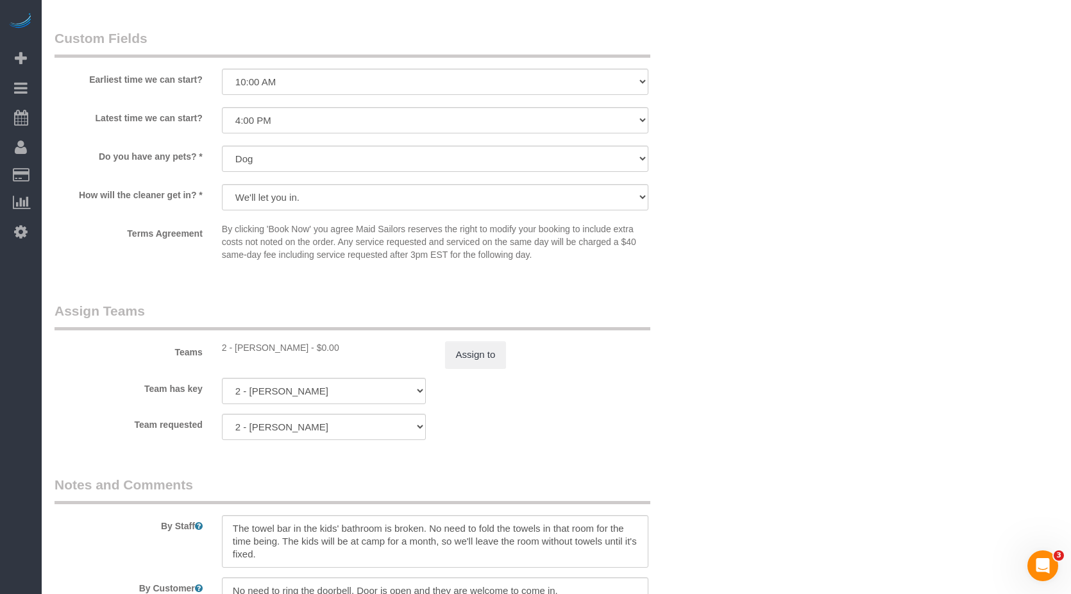
scroll to position [1347, 0]
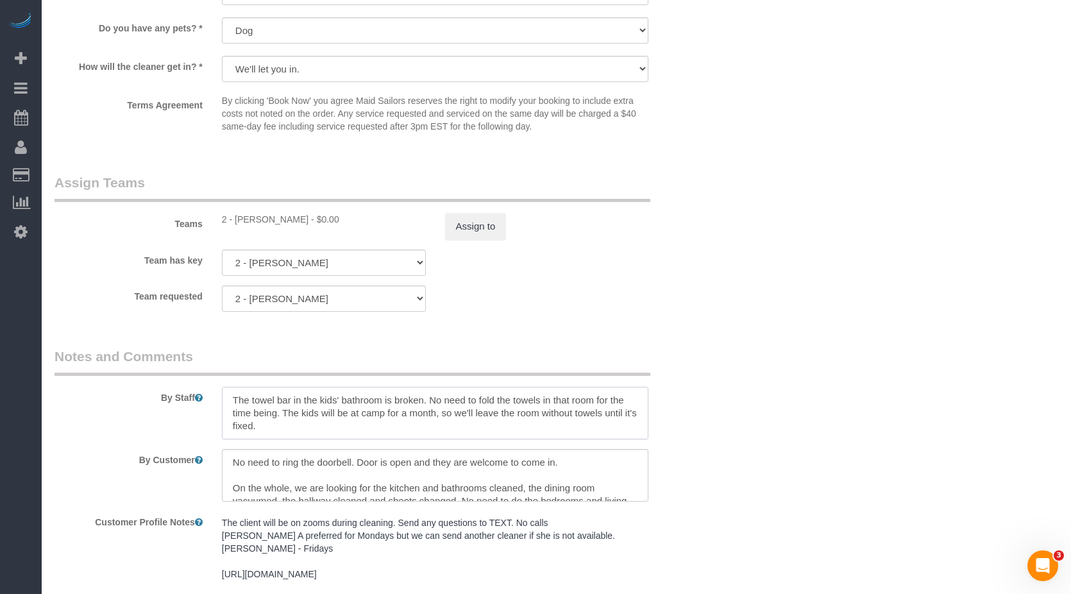
click at [291, 408] on textarea at bounding box center [435, 413] width 427 height 53
click at [292, 425] on textarea at bounding box center [435, 413] width 427 height 53
click at [289, 432] on textarea at bounding box center [435, 413] width 427 height 53
paste textarea "Thank you. As a note, I will be working from home in my office so no need to cl…"
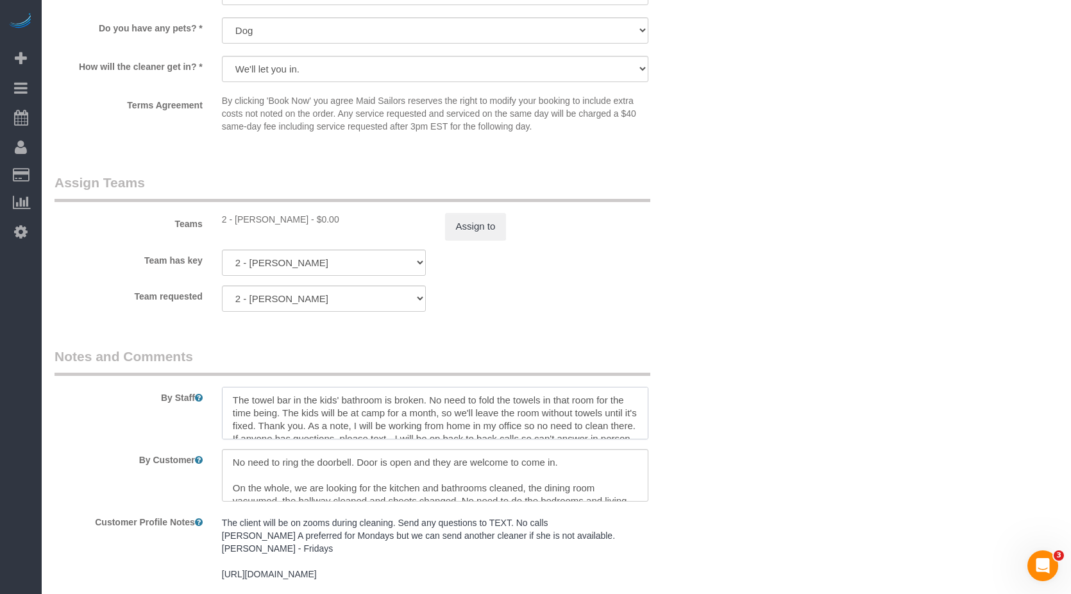
click at [369, 428] on textarea at bounding box center [435, 413] width 427 height 53
type textarea "The towel bar in the kids' bathroom is broken. No need to fold the towels in th…"
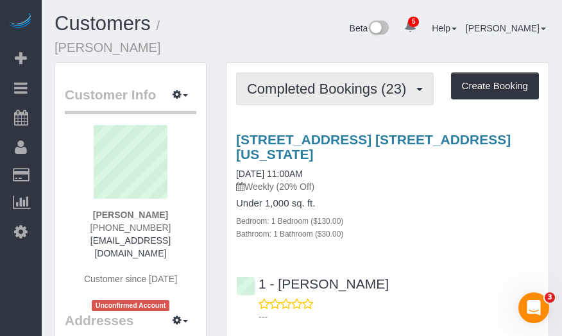
click at [299, 88] on button "Completed Bookings (23)" at bounding box center [335, 88] width 198 height 33
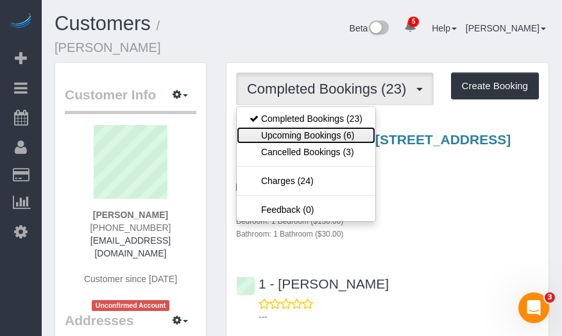
click at [285, 127] on link "Upcoming Bookings (6)" at bounding box center [306, 135] width 139 height 17
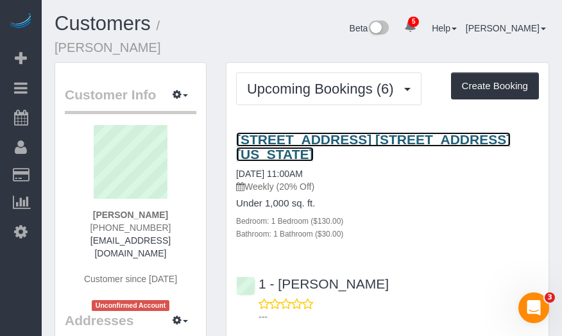
click at [284, 132] on link "17 W 54th Street, Apt. 10c, New York, NY 10019" at bounding box center [373, 147] width 275 height 30
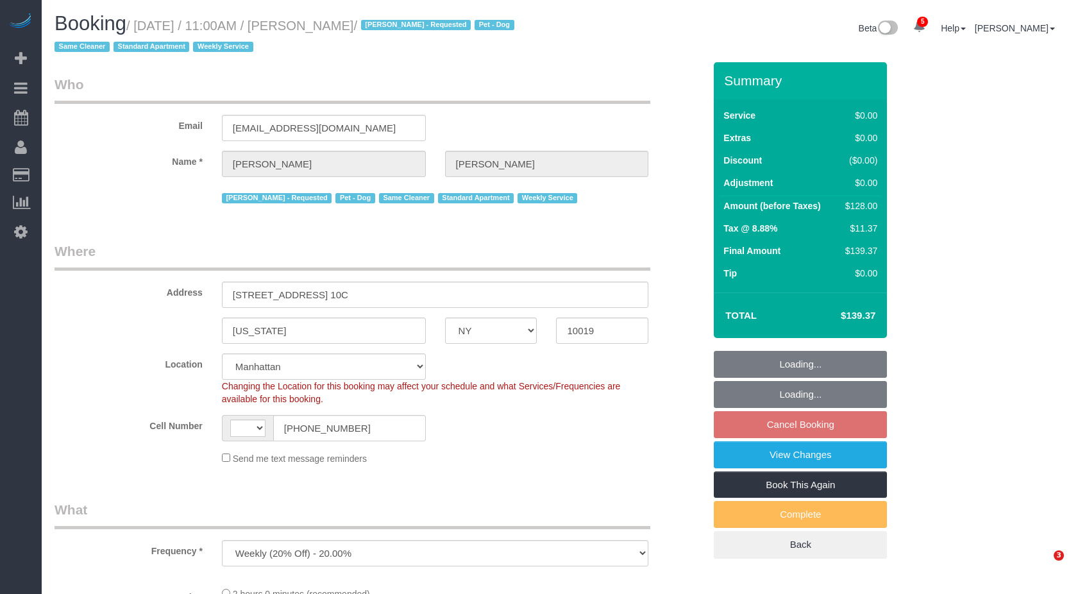
select select "NY"
select select "object:687"
select select "string:[GEOGRAPHIC_DATA]"
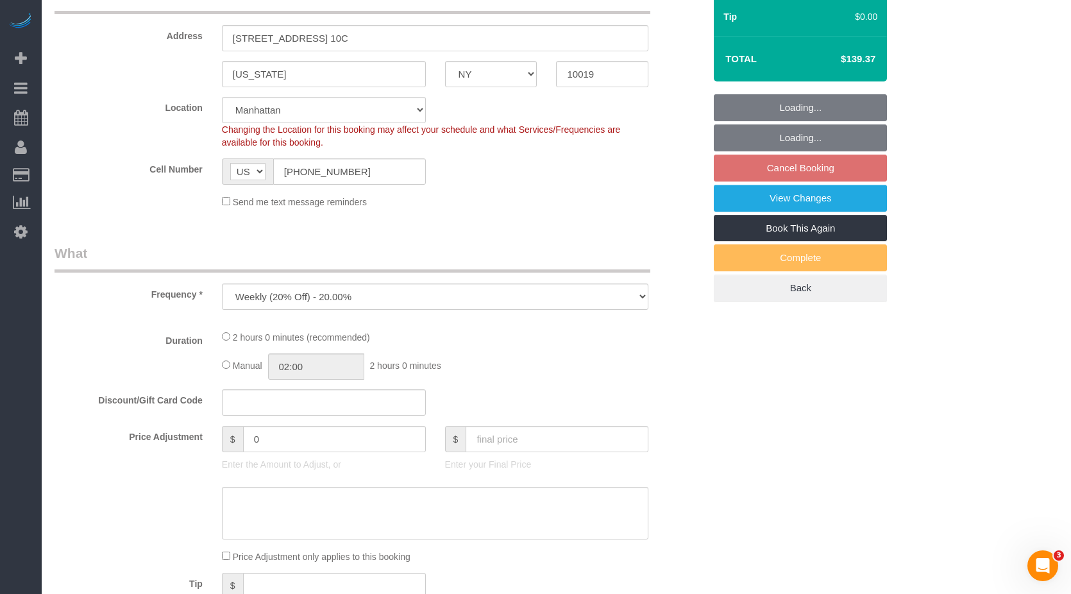
select select "number:58"
select select "number:71"
select select "number:13"
select select "number:5"
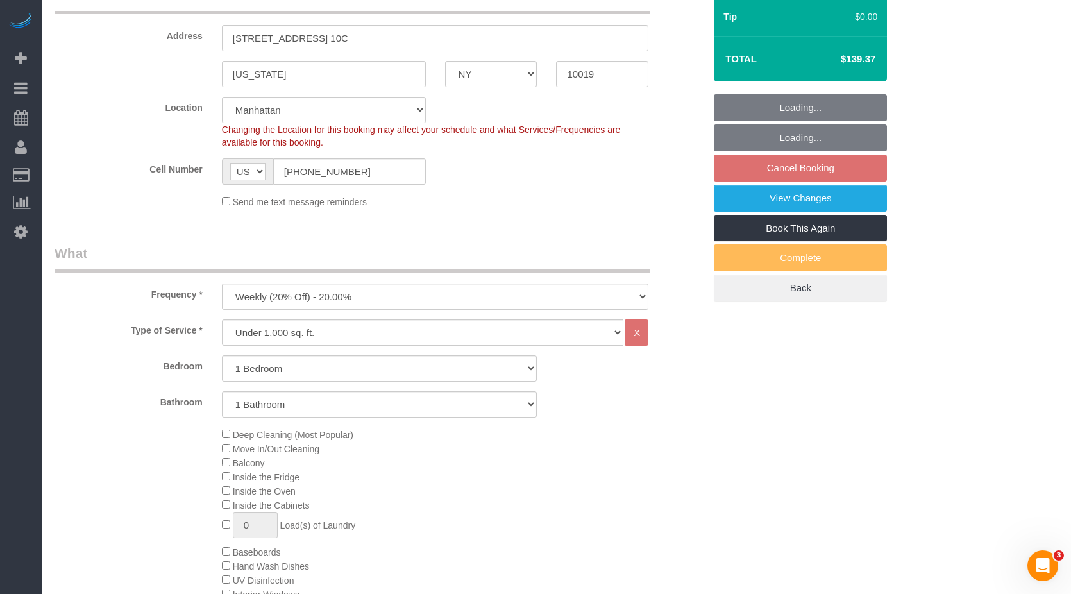
select select "spot4"
select select "1"
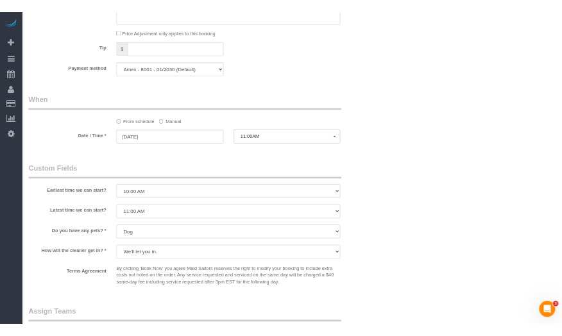
scroll to position [1347, 0]
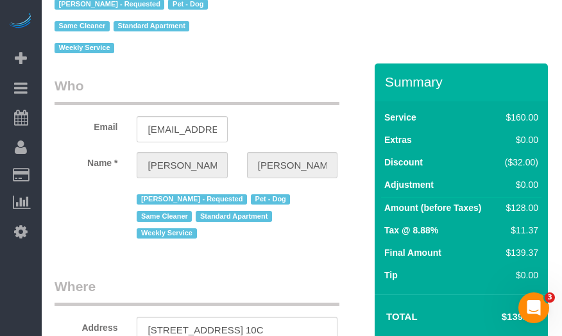
scroll to position [0, 0]
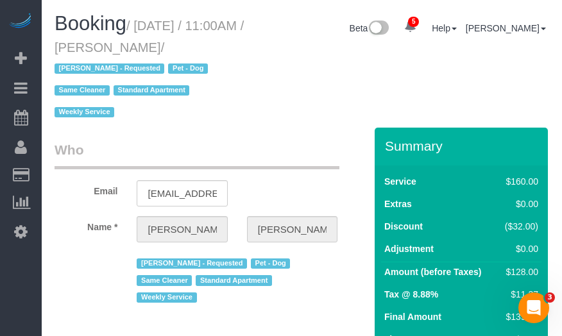
drag, startPoint x: 137, startPoint y: 26, endPoint x: 182, endPoint y: 43, distance: 47.5
click at [182, 43] on small "/ [DATE] / 11:00AM / [PERSON_NAME] / [PERSON_NAME] - Requested Pet - Dog Same C…" at bounding box center [149, 69] width 189 height 101
copy small "August 14, 2025 / 11:00AM / Alex Fluker"
click at [269, 99] on div "Booking / August 14, 2025 / 11:00AM / Alex Fluker / Ana Lopez - Requested Pet -…" at bounding box center [302, 70] width 514 height 115
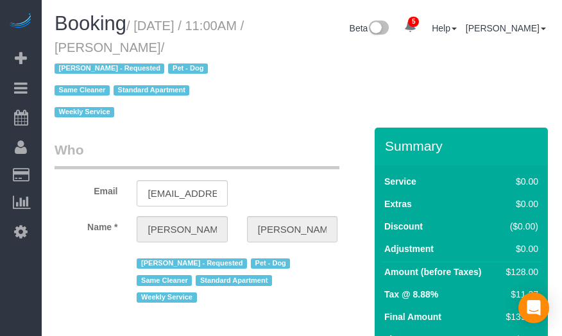
select select "NY"
select select "1"
select select "spot4"
select select "number:58"
select select "number:71"
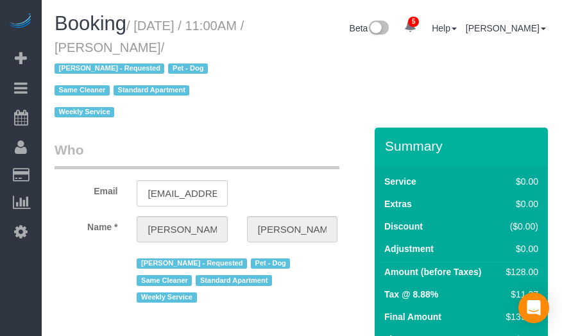
select select "number:13"
select select "number:5"
select select "object:837"
select select "1"
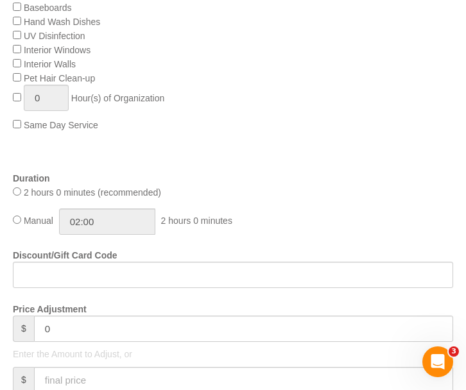
scroll to position [1155, 0]
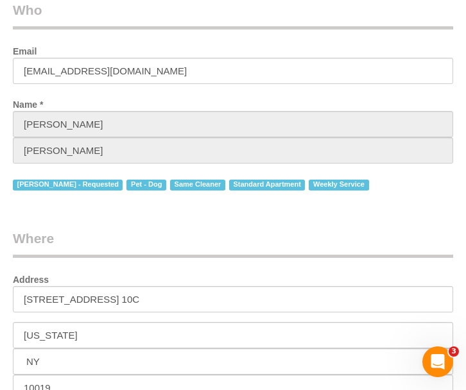
scroll to position [0, 0]
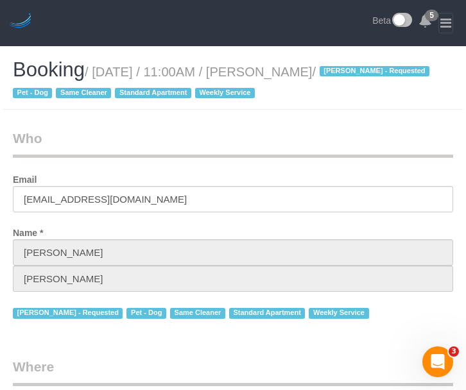
click at [277, 135] on legend "Who" at bounding box center [233, 143] width 440 height 29
click at [231, 15] on header "5 Beta" at bounding box center [233, 23] width 466 height 46
drag, startPoint x: 208, startPoint y: 66, endPoint x: 230, endPoint y: 67, distance: 22.5
click at [230, 67] on small "/ [DATE] / 11:00AM / [PERSON_NAME] / [PERSON_NAME] - Requested Pet - Dog Same C…" at bounding box center [223, 83] width 420 height 36
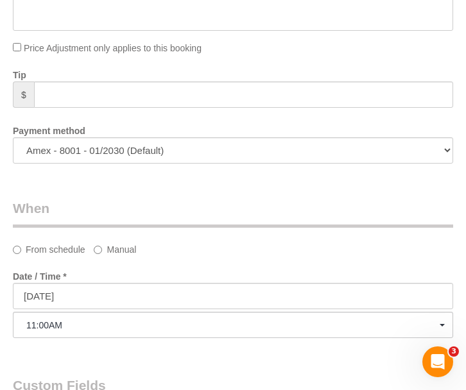
scroll to position [1860, 0]
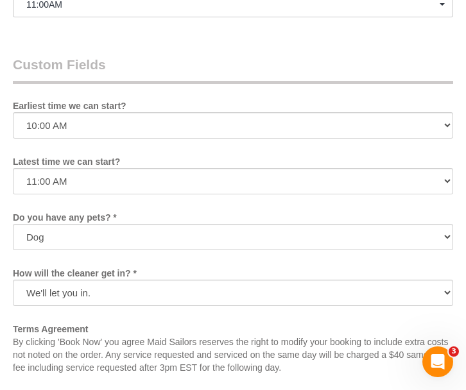
drag, startPoint x: 196, startPoint y: 41, endPoint x: 182, endPoint y: 46, distance: 14.8
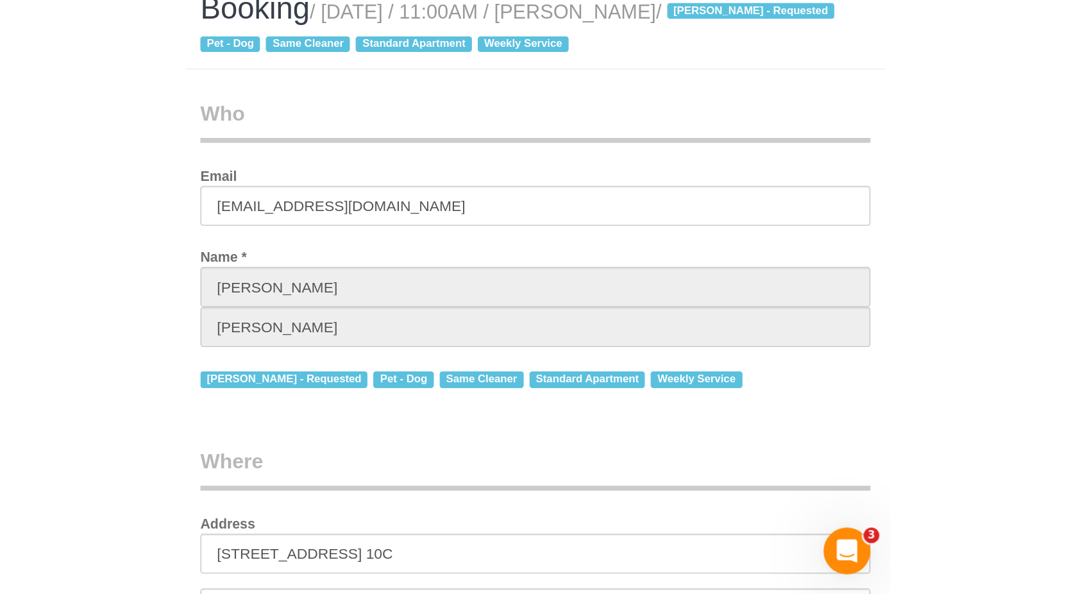
scroll to position [321, 0]
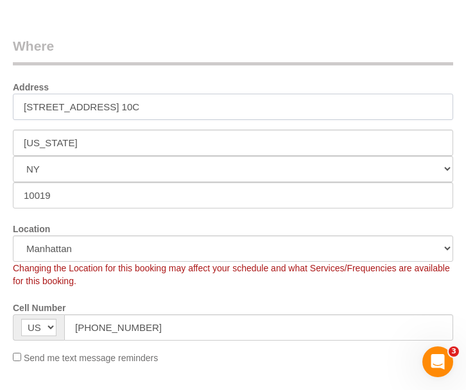
click at [82, 101] on input "[STREET_ADDRESS] 10C" at bounding box center [233, 107] width 440 height 26
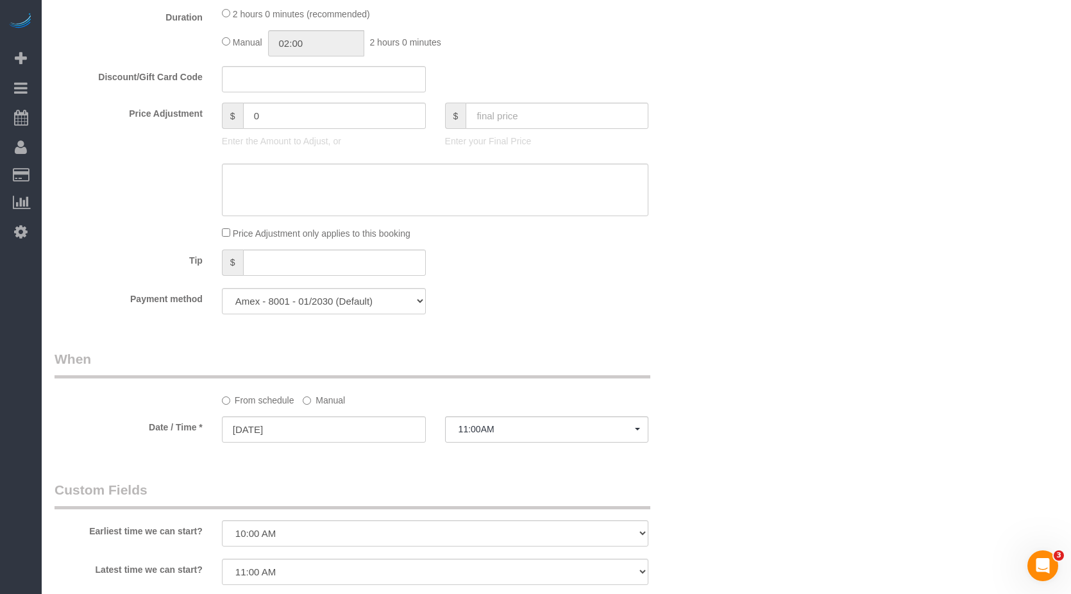
scroll to position [1090, 0]
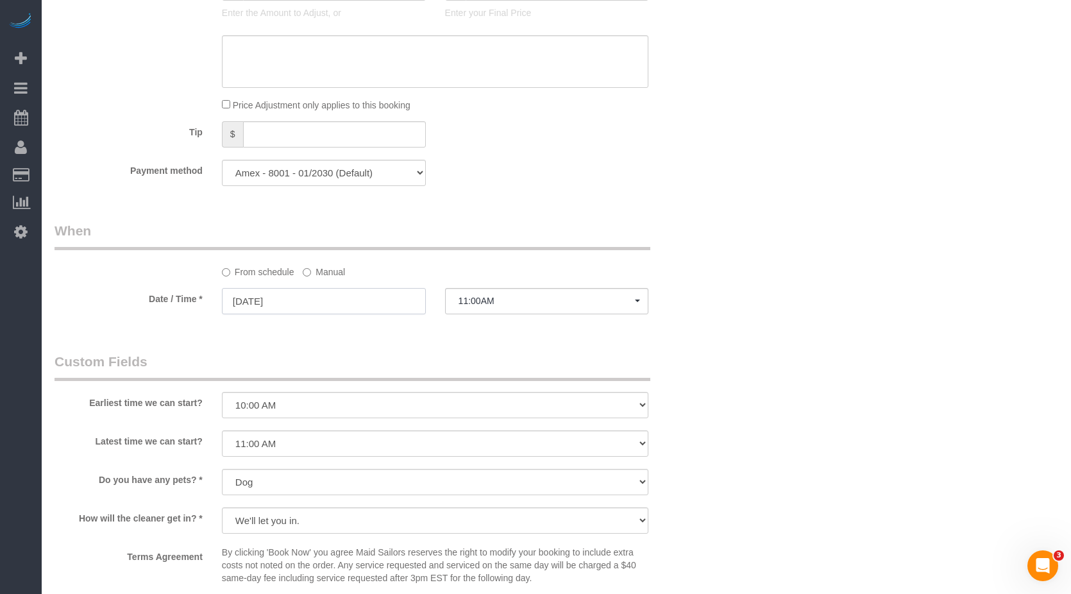
click at [368, 302] on input "[DATE]" at bounding box center [324, 301] width 204 height 26
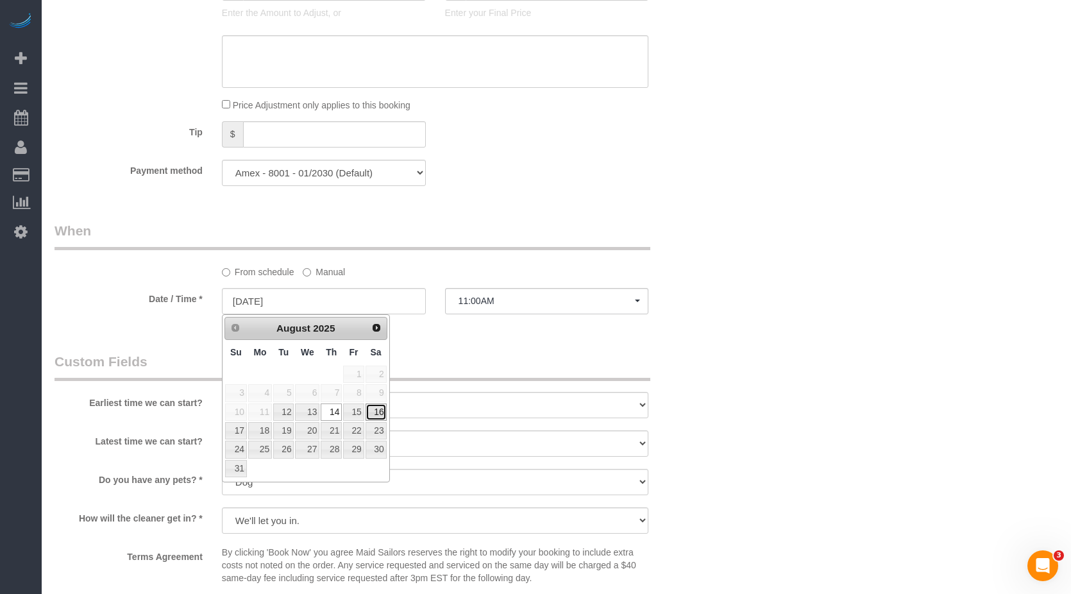
click at [376, 335] on link "16" at bounding box center [376, 411] width 21 height 17
type input "[DATE]"
select select "spot25"
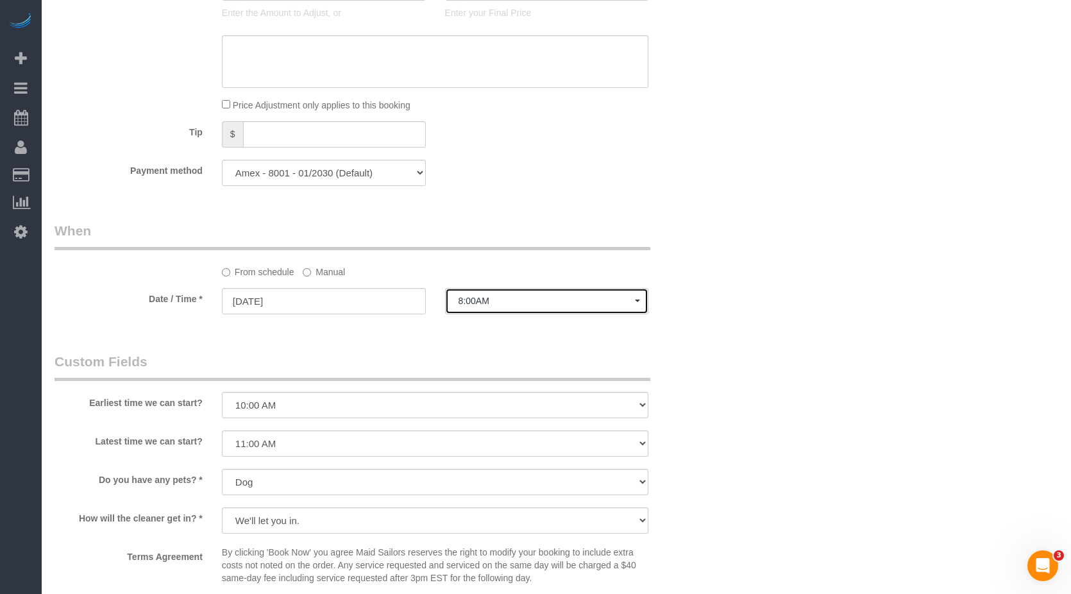
click at [479, 307] on button "8:00AM" at bounding box center [547, 301] width 204 height 26
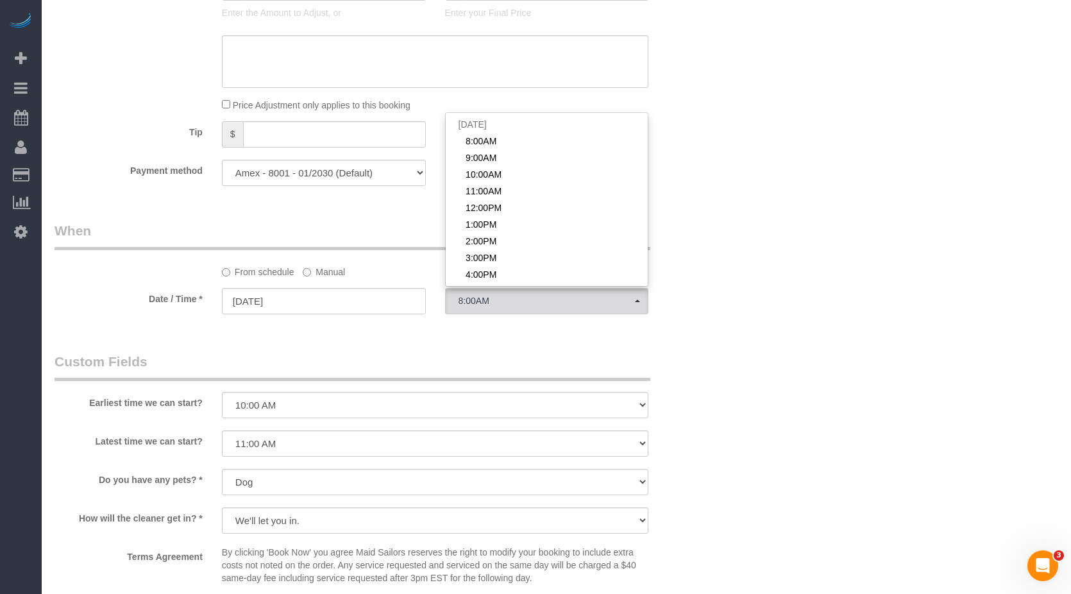
scroll to position [400, 0]
click at [301, 272] on div "From schedule Manual" at bounding box center [435, 269] width 446 height 17
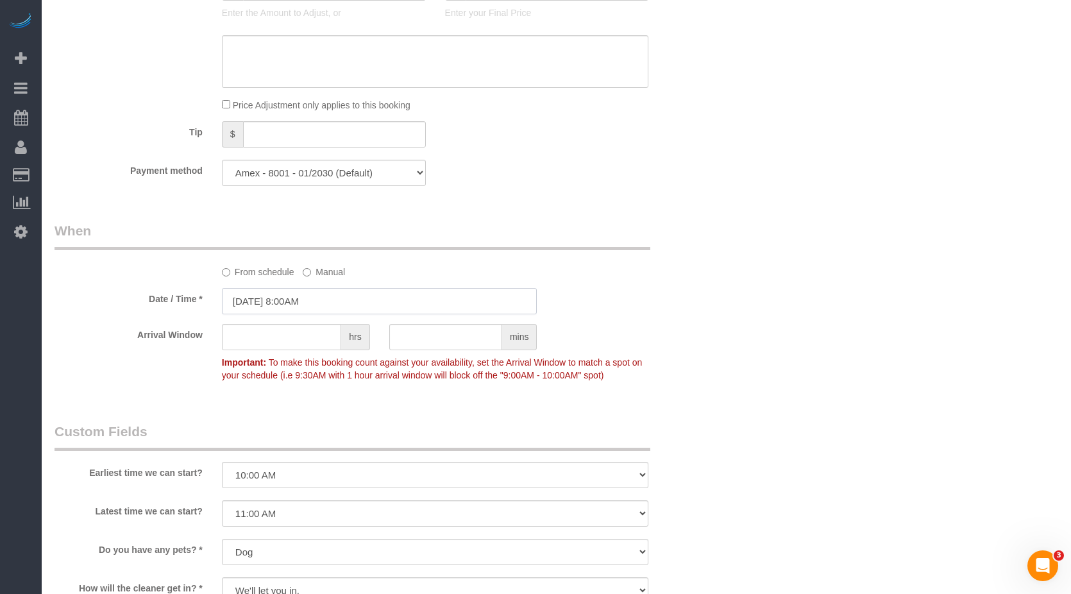
click at [299, 302] on input "[DATE] 8:00AM" at bounding box center [380, 301] width 316 height 26
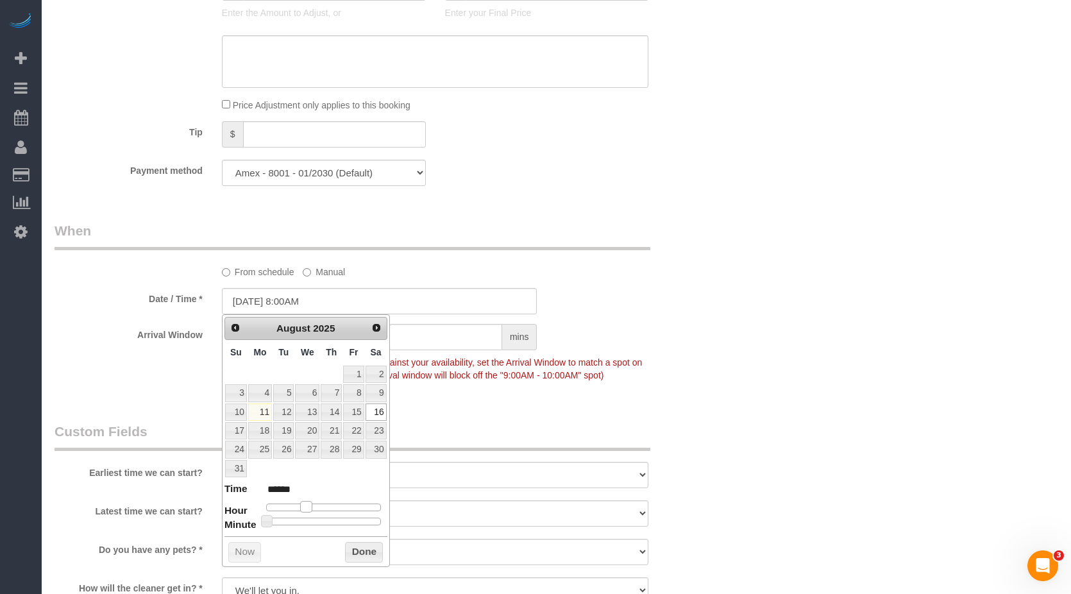
type input "[DATE] 9:00AM"
type input "******"
type input "[DATE] 10:00AM"
type input "*******"
type input "[DATE] 11:00AM"
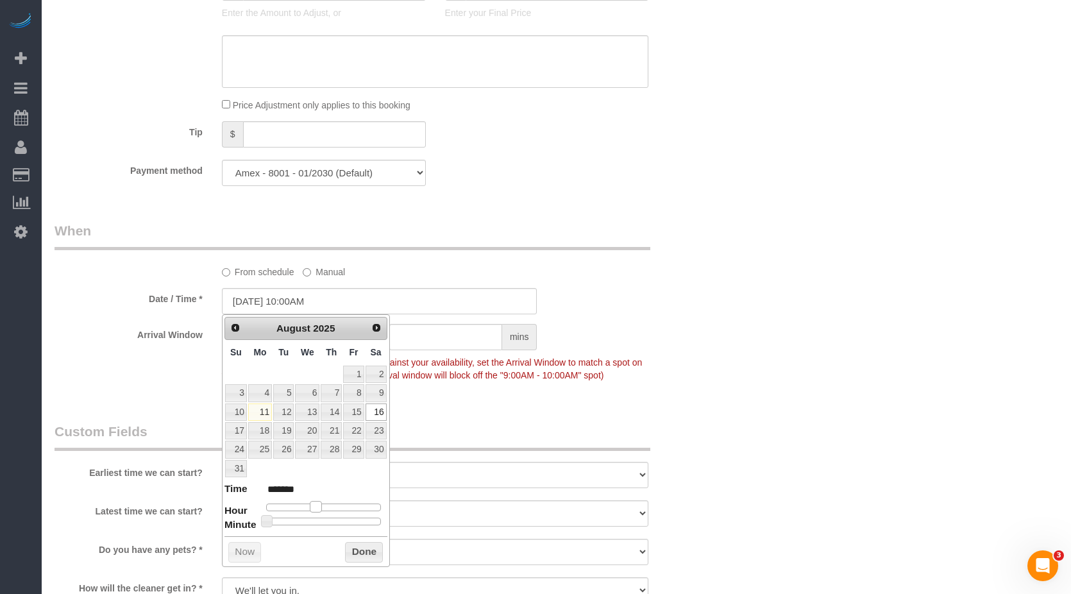
type input "*******"
type input "[DATE] 12:00PM"
type input "*******"
type input "[DATE] 1:00PM"
type input "******"
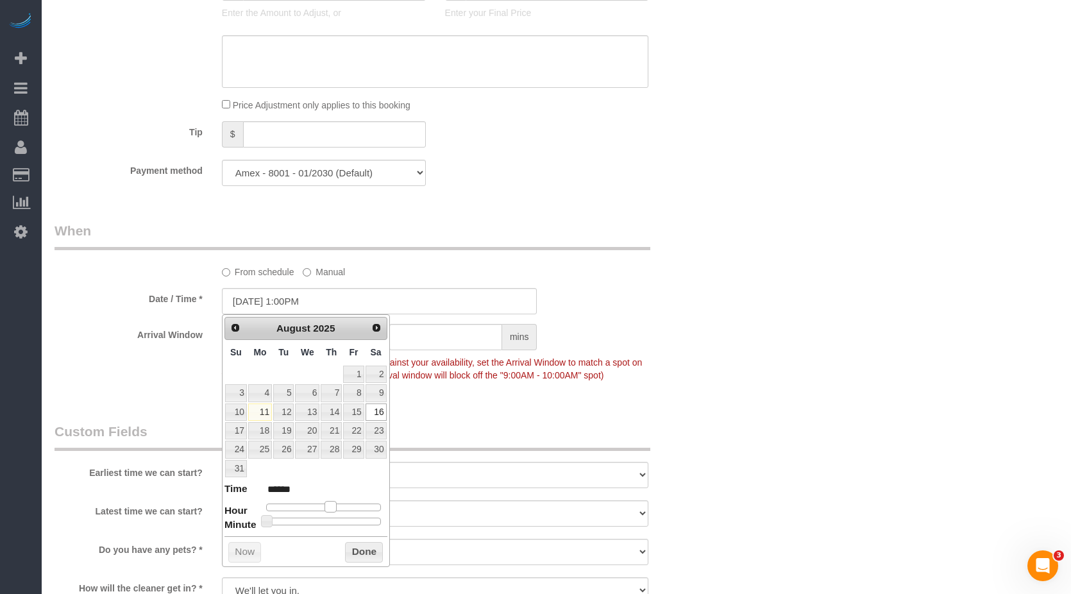
type input "[DATE] 11:00AM"
type input "*******"
type input "[DATE] 10:00AM"
type input "*******"
type input "[DATE] 9:00AM"
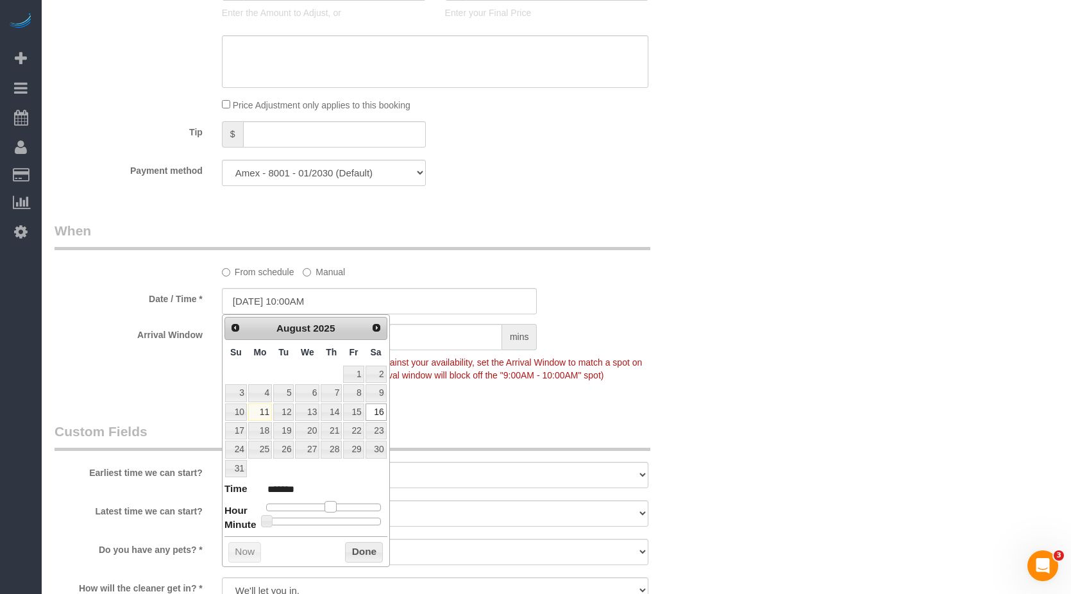
type input "******"
type input "[DATE] 7:00AM"
type input "******"
type input "[DATE] 6:00AM"
type input "******"
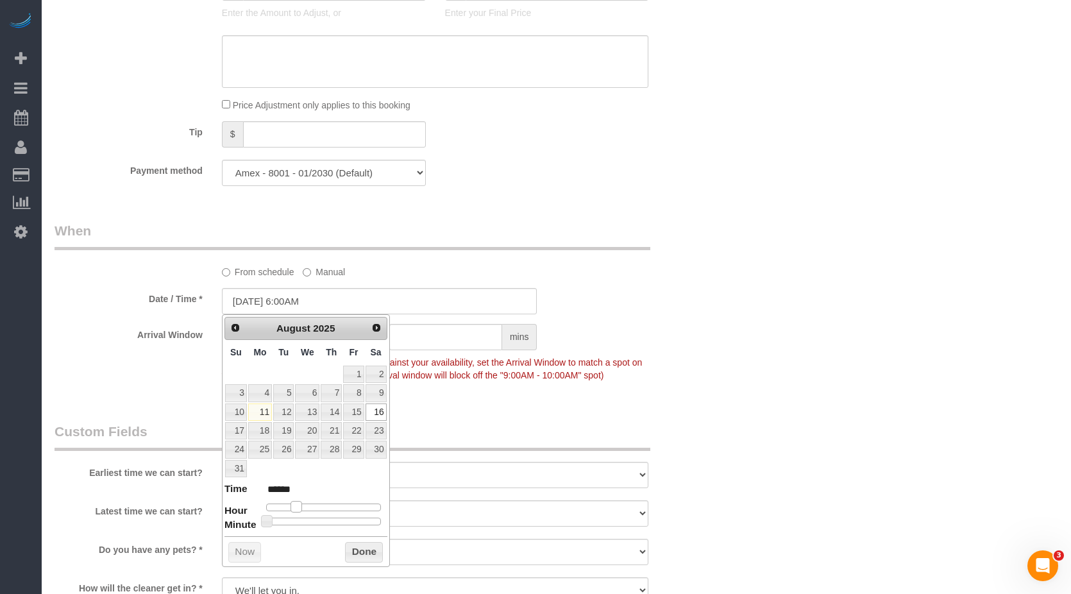
type input "[DATE] 7:00AM"
type input "******"
type input "[DATE] 8:00AM"
type input "******"
type input "[DATE] 9:00AM"
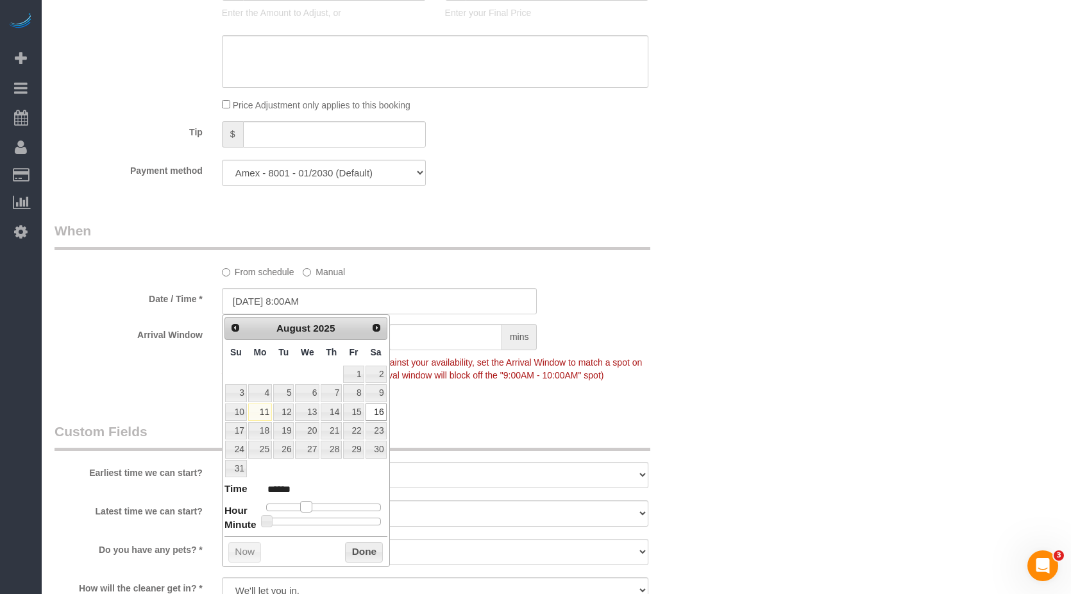
type input "******"
type input "[DATE] 10:00AM"
type input "*******"
drag, startPoint x: 304, startPoint y: 506, endPoint x: 314, endPoint y: 509, distance: 10.6
click at [314, 335] on span at bounding box center [316, 507] width 12 height 12
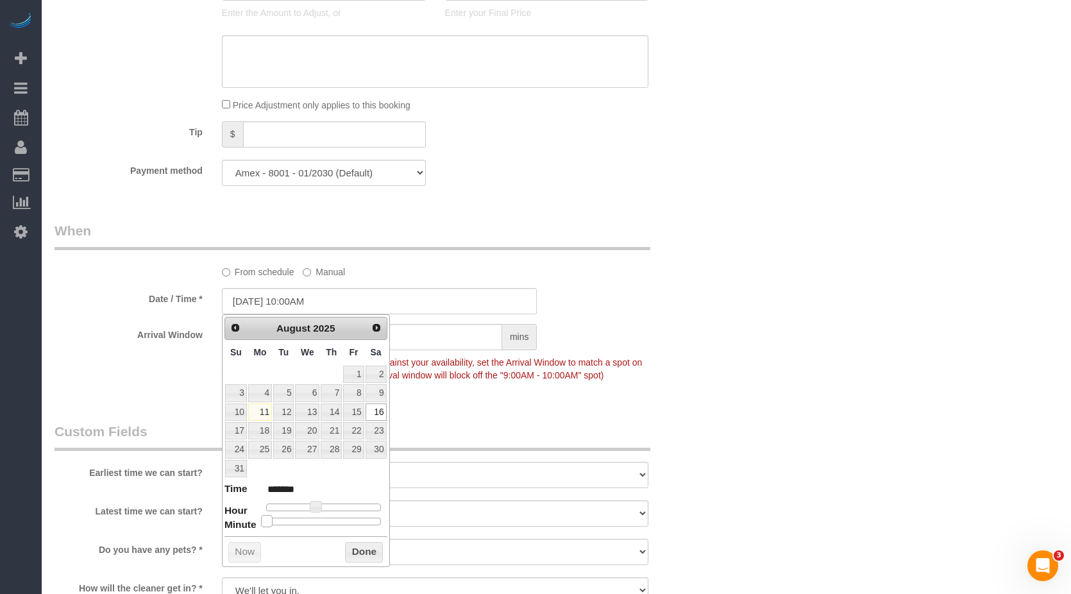
type input "[DATE] 10:05AM"
type input "*******"
type input "[DATE] 10:25AM"
type input "*******"
type input "[DATE] 10:30AM"
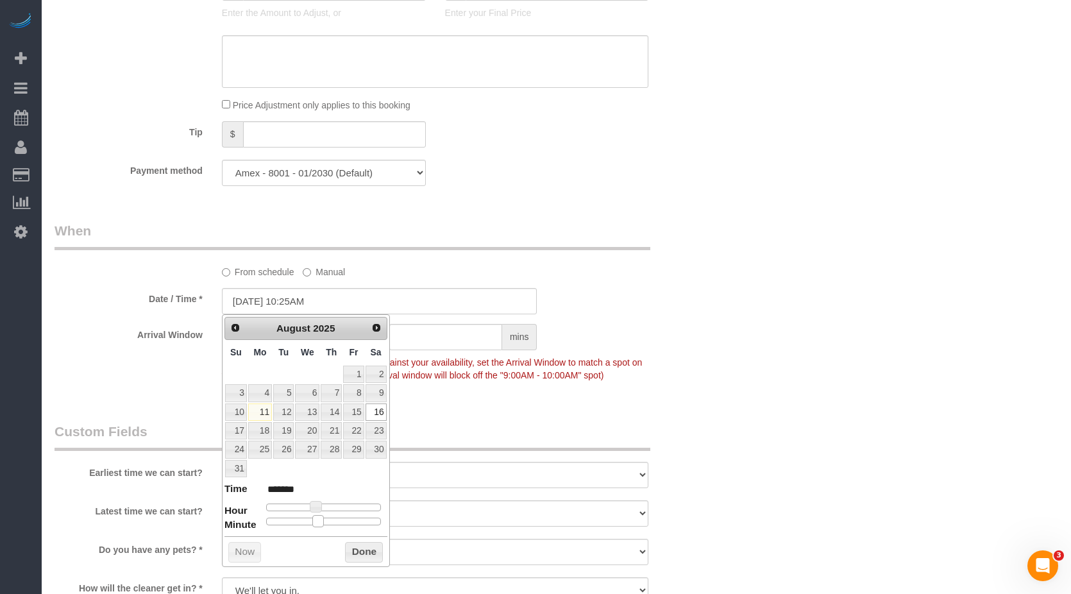
type input "*******"
drag, startPoint x: 264, startPoint y: 523, endPoint x: 329, endPoint y: 523, distance: 65.4
click at [329, 335] on span at bounding box center [329, 521] width 12 height 12
click at [382, 335] on link "16" at bounding box center [376, 411] width 21 height 17
click at [360, 335] on button "Done" at bounding box center [364, 552] width 38 height 21
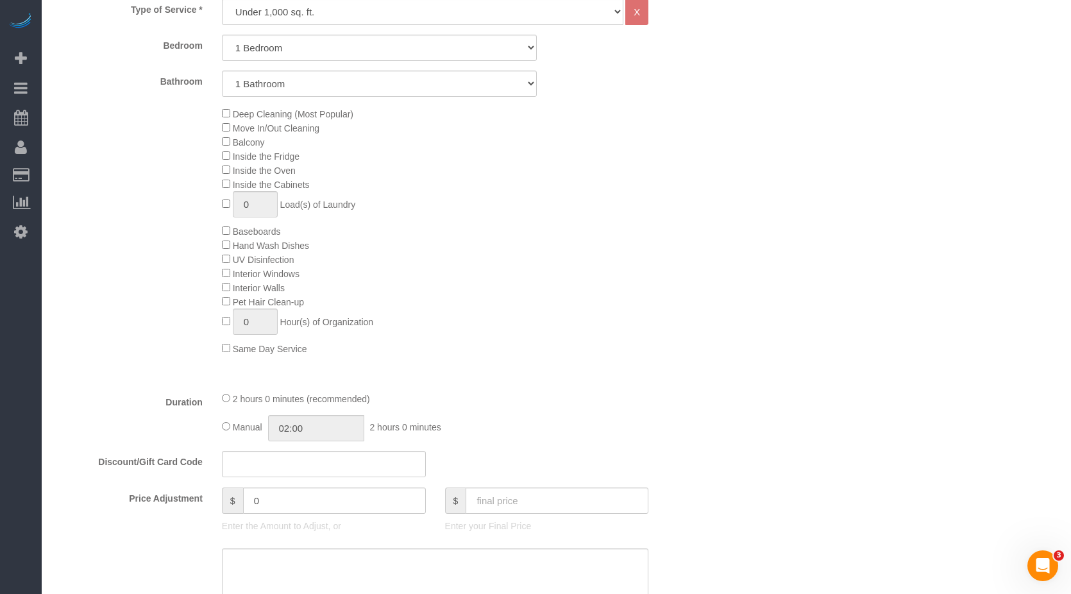
scroll to position [321, 0]
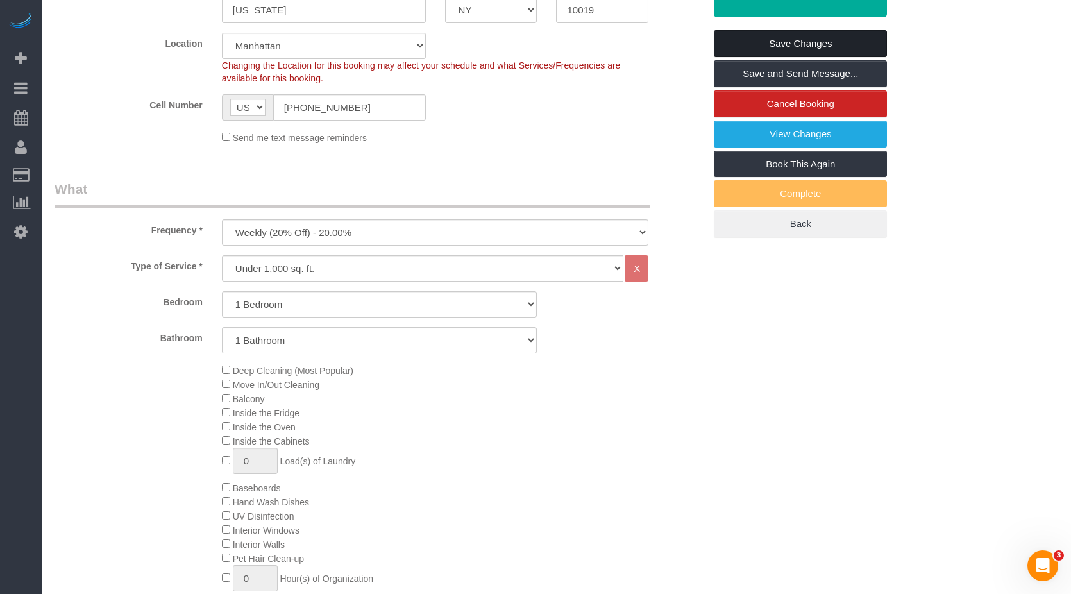
click at [561, 40] on link "Save Changes" at bounding box center [800, 43] width 173 height 27
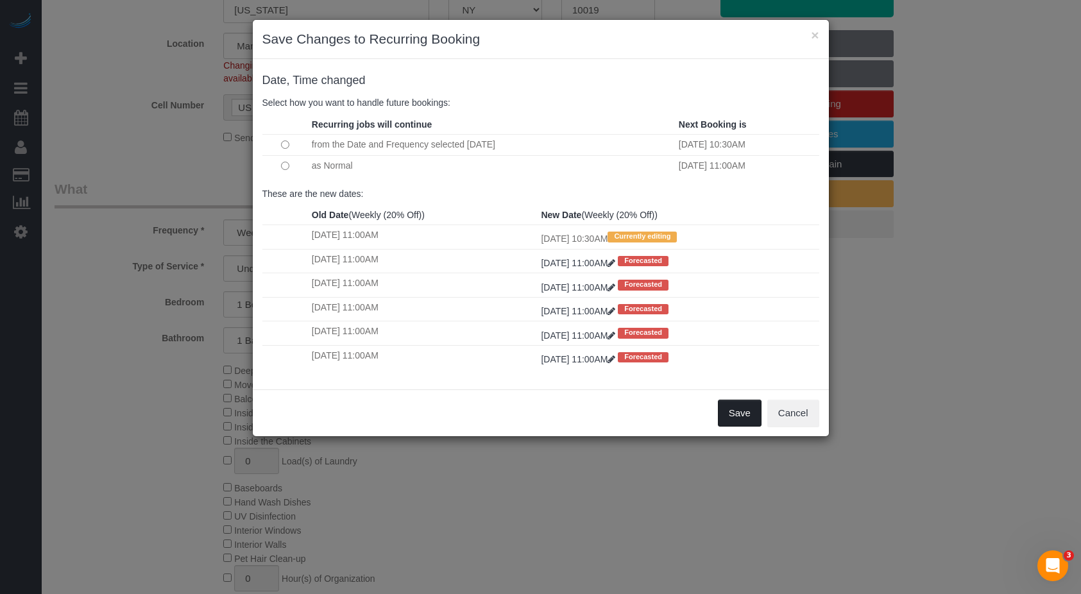
click at [561, 335] on button "Save" at bounding box center [740, 413] width 44 height 27
